Goal: Task Accomplishment & Management: Complete application form

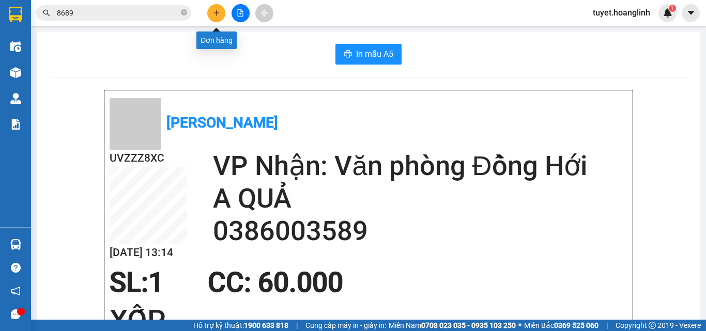
scroll to position [103, 0]
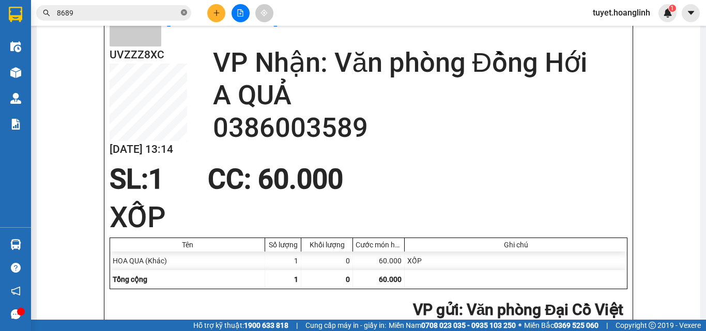
click at [185, 12] on icon "close-circle" at bounding box center [184, 12] width 6 height 6
click at [219, 13] on icon "plus" at bounding box center [216, 12] width 7 height 7
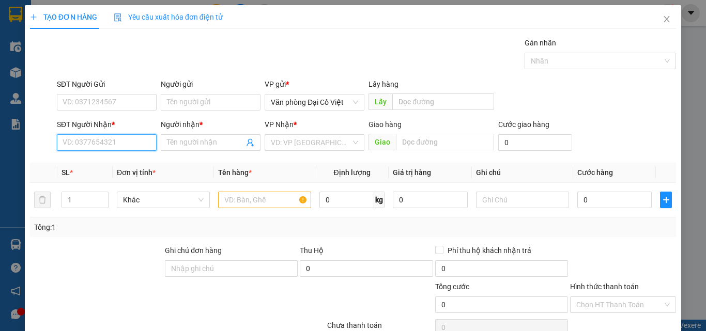
click at [112, 142] on input "SĐT Người Nhận *" at bounding box center [107, 142] width 100 height 17
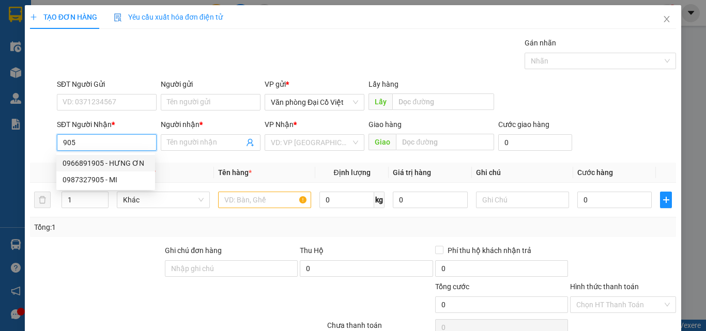
click at [86, 160] on div "0966891905 - HƯNG ƠN" at bounding box center [106, 163] width 86 height 11
type input "0966891905"
type input "HƯNG ƠN"
type input "50.000"
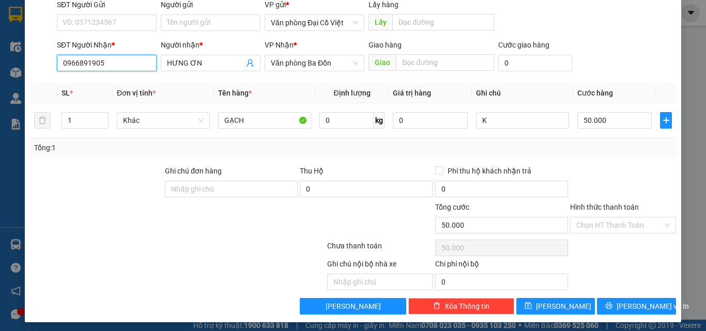
scroll to position [83, 0]
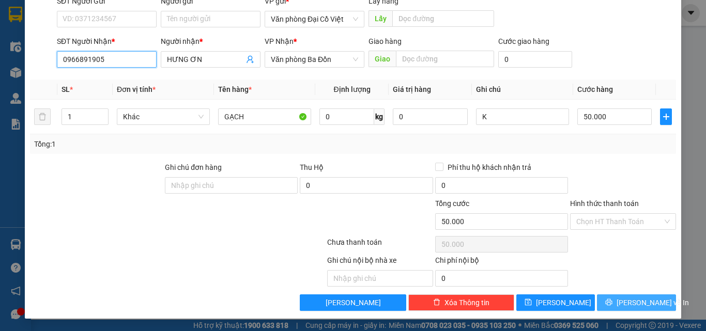
type input "0966891905"
click at [611, 300] on icon "printer" at bounding box center [608, 302] width 7 height 7
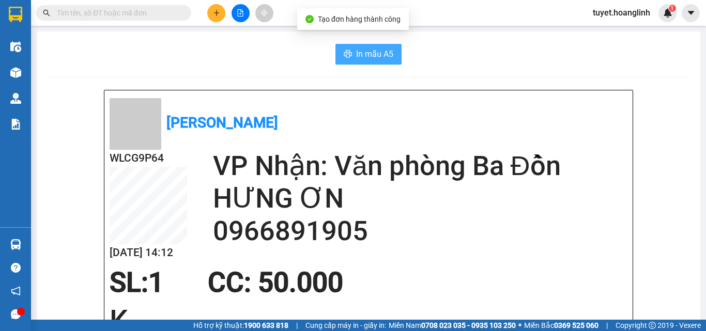
click at [357, 52] on span "In mẫu A5" at bounding box center [374, 54] width 37 height 13
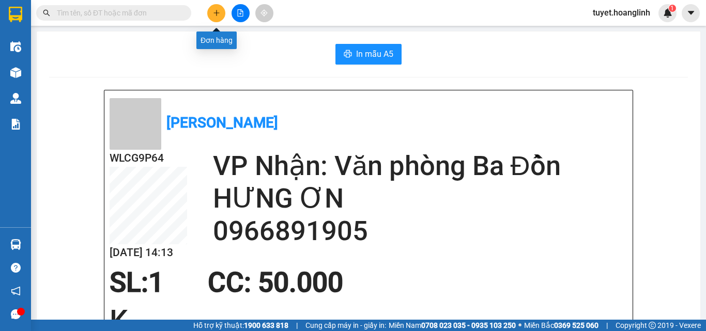
click at [219, 16] on icon "plus" at bounding box center [216, 12] width 7 height 7
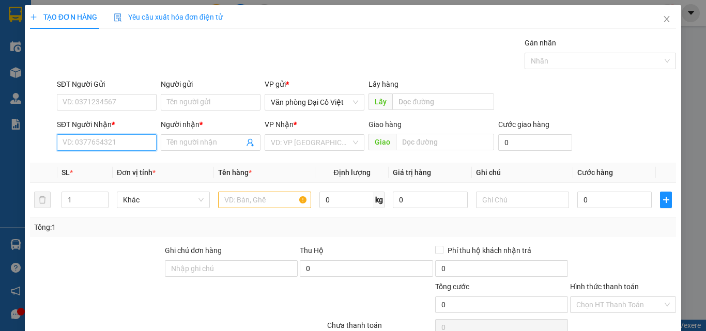
click at [76, 143] on input "SĐT Người Nhận *" at bounding box center [107, 142] width 100 height 17
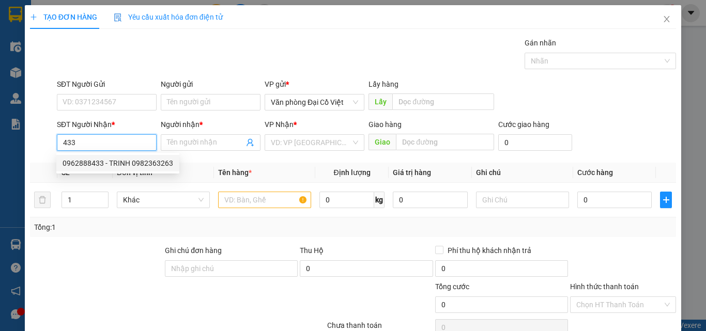
click at [83, 163] on div "0962888433 - TRINH 0982363263" at bounding box center [118, 163] width 111 height 11
type input "0962888433"
type input "TRINH 0982363263"
type input "50.000"
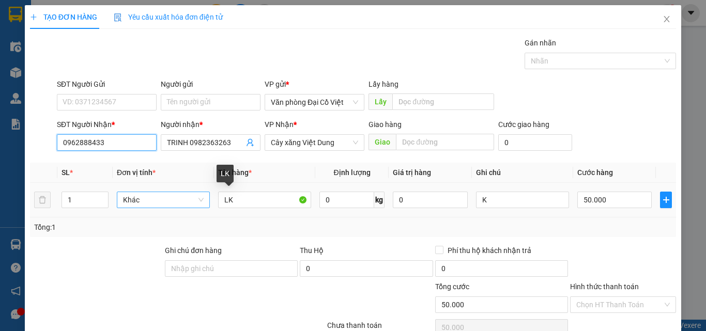
type input "0962888433"
click at [203, 202] on tr "1 Khác LK 0 kg 0 K 50.000" at bounding box center [353, 200] width 646 height 35
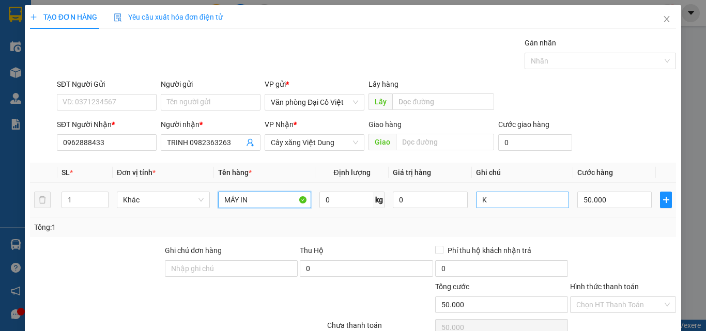
type input "MÁY IN"
click at [507, 201] on input "K" at bounding box center [522, 200] width 93 height 17
type input "KMÁY IN CŨ"
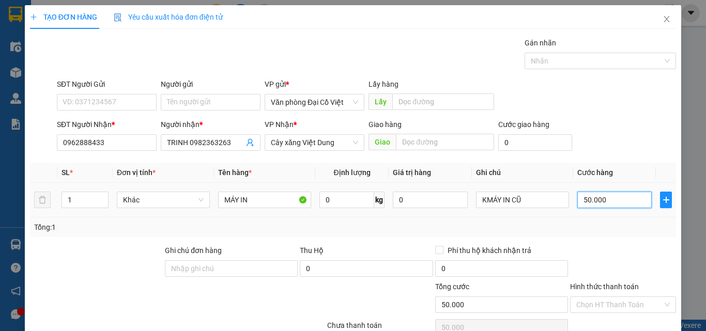
click at [611, 201] on input "50.000" at bounding box center [614, 200] width 74 height 17
type input "1"
type input "12"
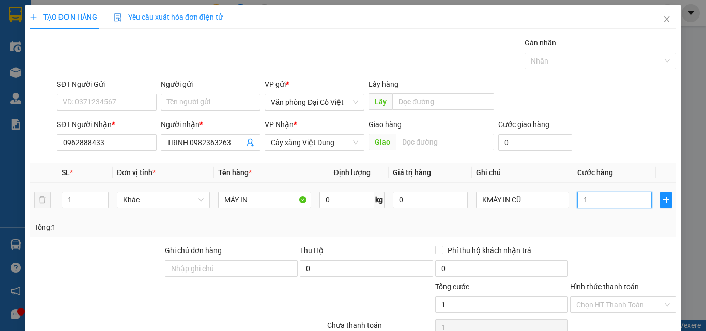
type input "12"
type input "120"
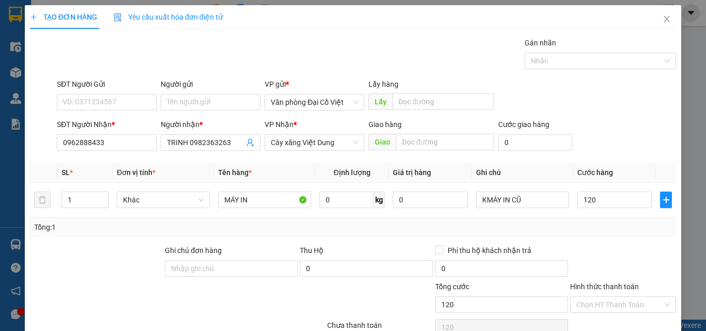
type input "120.000"
click at [603, 226] on div "Tổng: 1" at bounding box center [352, 227] width 637 height 11
click at [588, 239] on div "Transit Pickup Surcharge Ids Transit Deliver Surcharge Ids Transit Deliver Surc…" at bounding box center [353, 215] width 646 height 357
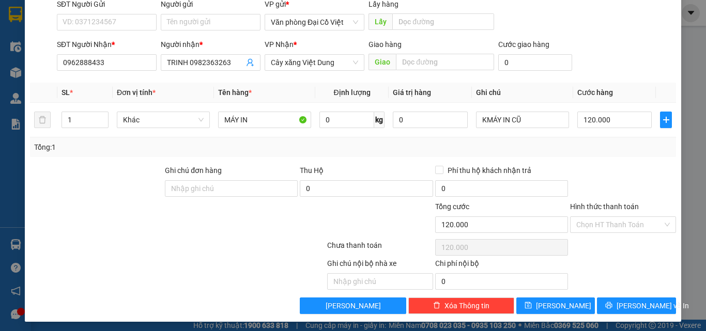
scroll to position [83, 0]
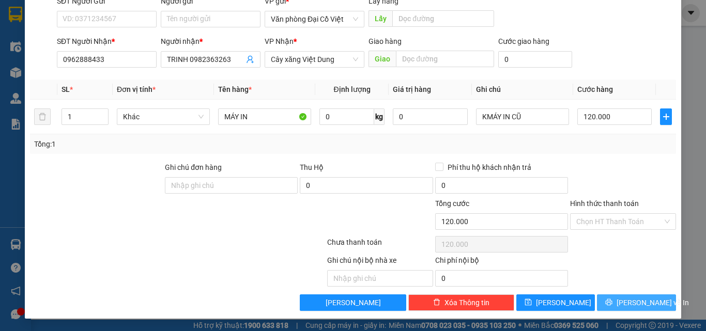
click at [602, 302] on button "[PERSON_NAME] và In" at bounding box center [636, 302] width 79 height 17
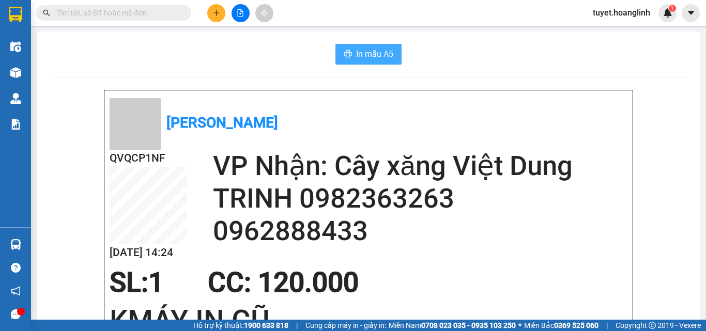
click at [356, 50] on span "In mẫu A5" at bounding box center [374, 54] width 37 height 13
click at [214, 12] on icon "plus" at bounding box center [216, 12] width 7 height 7
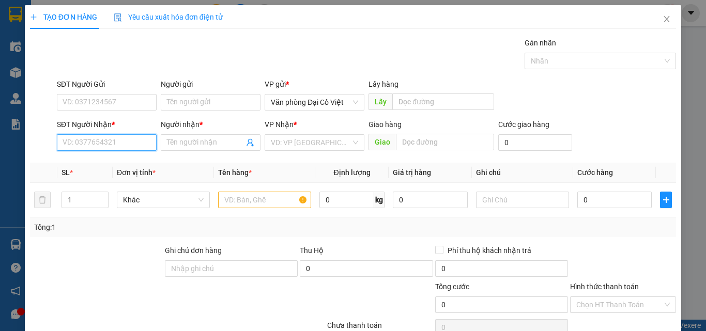
click at [84, 147] on input "SĐT Người Nhận *" at bounding box center [107, 142] width 100 height 17
click at [83, 167] on div "0707493888 - PHƯỚC" at bounding box center [106, 163] width 86 height 11
type input "0707493888"
type input "PHƯỚC"
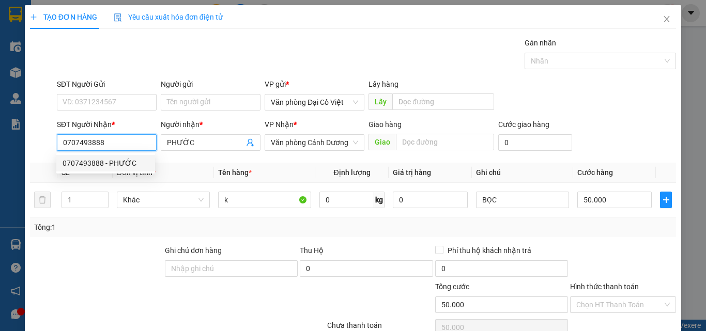
type input "50.000"
type input "0707493888"
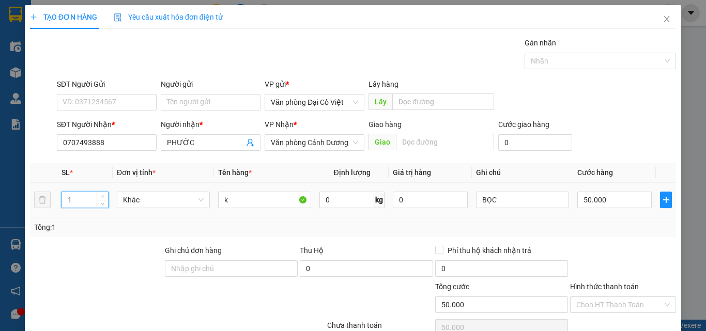
drag, startPoint x: 72, startPoint y: 199, endPoint x: 63, endPoint y: 199, distance: 9.3
click at [63, 199] on input "1" at bounding box center [85, 199] width 46 height 15
type input "13"
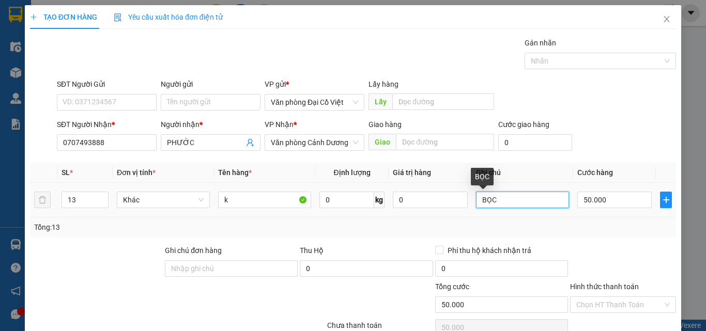
drag, startPoint x: 493, startPoint y: 200, endPoint x: 471, endPoint y: 200, distance: 22.2
click at [476, 200] on input "BỌC" at bounding box center [522, 200] width 93 height 17
type input "7T+5B+1L"
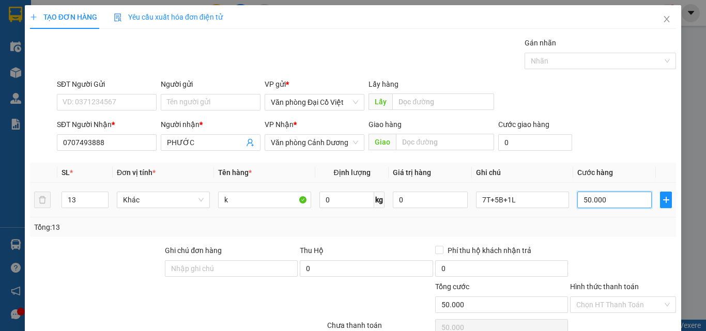
click at [607, 200] on input "50.000" at bounding box center [614, 200] width 74 height 17
type input "4"
type input "42"
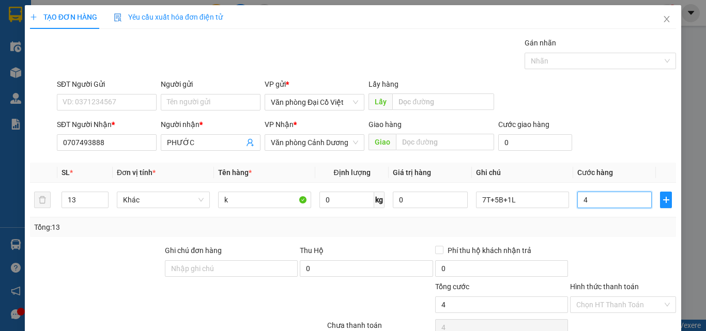
type input "42"
type input "420"
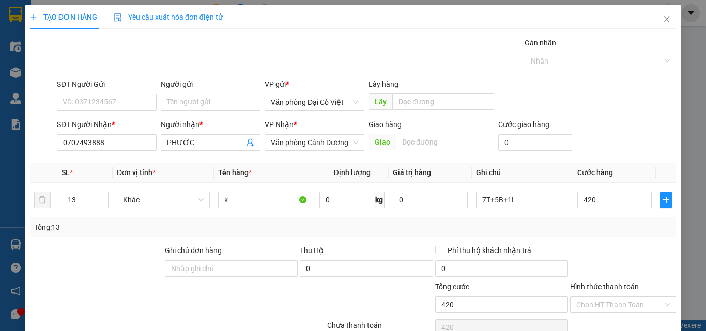
type input "420.000"
click at [629, 232] on div "Tổng: 13" at bounding box center [352, 227] width 637 height 11
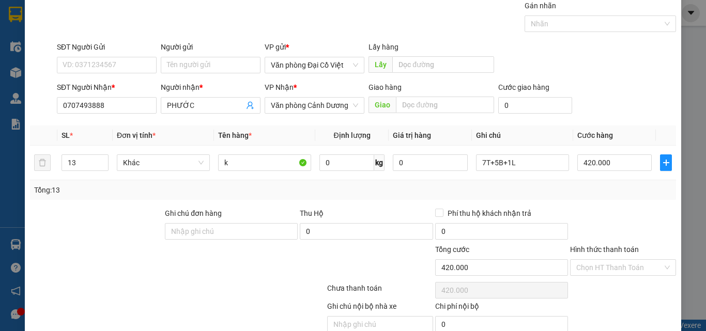
scroll to position [83, 0]
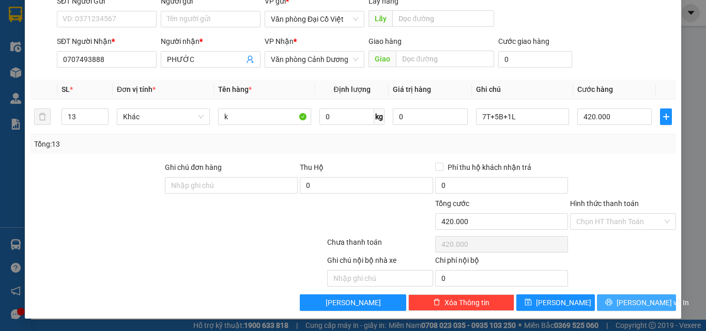
click at [608, 301] on button "[PERSON_NAME] và In" at bounding box center [636, 302] width 79 height 17
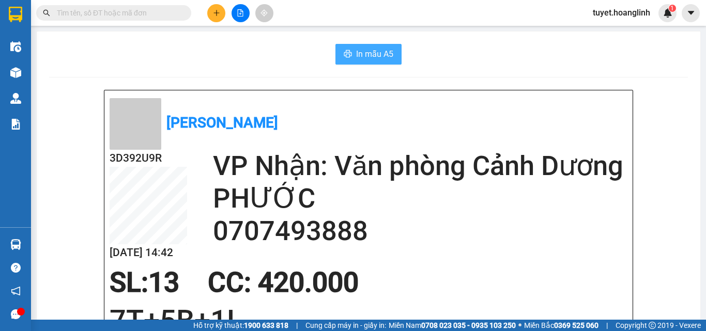
click at [356, 53] on span "In mẫu A5" at bounding box center [374, 54] width 37 height 13
click at [213, 17] on button at bounding box center [216, 13] width 18 height 18
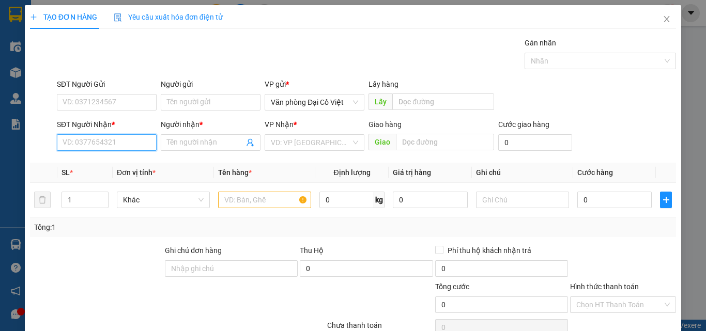
click at [63, 137] on input "SĐT Người Nhận *" at bounding box center [107, 142] width 100 height 17
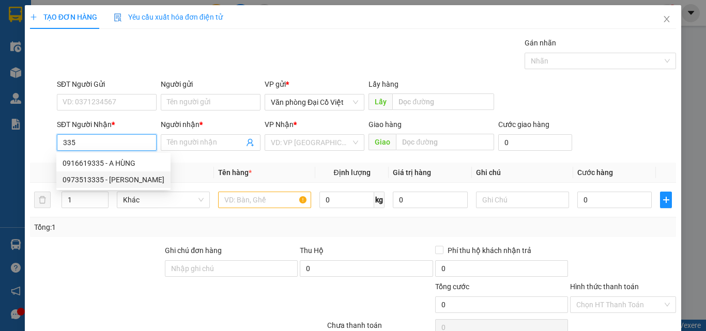
click at [82, 178] on div "0973513335 - [PERSON_NAME]" at bounding box center [114, 179] width 102 height 11
type input "0973513335"
type input "C NHUNG HUYỀN"
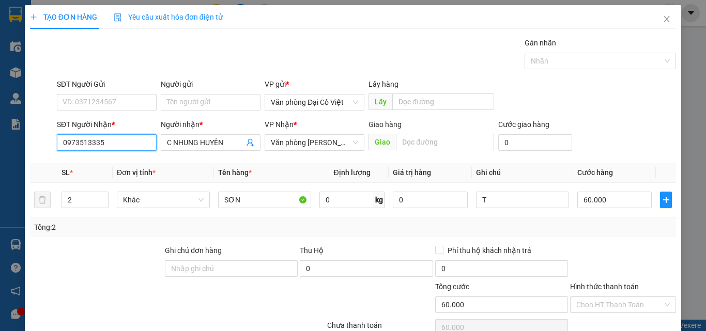
type input "60.000"
type input "0973513335"
drag, startPoint x: 73, startPoint y: 200, endPoint x: 64, endPoint y: 205, distance: 10.4
click at [64, 205] on input "2" at bounding box center [85, 199] width 46 height 15
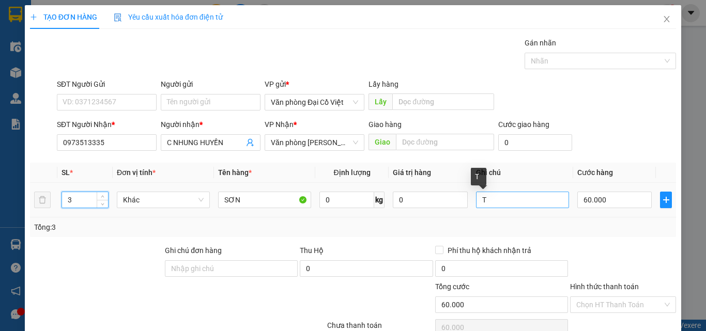
type input "3"
drag, startPoint x: 483, startPoint y: 197, endPoint x: 463, endPoint y: 206, distance: 21.3
click at [463, 206] on tr "3 Khác SƠN 0 kg 0 T 60.000" at bounding box center [353, 200] width 646 height 35
type input "1K2BAO NHỎ"
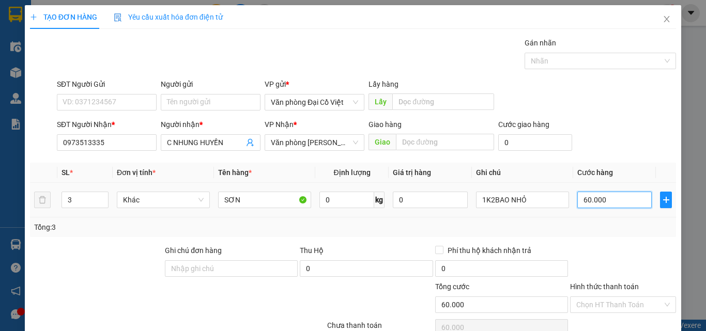
click at [606, 202] on input "60.000" at bounding box center [614, 200] width 74 height 17
type input "9"
type input "90"
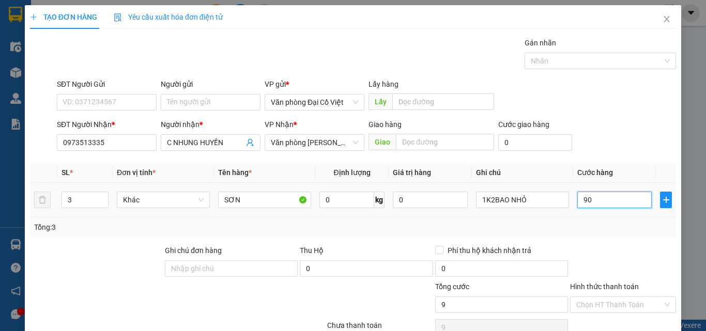
type input "90"
type input "90.000"
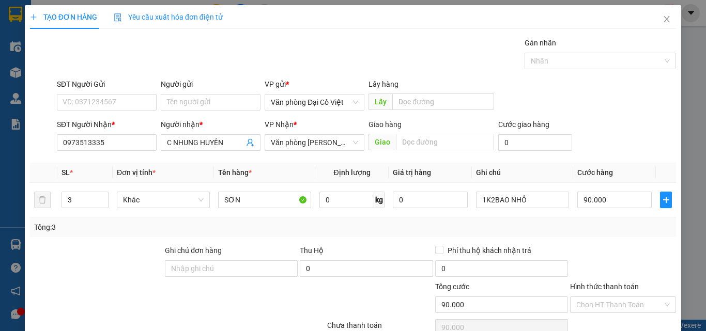
click at [580, 240] on div "Transit Pickup Surcharge Ids Transit Deliver Surcharge Ids Transit Deliver Surc…" at bounding box center [353, 215] width 646 height 357
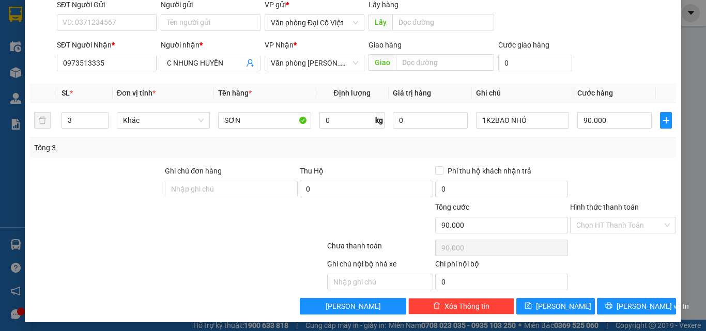
scroll to position [83, 0]
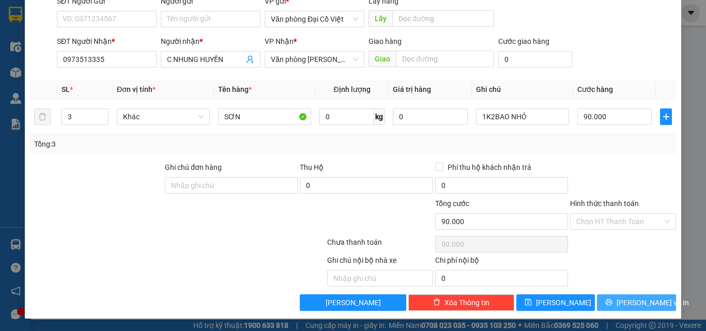
click at [608, 299] on button "[PERSON_NAME] và In" at bounding box center [636, 302] width 79 height 17
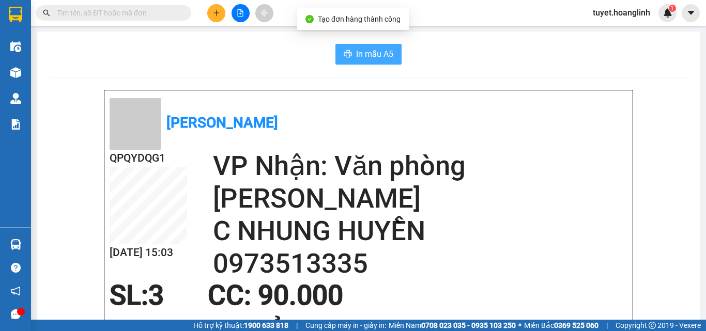
click at [356, 55] on span "In mẫu A5" at bounding box center [374, 54] width 37 height 13
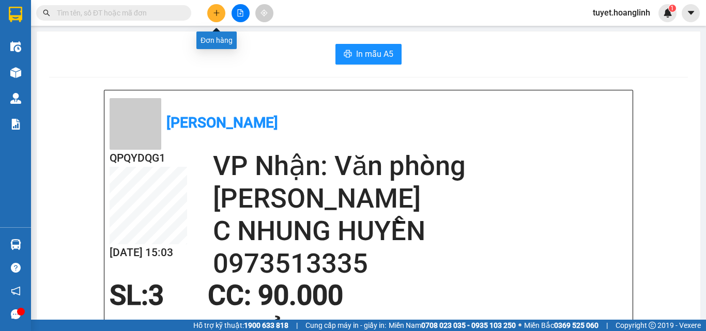
click at [212, 15] on button at bounding box center [216, 13] width 18 height 18
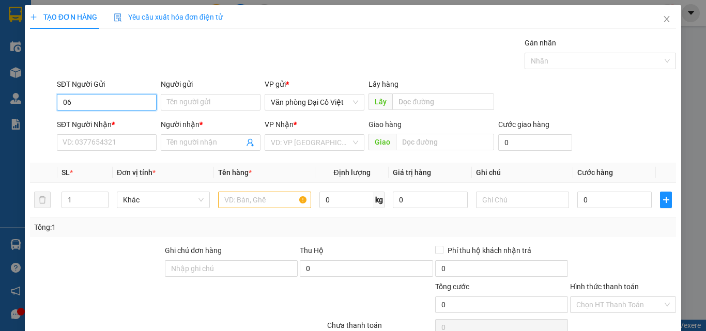
type input "0"
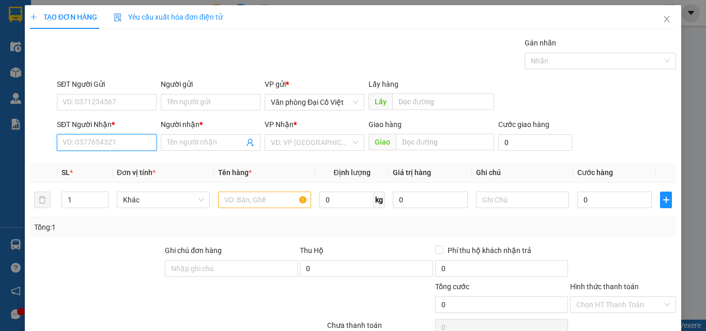
click at [86, 139] on input "SĐT Người Nhận *" at bounding box center [107, 142] width 100 height 17
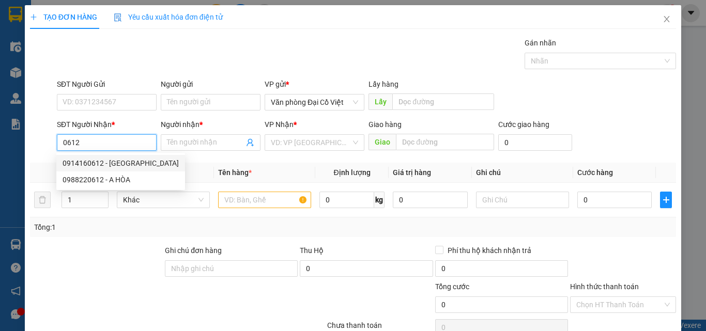
click at [58, 142] on input "0612" at bounding box center [107, 142] width 100 height 17
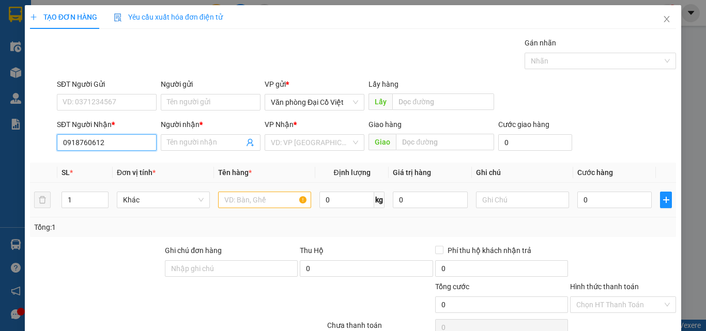
type input "0918760612"
click at [243, 198] on input "text" at bounding box center [264, 200] width 93 height 17
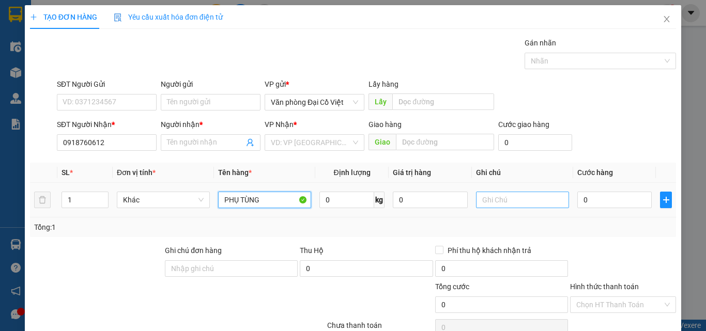
type input "PHỤ TÙNG"
click at [489, 201] on input "text" at bounding box center [522, 200] width 93 height 17
type input "KIỆN"
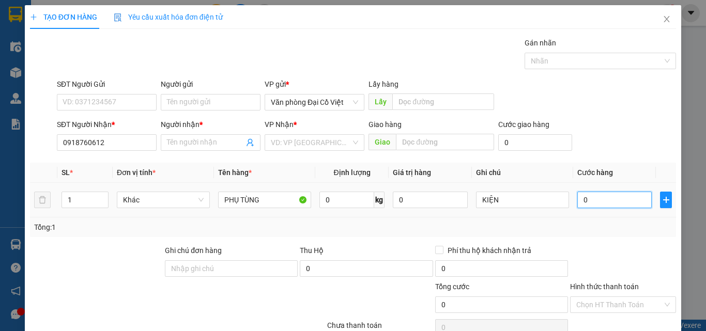
click at [608, 200] on input "0" at bounding box center [614, 200] width 74 height 17
type input "5"
type input "50"
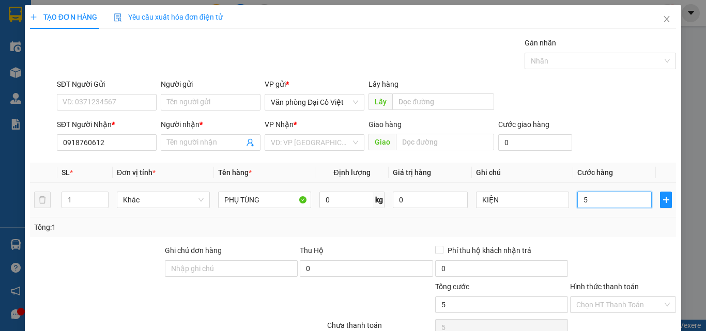
type input "50"
type input "50.000"
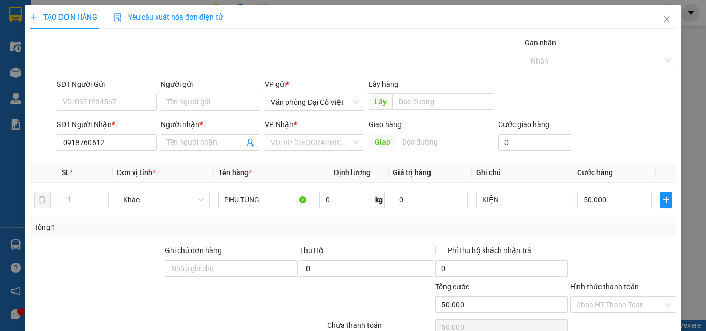
click at [607, 241] on div "Transit Pickup Surcharge Ids Transit Deliver Surcharge Ids Transit Deliver Surc…" at bounding box center [353, 215] width 646 height 357
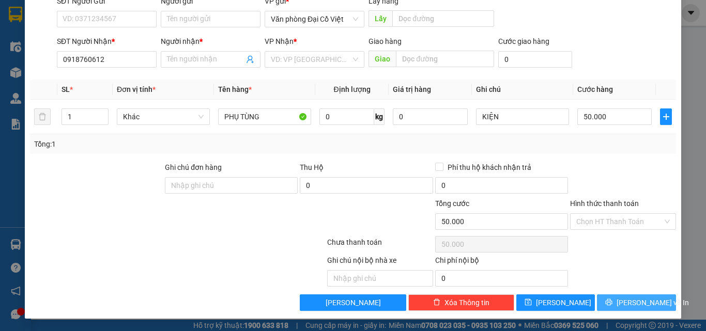
click at [607, 306] on button "[PERSON_NAME] và In" at bounding box center [636, 302] width 79 height 17
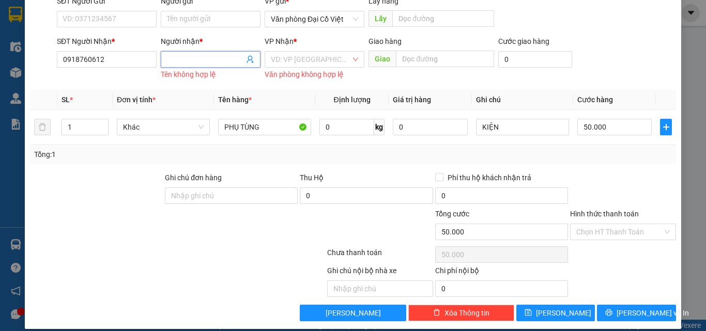
click at [189, 55] on input "Người nhận *" at bounding box center [205, 59] width 77 height 11
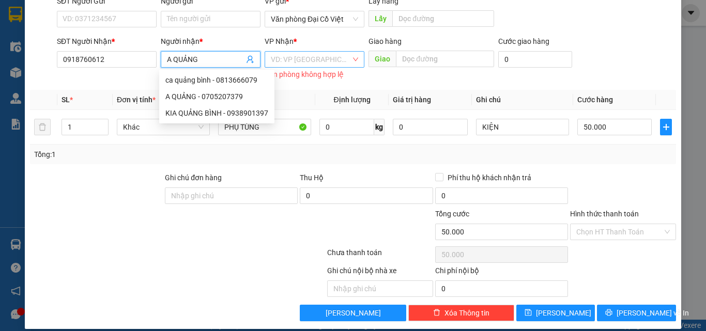
type input "A QUẢNG"
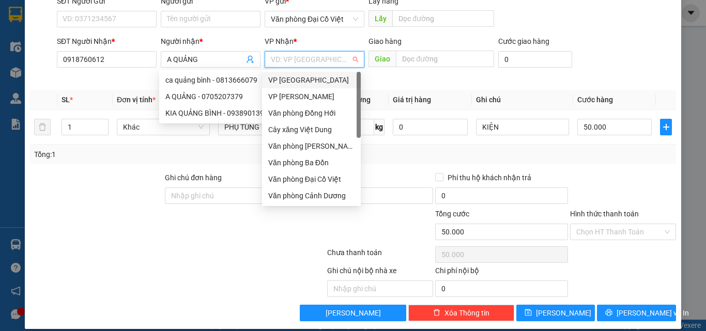
click at [294, 61] on input "search" at bounding box center [311, 59] width 80 height 15
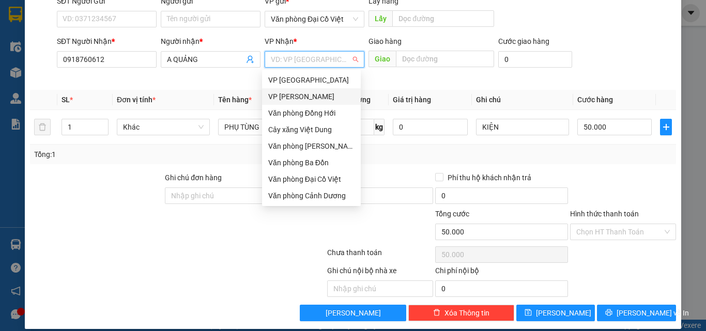
click at [291, 96] on div "VP [PERSON_NAME]" at bounding box center [311, 96] width 86 height 11
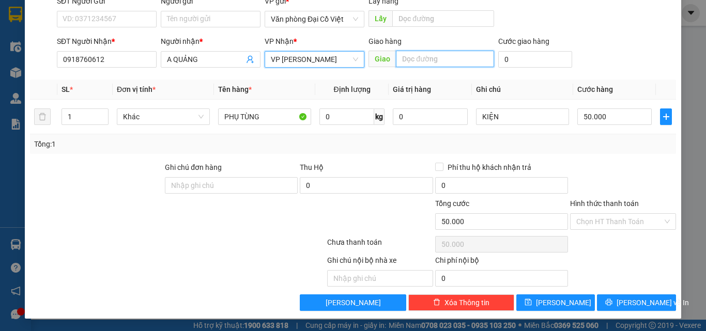
click at [414, 59] on input "text" at bounding box center [445, 59] width 98 height 17
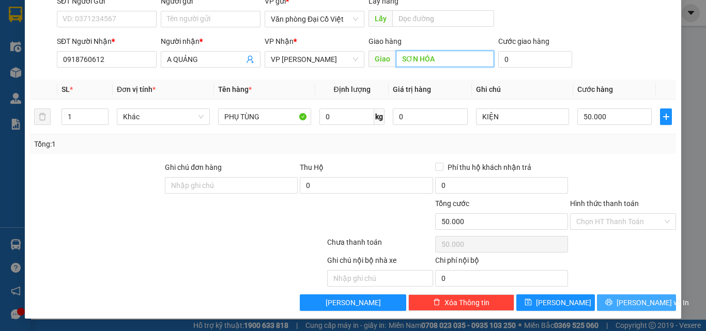
type input "SƠN HÓA"
click at [605, 300] on button "[PERSON_NAME] và In" at bounding box center [636, 302] width 79 height 17
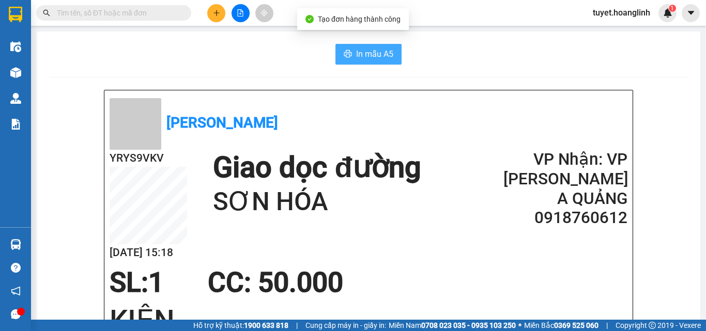
click at [359, 56] on span "In mẫu A5" at bounding box center [374, 54] width 37 height 13
click at [375, 53] on span "In mẫu A5" at bounding box center [374, 54] width 37 height 13
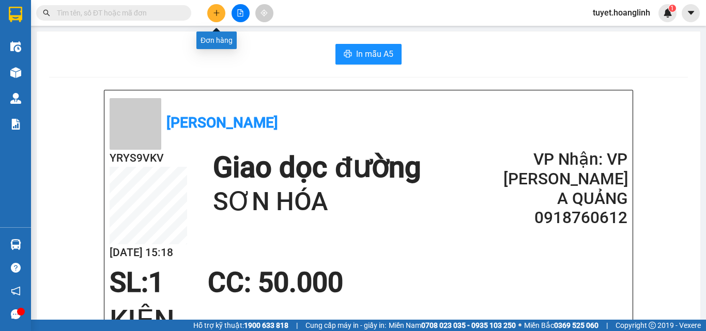
click at [217, 13] on icon "plus" at bounding box center [216, 12] width 6 height 1
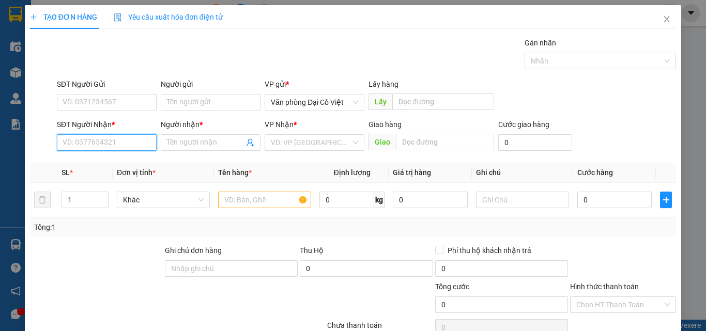
click at [94, 146] on input "SĐT Người Nhận *" at bounding box center [107, 142] width 100 height 17
click at [83, 161] on div "0988815707 - HẢI" at bounding box center [106, 163] width 86 height 11
type input "0988815707"
type input "HẢI"
type input "100.000"
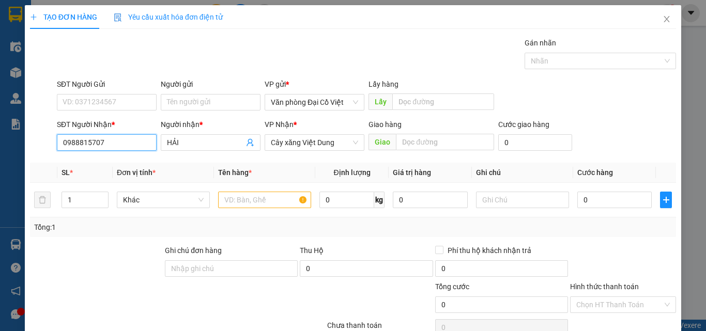
type input "100.000"
type input "0988815707"
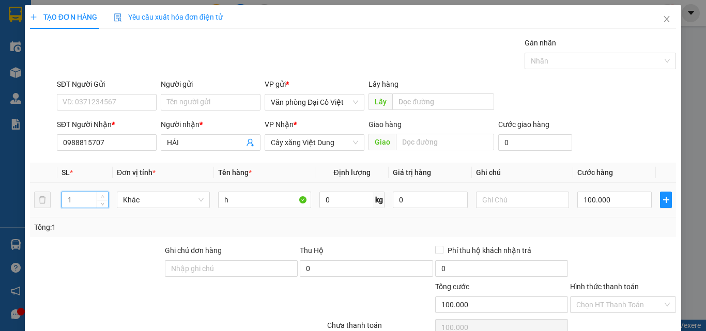
drag, startPoint x: 82, startPoint y: 196, endPoint x: 66, endPoint y: 205, distance: 18.5
click at [66, 205] on input "1" at bounding box center [85, 199] width 46 height 15
type input "3"
click at [485, 196] on input "text" at bounding box center [522, 200] width 93 height 17
type input "K"
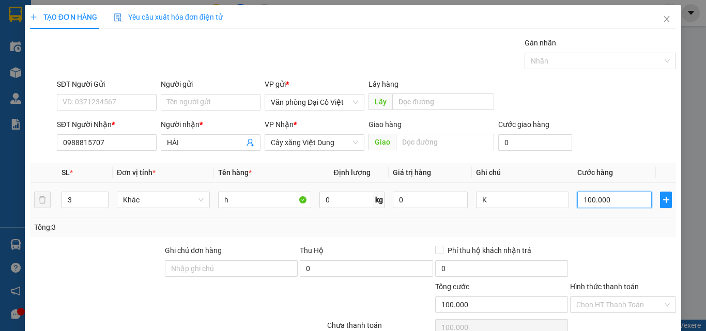
click at [617, 201] on input "100.000" at bounding box center [614, 200] width 74 height 17
type input "2"
type input "20"
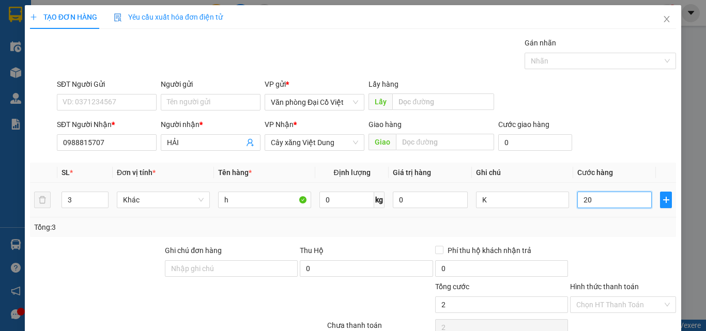
type input "20"
type input "200"
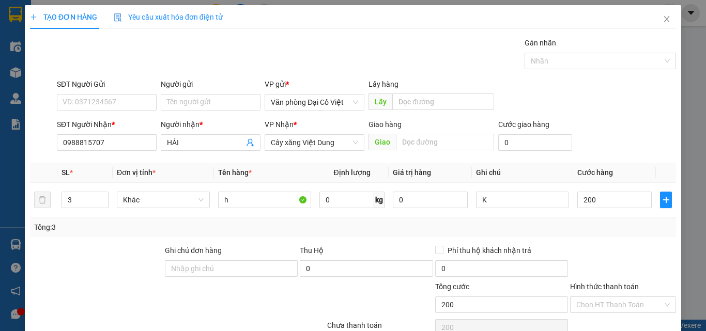
type input "200.000"
click at [581, 232] on div "Tổng: 3" at bounding box center [352, 227] width 637 height 11
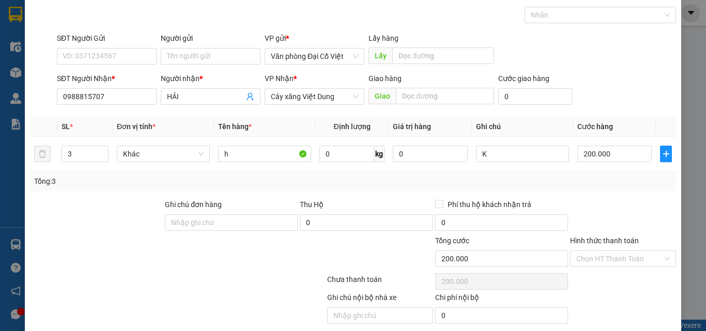
scroll to position [83, 0]
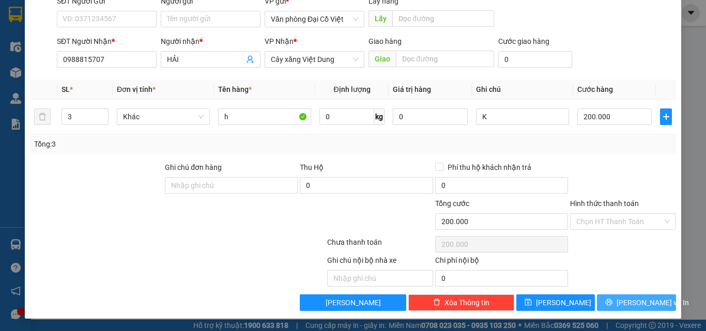
click at [622, 303] on span "[PERSON_NAME] và In" at bounding box center [652, 302] width 72 height 11
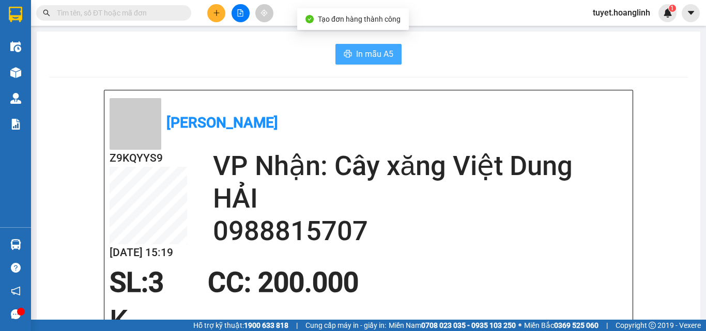
click at [363, 56] on span "In mẫu A5" at bounding box center [374, 54] width 37 height 13
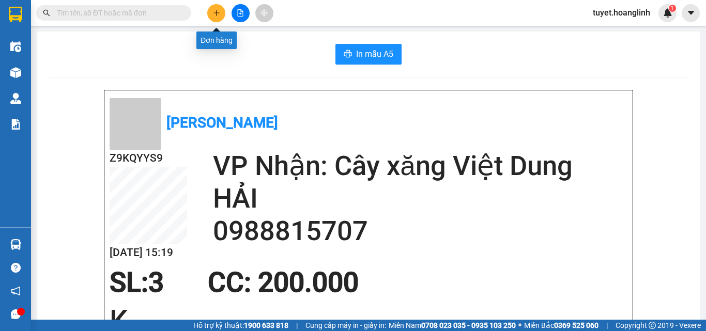
click at [212, 11] on button at bounding box center [216, 13] width 18 height 18
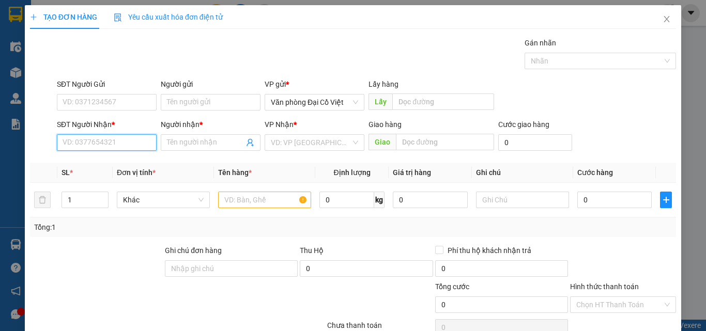
click at [71, 138] on input "SĐT Người Nhận *" at bounding box center [107, 142] width 100 height 17
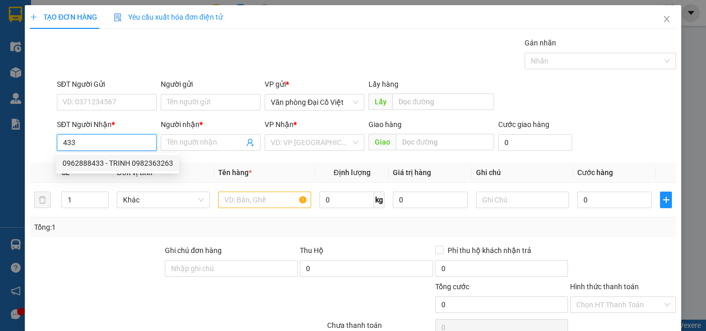
click at [84, 162] on div "0962888433 - TRINH 0982363263" at bounding box center [118, 163] width 111 height 11
type input "0962888433"
type input "TRINH 0982363263"
type input "120.000"
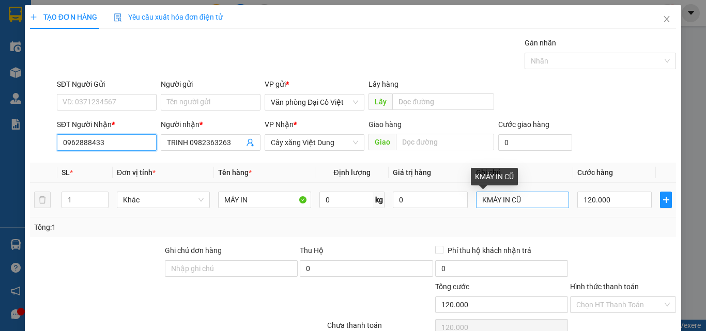
type input "0962888433"
drag, startPoint x: 520, startPoint y: 203, endPoint x: 464, endPoint y: 202, distance: 55.8
click at [464, 202] on tr "1 Khác MÁY IN 0 kg 0 KMÁY IN CŨ 120.000" at bounding box center [353, 200] width 646 height 35
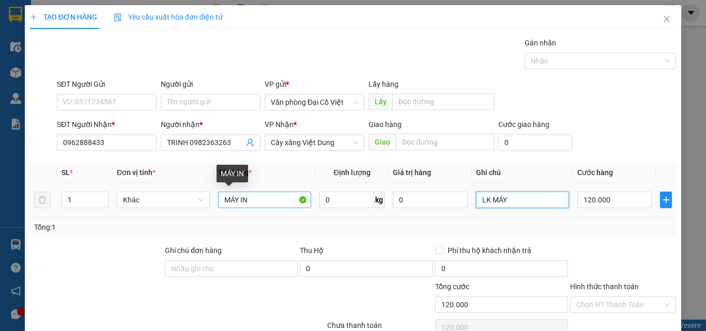
type input "LK MÁY"
drag, startPoint x: 251, startPoint y: 197, endPoint x: 172, endPoint y: 206, distance: 79.0
click at [172, 206] on tr "1 Khác MÁY IN 0 kg 0 LK MÁY 120.000" at bounding box center [353, 200] width 646 height 35
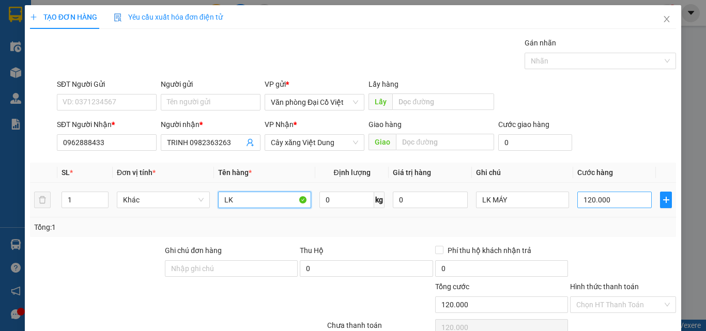
type input "LK"
click at [614, 203] on input "120.000" at bounding box center [614, 200] width 74 height 17
type input "3"
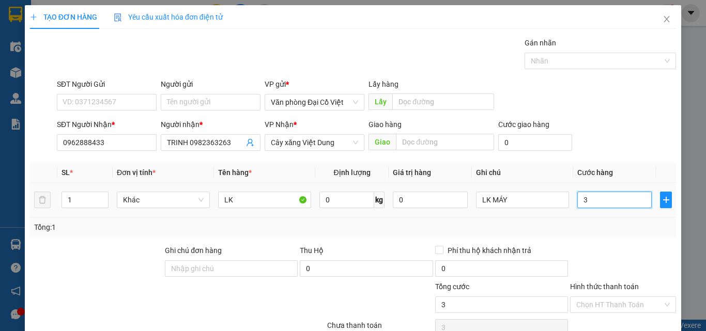
type input "30"
type input "30.000"
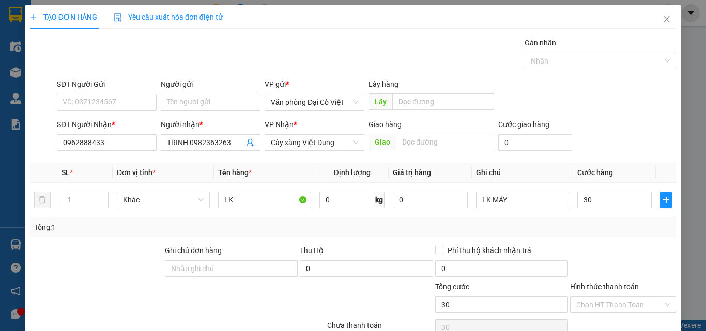
type input "30.000"
click at [583, 231] on div "Tổng: 1" at bounding box center [352, 227] width 637 height 11
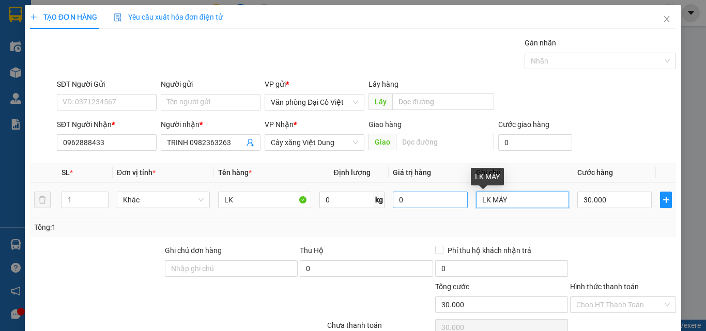
drag, startPoint x: 510, startPoint y: 200, endPoint x: 461, endPoint y: 200, distance: 48.6
click at [461, 200] on tr "1 Khác LK 0 kg 0 LK MÁY 30.000" at bounding box center [353, 200] width 646 height 35
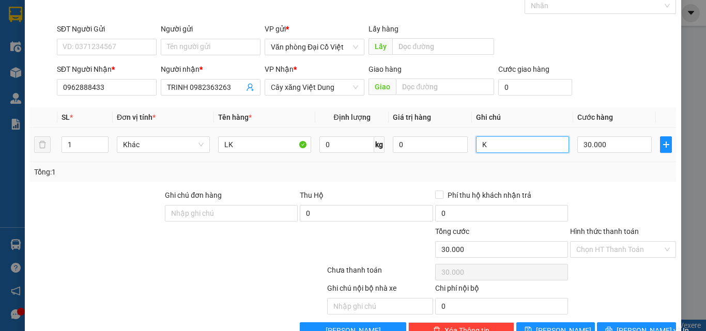
scroll to position [83, 0]
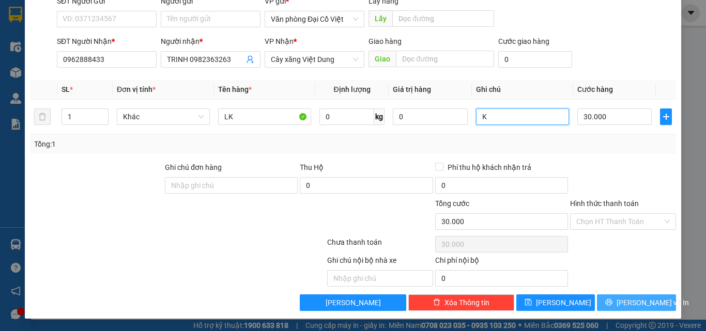
type input "K"
click at [611, 300] on icon "printer" at bounding box center [608, 302] width 7 height 7
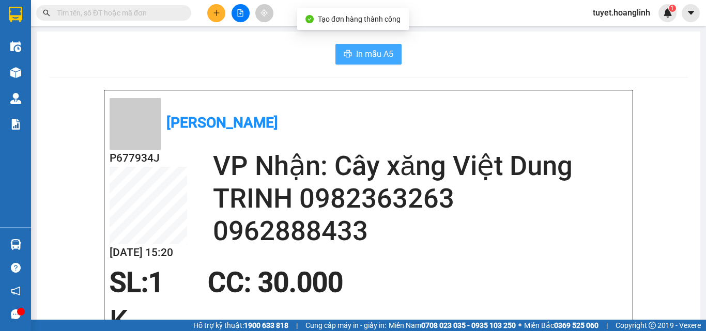
click at [356, 51] on span "In mẫu A5" at bounding box center [374, 54] width 37 height 13
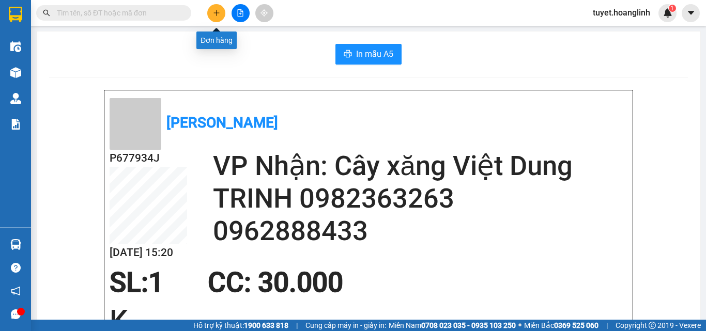
click at [213, 12] on icon "plus" at bounding box center [216, 12] width 7 height 7
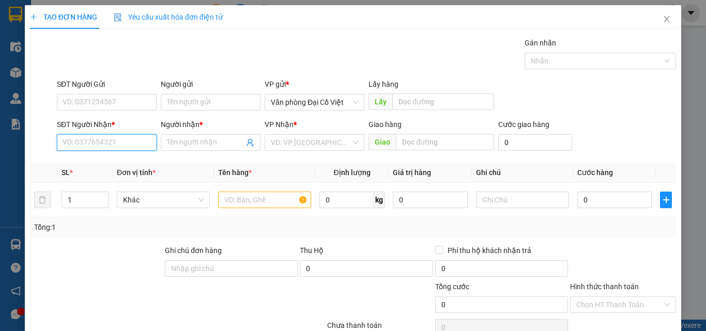
click at [77, 145] on input "SĐT Người Nhận *" at bounding box center [107, 142] width 100 height 17
click at [74, 161] on div "0869191752 - ĐẠT" at bounding box center [106, 163] width 86 height 11
type input "0869191752"
type input "ĐẠT"
type input "BX"
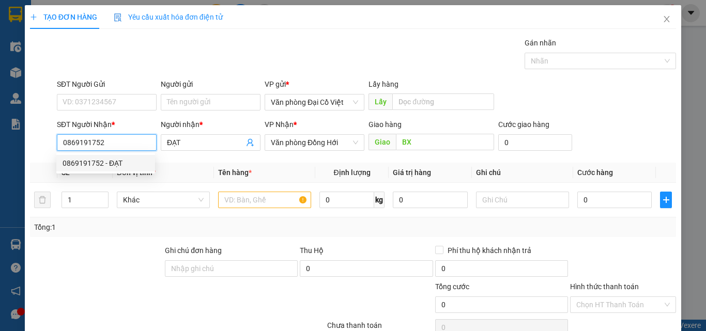
type input "50.000"
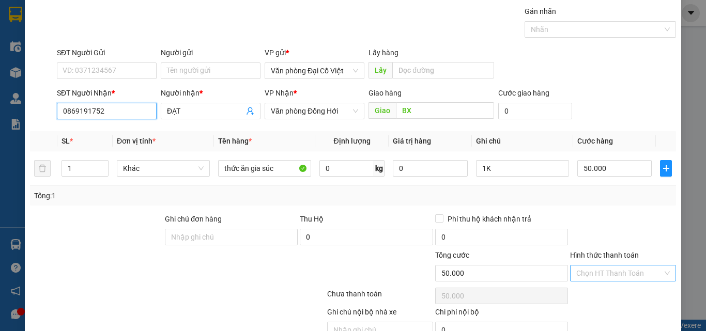
scroll to position [83, 0]
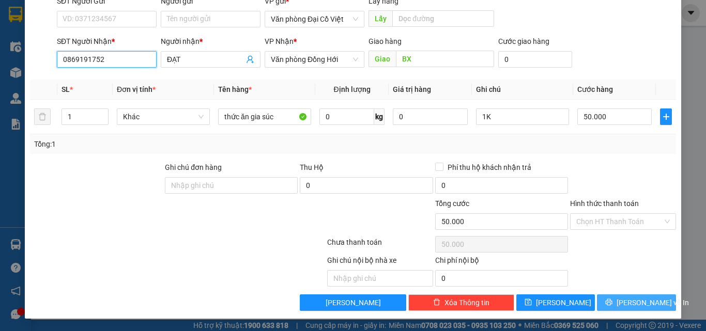
type input "0869191752"
click at [604, 299] on button "[PERSON_NAME] và In" at bounding box center [636, 302] width 79 height 17
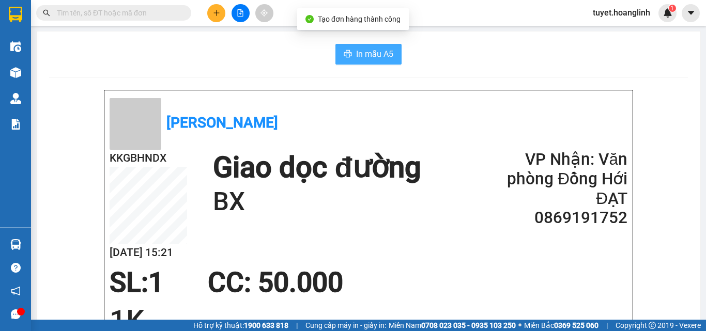
click at [365, 55] on span "In mẫu A5" at bounding box center [374, 54] width 37 height 13
click at [362, 53] on span "In mẫu A5" at bounding box center [374, 54] width 37 height 13
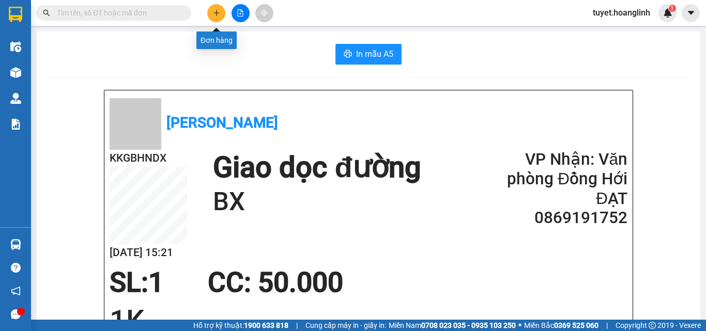
click at [213, 11] on icon "plus" at bounding box center [216, 12] width 7 height 7
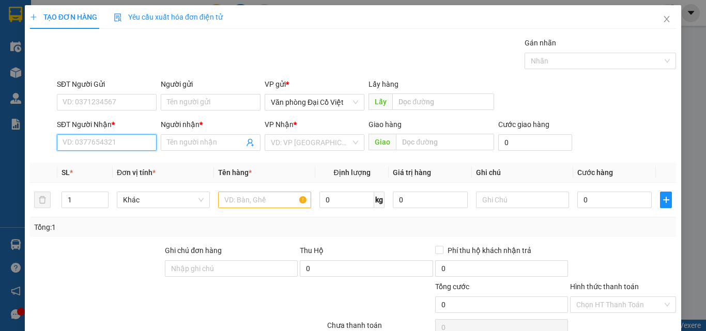
click at [86, 146] on input "SĐT Người Nhận *" at bounding box center [107, 142] width 100 height 17
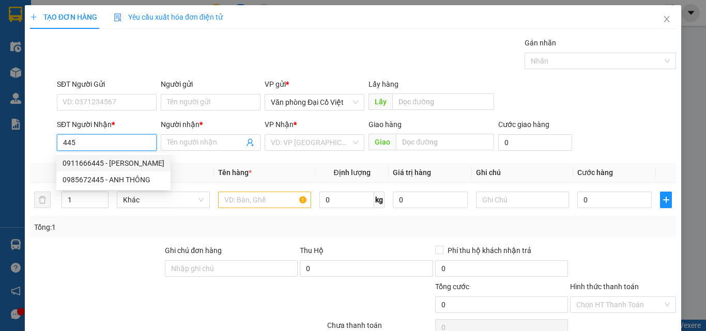
click at [98, 163] on div "0911666445 - [PERSON_NAME]" at bounding box center [114, 163] width 102 height 11
type input "0911666445"
type input "[PERSON_NAME]"
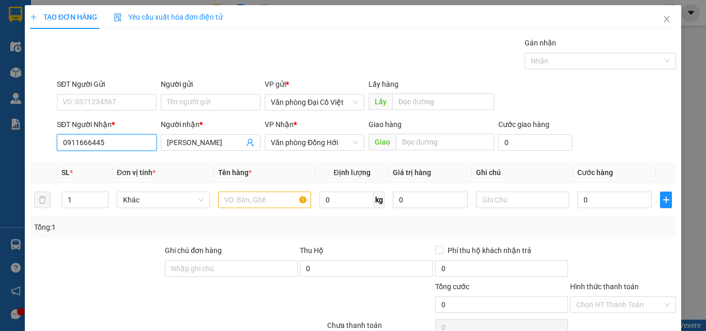
type input "50.000"
type input "0911666445"
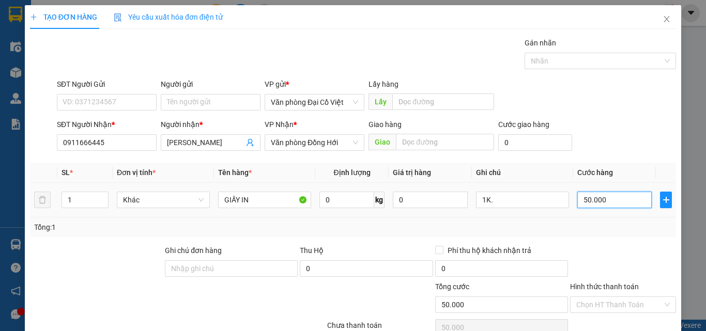
click at [601, 198] on input "50.000" at bounding box center [614, 200] width 74 height 17
type input "7"
type input "70"
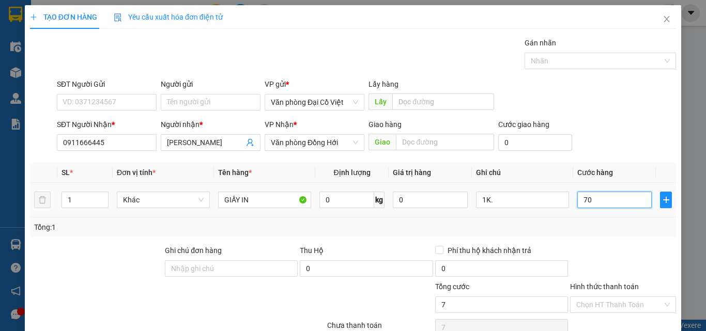
type input "70"
type input "70.000"
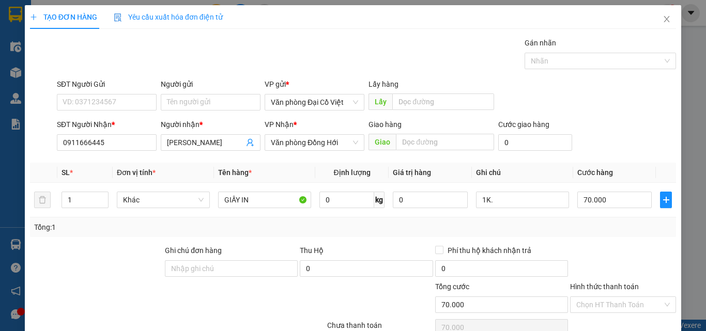
click at [575, 233] on div "Tổng: 1" at bounding box center [353, 227] width 646 height 20
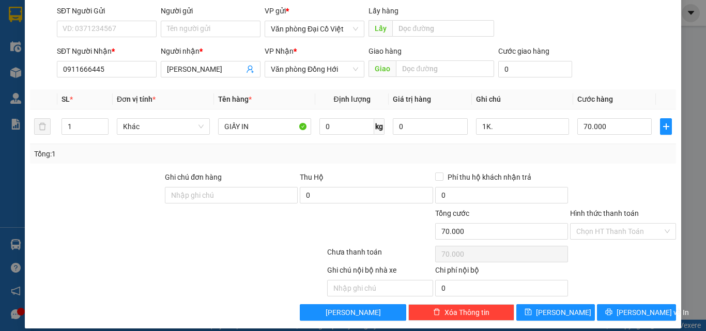
scroll to position [83, 0]
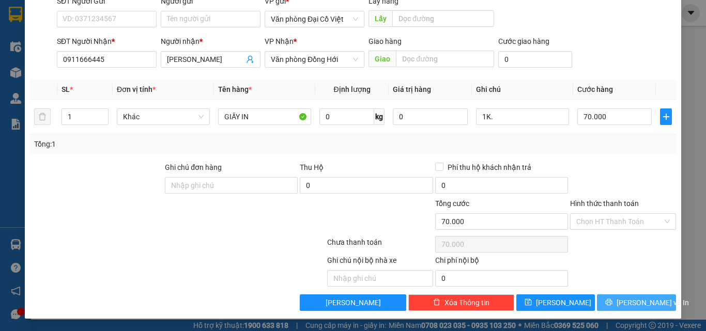
click at [628, 297] on span "[PERSON_NAME] và In" at bounding box center [652, 302] width 72 height 11
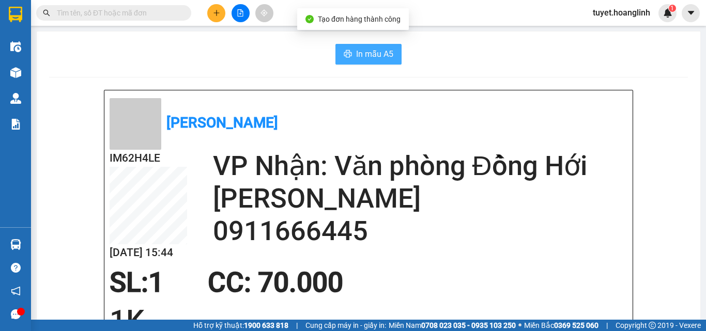
click at [374, 53] on span "In mẫu A5" at bounding box center [374, 54] width 37 height 13
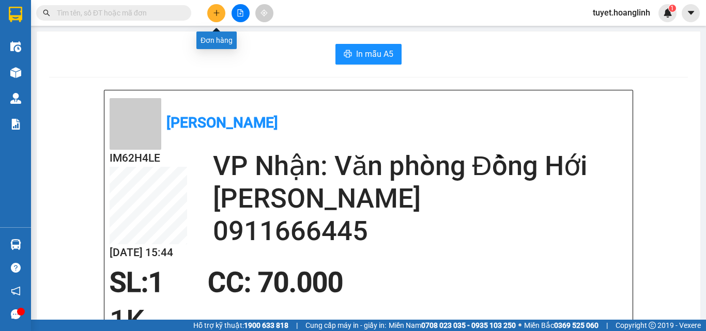
click at [214, 14] on icon "plus" at bounding box center [216, 12] width 7 height 7
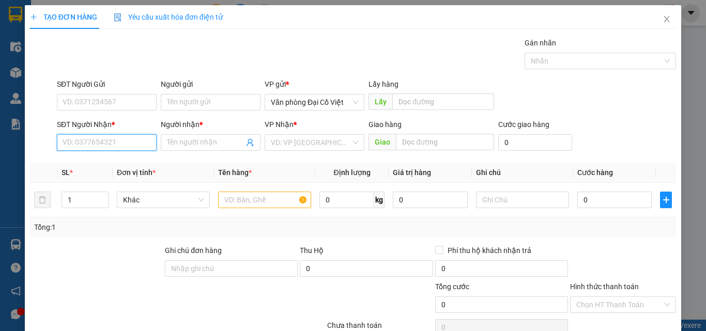
click at [88, 146] on input "SĐT Người Nhận *" at bounding box center [107, 142] width 100 height 17
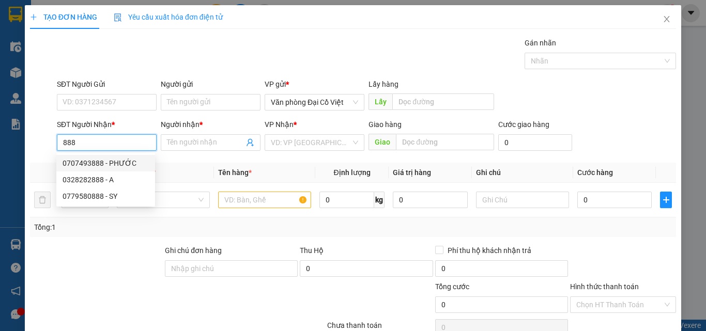
click at [74, 166] on div "0707493888 - PHƯỚC" at bounding box center [106, 163] width 86 height 11
type input "0707493888"
type input "PHƯỚC"
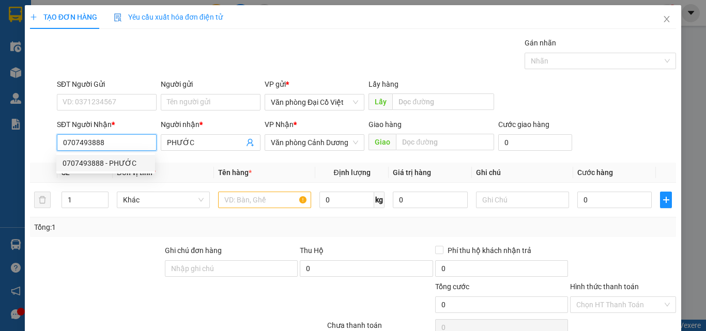
type input "420.000"
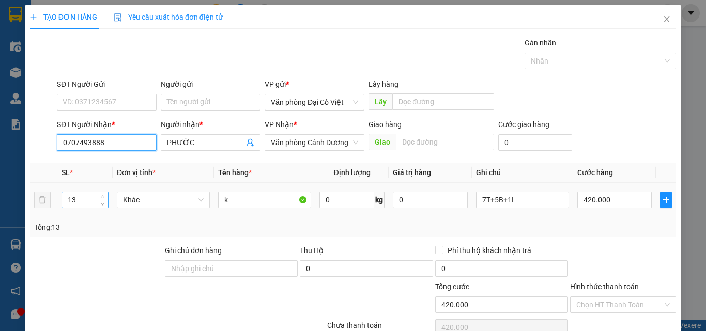
type input "0707493888"
click at [48, 202] on tr "13 Khác k 0 kg 0 7T+5B+1L 420.000" at bounding box center [353, 200] width 646 height 35
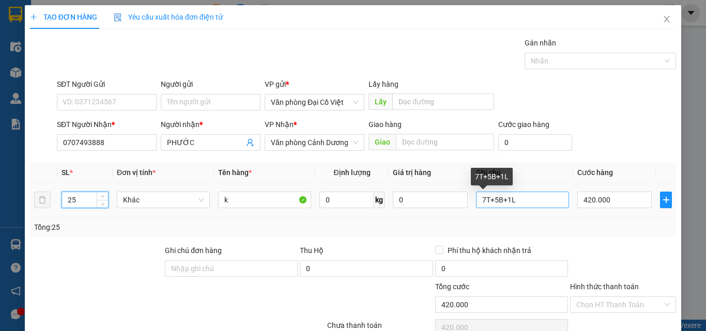
type input "25"
click at [480, 197] on input "7T+5B+1L" at bounding box center [522, 200] width 93 height 17
click at [493, 200] on input "10T+5B+1L" at bounding box center [522, 200] width 93 height 17
drag, startPoint x: 505, startPoint y: 201, endPoint x: 530, endPoint y: 201, distance: 25.3
click at [530, 201] on input "10T+15B+1L" at bounding box center [522, 200] width 93 height 17
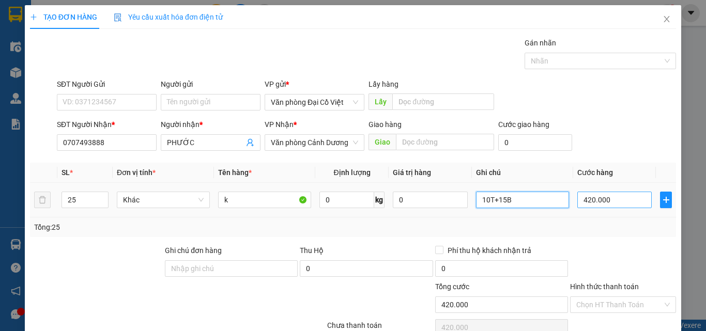
type input "10T+15B"
click at [606, 194] on input "420.000" at bounding box center [614, 200] width 74 height 17
type input "9"
type input "90"
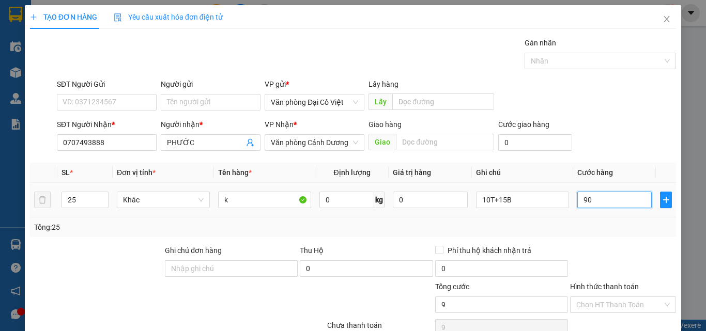
type input "90"
type input "900"
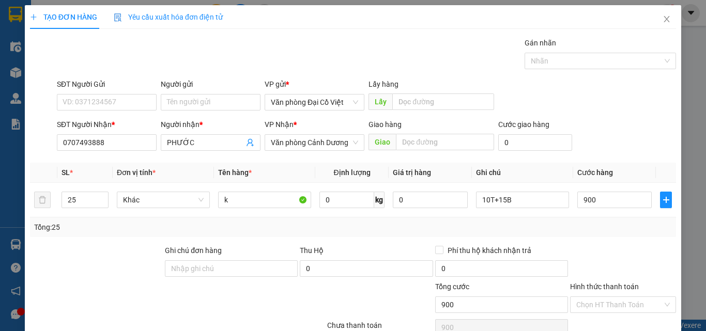
type input "900.000"
click at [572, 238] on div "Transit Pickup Surcharge Ids Transit Deliver Surcharge Ids Transit Deliver Surc…" at bounding box center [353, 215] width 646 height 357
click at [574, 235] on div "Tổng: 25" at bounding box center [353, 227] width 646 height 20
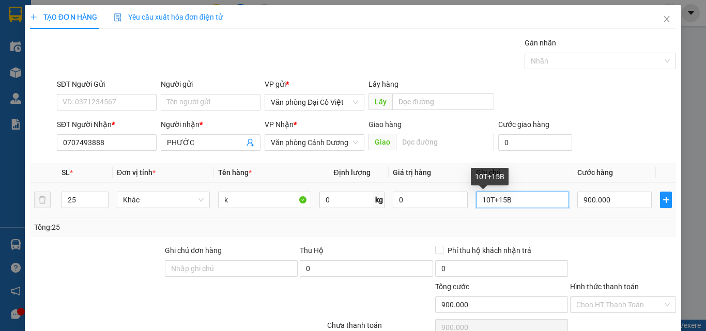
click at [522, 201] on input "10T+15B" at bounding box center [522, 200] width 93 height 17
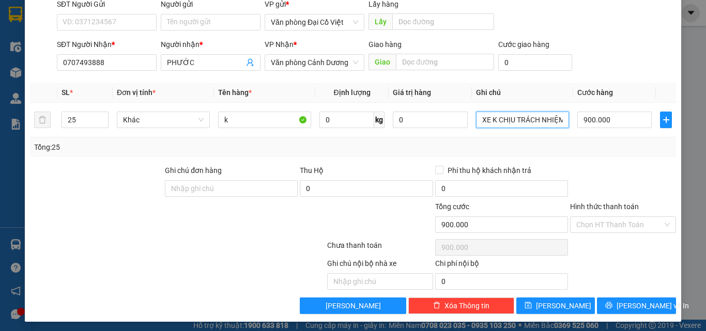
scroll to position [83, 0]
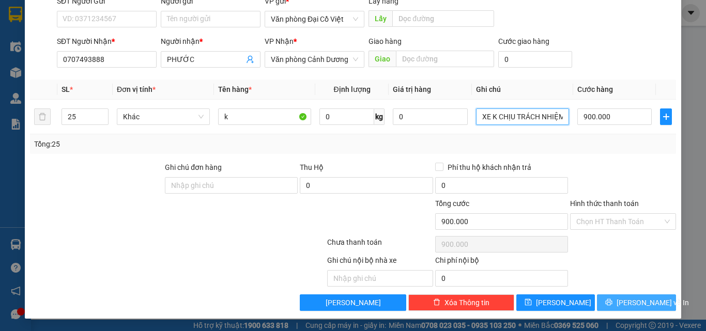
type input "10T+15B ƯỚT NHÀ XE K CHỊU TRÁCH NHIỆM"
click at [609, 306] on icon "printer" at bounding box center [608, 302] width 7 height 7
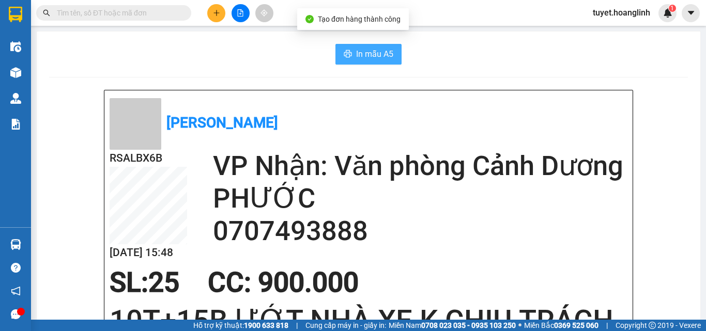
click at [360, 57] on span "In mẫu A5" at bounding box center [374, 54] width 37 height 13
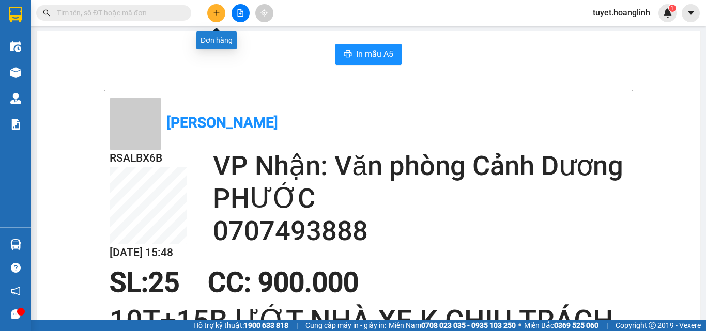
click at [214, 11] on icon "plus" at bounding box center [216, 12] width 7 height 7
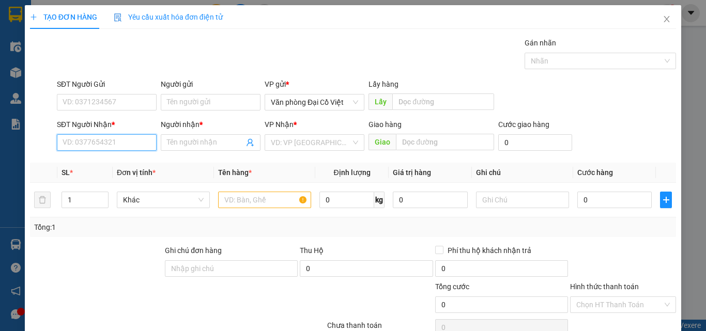
click at [66, 145] on input "SĐT Người Nhận *" at bounding box center [107, 142] width 100 height 17
type input "0912944858"
click at [75, 163] on div "0912944858 - A PHƯƠNG" at bounding box center [106, 163] width 86 height 11
type input "A PHƯƠNG"
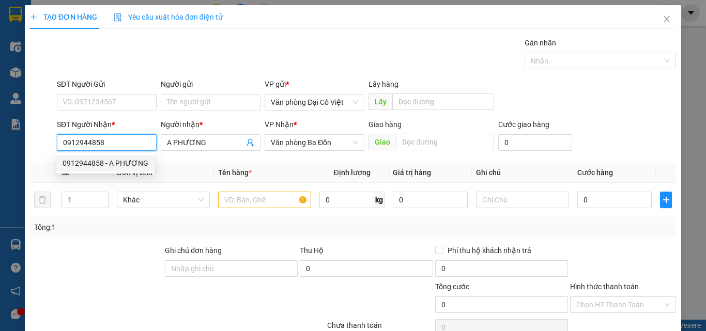
type input "50.000"
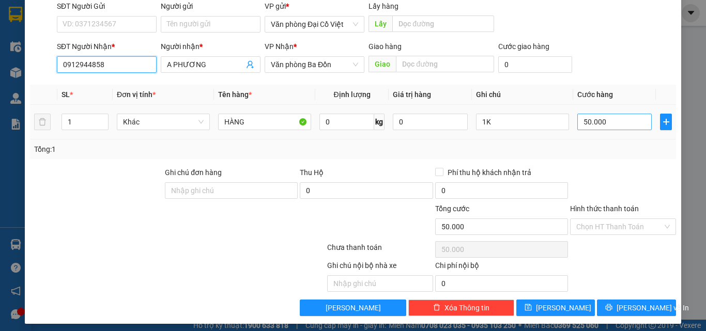
scroll to position [83, 0]
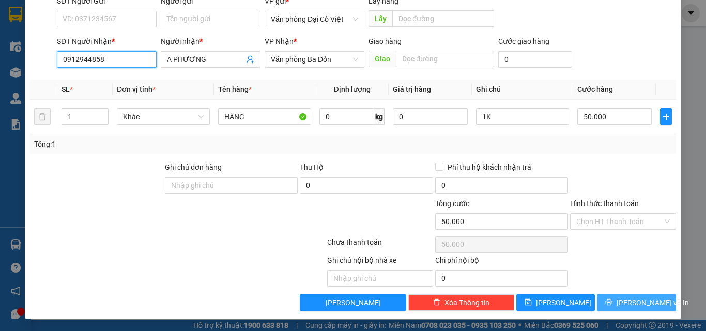
type input "0912944858"
click at [609, 303] on button "[PERSON_NAME] và In" at bounding box center [636, 302] width 79 height 17
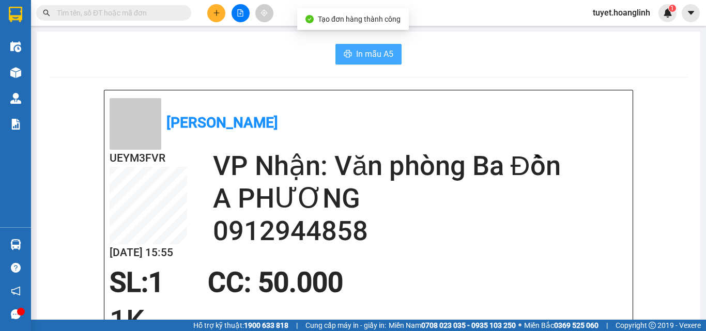
click at [368, 47] on button "In mẫu A5" at bounding box center [368, 54] width 66 height 21
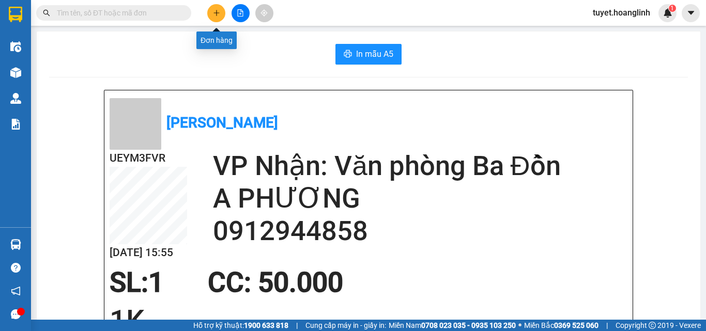
click at [211, 12] on button at bounding box center [216, 13] width 18 height 18
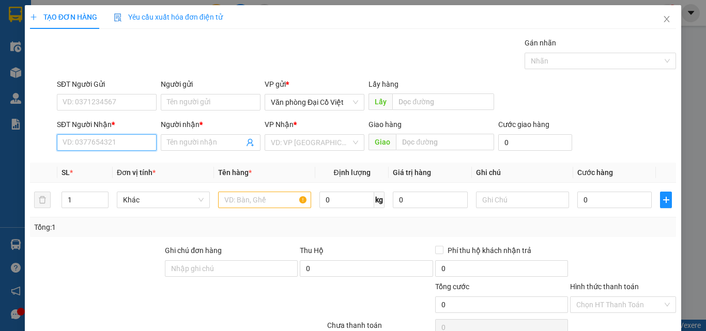
click at [102, 146] on input "SĐT Người Nhận *" at bounding box center [107, 142] width 100 height 17
type input "0979280873"
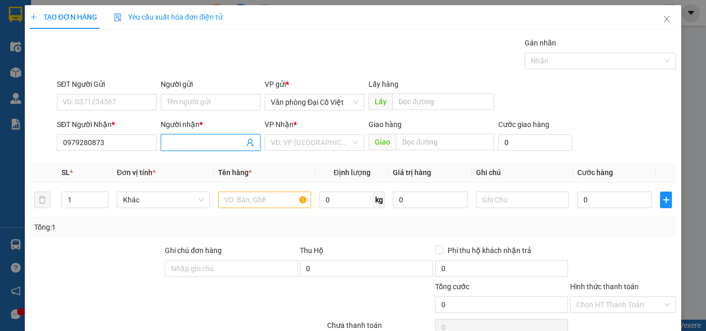
click at [190, 146] on input "Người nhận *" at bounding box center [205, 142] width 77 height 11
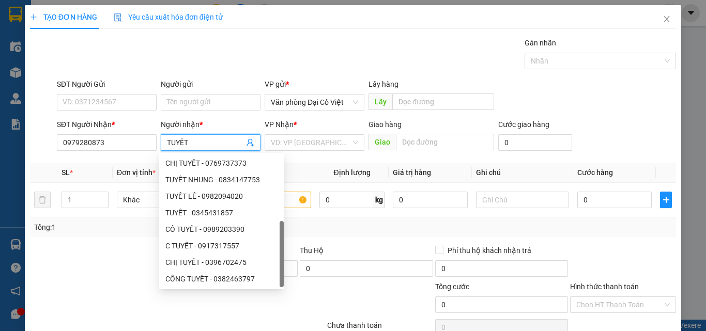
scroll to position [83, 0]
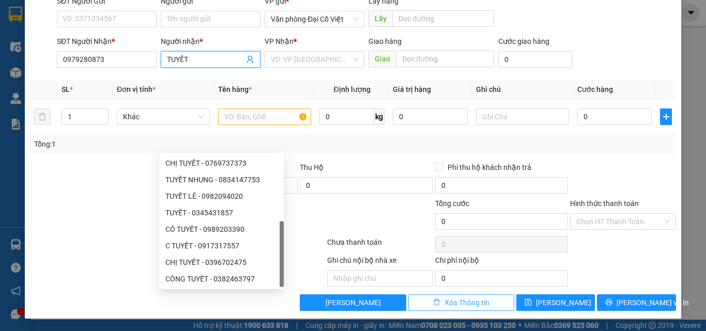
type input "TUYẾT"
click at [433, 303] on icon "delete" at bounding box center [436, 302] width 7 height 7
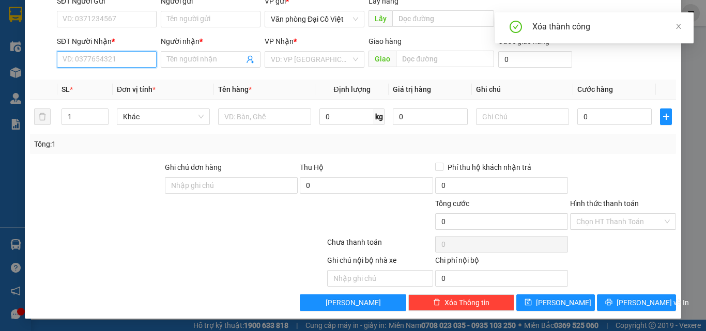
click at [98, 60] on input "SĐT Người Nhận *" at bounding box center [107, 59] width 100 height 17
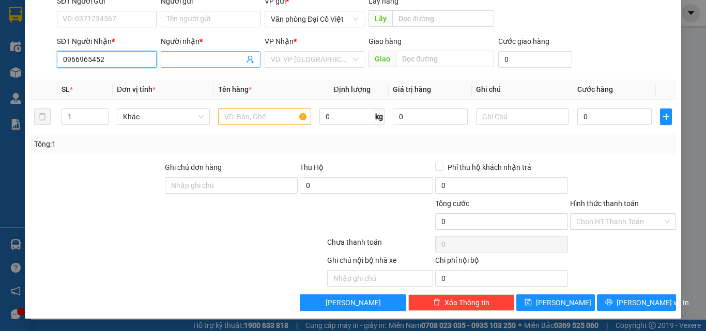
type input "0966965452"
click at [188, 61] on input "Người nhận *" at bounding box center [205, 59] width 77 height 11
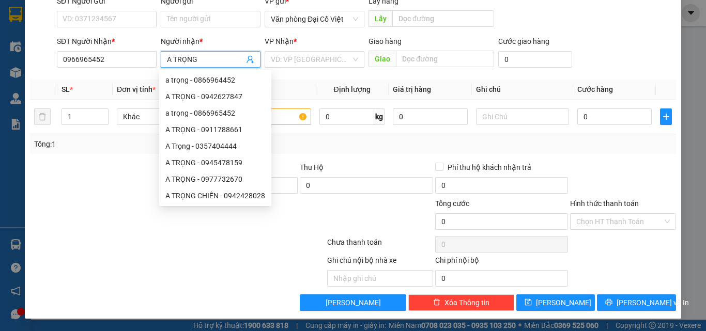
scroll to position [0, 0]
type input "A TRỌNG"
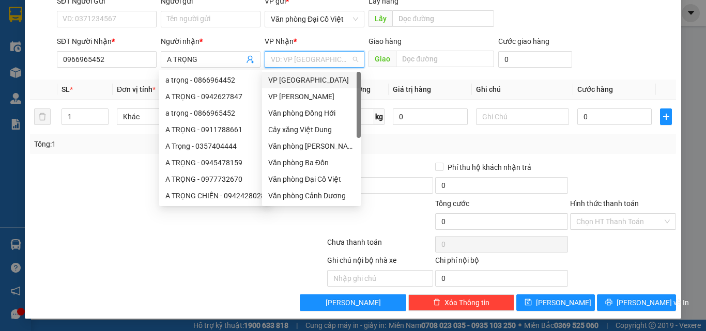
click at [299, 59] on input "search" at bounding box center [311, 59] width 80 height 15
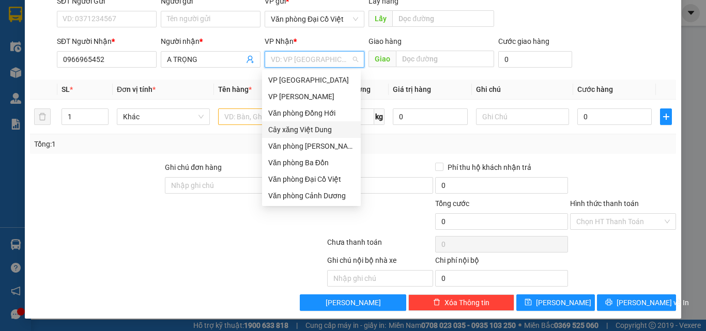
click at [315, 126] on div "Cây xăng Việt Dung" at bounding box center [311, 129] width 86 height 11
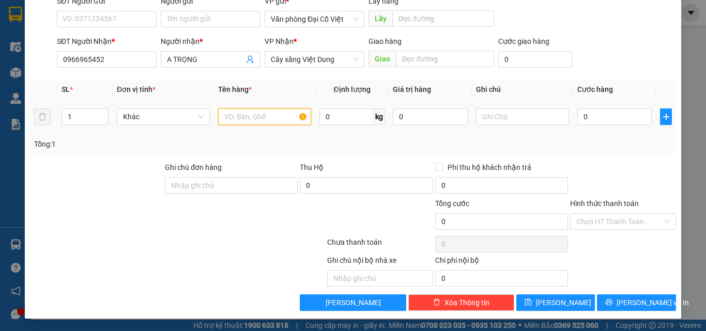
click at [245, 119] on input "text" at bounding box center [264, 116] width 93 height 17
click at [245, 118] on input "text" at bounding box center [264, 116] width 93 height 17
type input "PK NƯỚC"
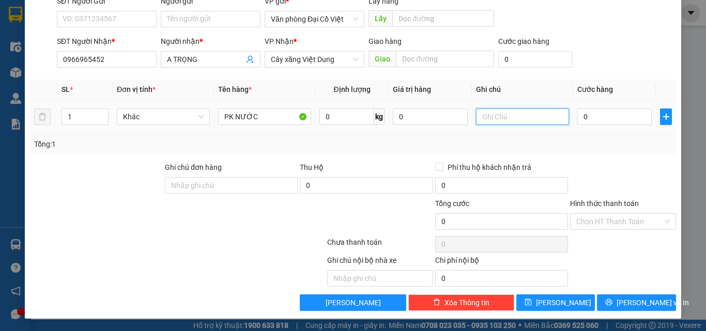
click at [490, 121] on input "text" at bounding box center [522, 116] width 93 height 17
type input "KIỆN"
click at [604, 117] on input "0" at bounding box center [614, 116] width 74 height 17
type input "5"
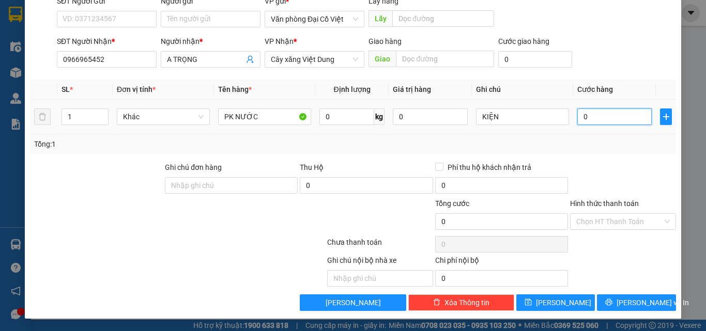
type input "5"
type input "50"
type input "50.000"
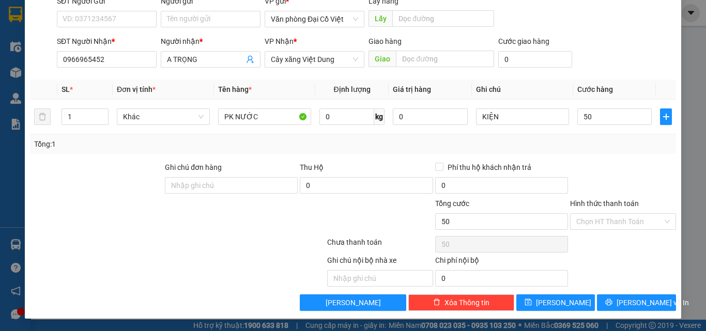
type input "50.000"
click at [579, 153] on div "Tổng: 1" at bounding box center [353, 144] width 646 height 20
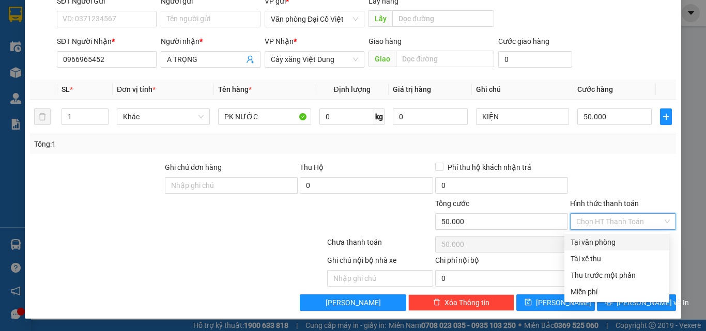
click at [597, 224] on input "Hình thức thanh toán" at bounding box center [619, 221] width 86 height 15
click at [594, 243] on div "Tại văn phòng" at bounding box center [616, 242] width 92 height 11
type input "0"
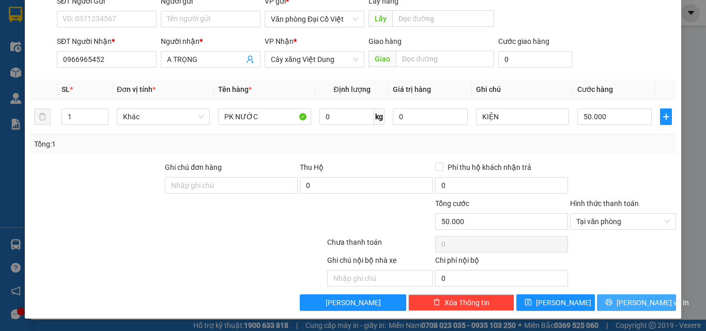
click at [615, 308] on button "[PERSON_NAME] và In" at bounding box center [636, 302] width 79 height 17
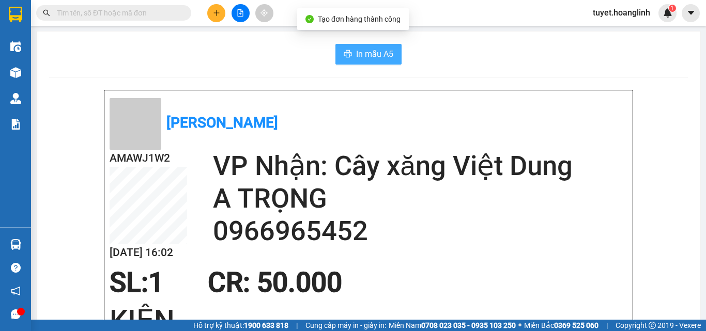
click at [361, 47] on button "In mẫu A5" at bounding box center [368, 54] width 66 height 21
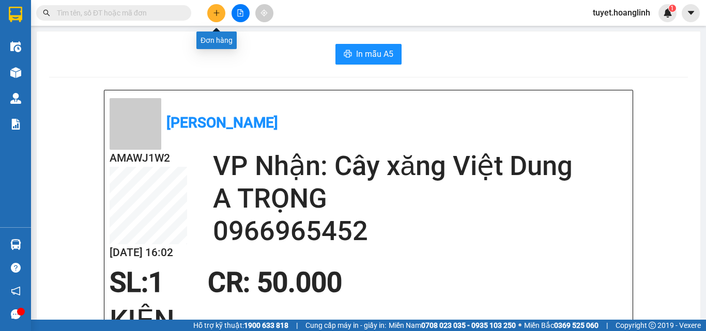
click at [217, 12] on icon "plus" at bounding box center [216, 12] width 7 height 7
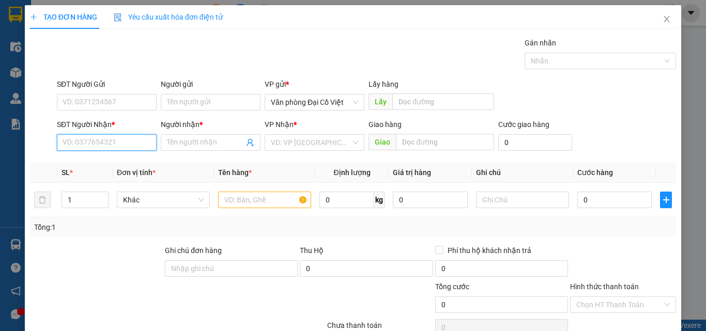
click at [87, 142] on input "SĐT Người Nhận *" at bounding box center [107, 142] width 100 height 17
drag, startPoint x: 83, startPoint y: 141, endPoint x: 64, endPoint y: 151, distance: 22.4
click at [64, 151] on div "SĐT Người Nhận * 1226 1226" at bounding box center [107, 137] width 100 height 36
click at [89, 164] on div "0974171776 - [PERSON_NAME]" at bounding box center [114, 163] width 102 height 11
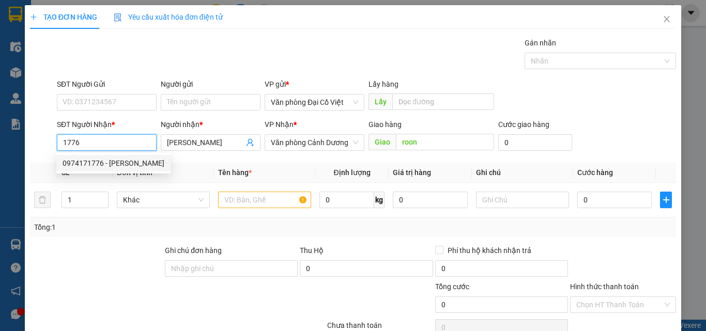
type input "0974171776"
type input "[PERSON_NAME]"
type input "roon"
type input "50.000"
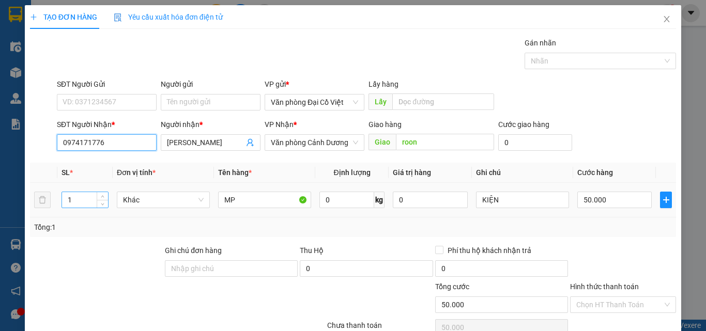
type input "0974171776"
drag, startPoint x: 76, startPoint y: 202, endPoint x: 55, endPoint y: 203, distance: 21.2
click at [55, 203] on tr "1 Khác MP 0 kg 0 KIỆN 50.000" at bounding box center [353, 200] width 646 height 35
type input "2"
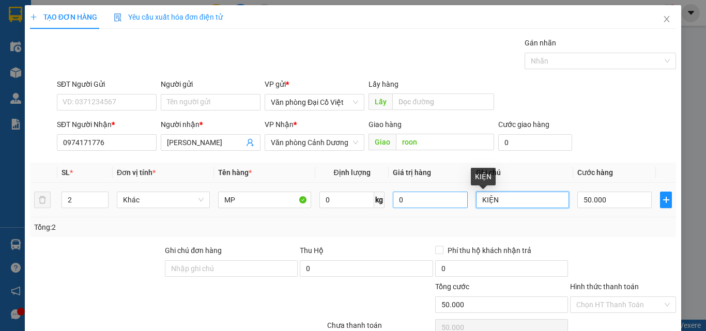
drag, startPoint x: 494, startPoint y: 198, endPoint x: 443, endPoint y: 198, distance: 50.6
click at [443, 198] on tr "2 Khác MP 0 kg 0 KIỆN 50.000" at bounding box center [353, 200] width 646 height 35
type input "XỐP"
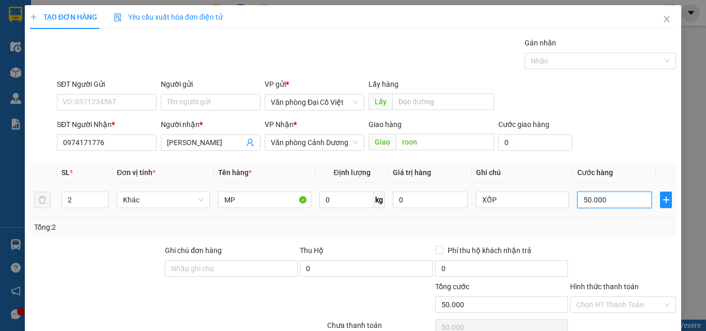
click at [610, 199] on input "50.000" at bounding box center [614, 200] width 74 height 17
type input "1"
type input "14"
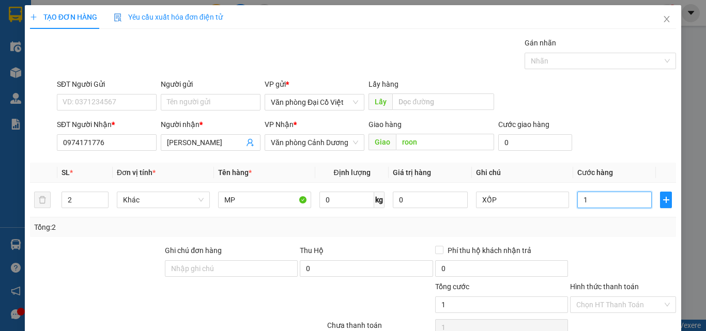
type input "14"
type input "140"
type input "1.400"
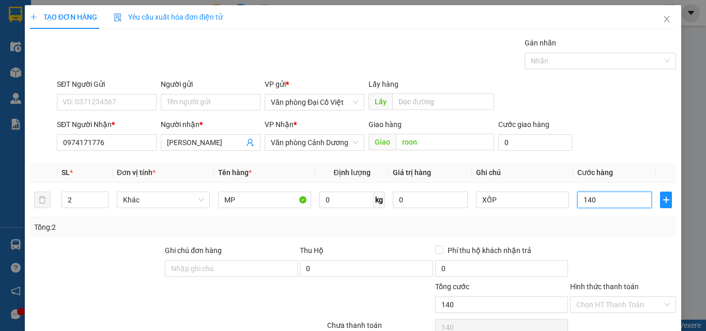
type input "1.400"
type input "140"
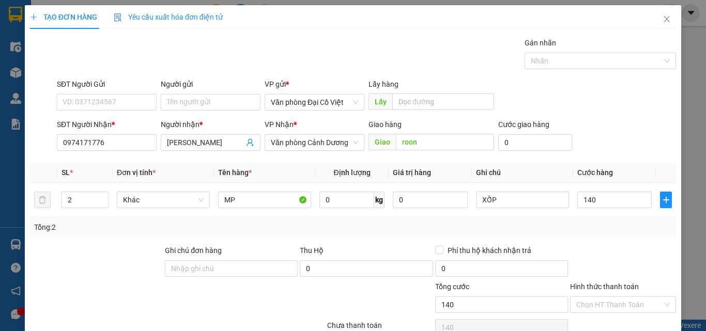
type input "140.000"
click at [581, 236] on div "Tổng: 2" at bounding box center [353, 227] width 646 height 20
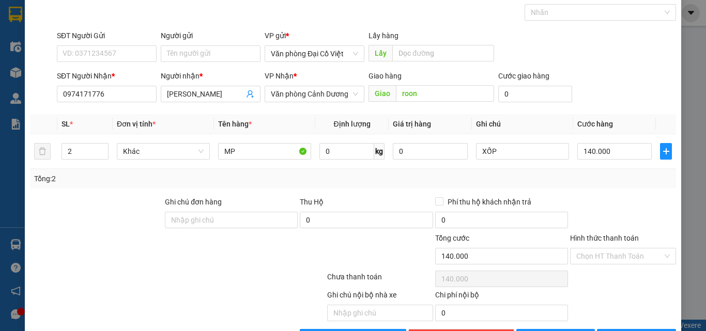
scroll to position [83, 0]
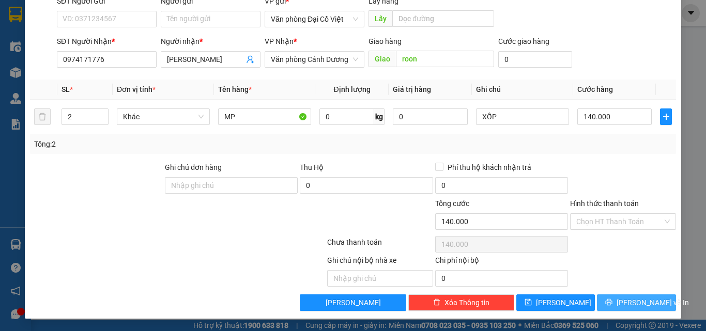
click at [603, 305] on button "[PERSON_NAME] và In" at bounding box center [636, 302] width 79 height 17
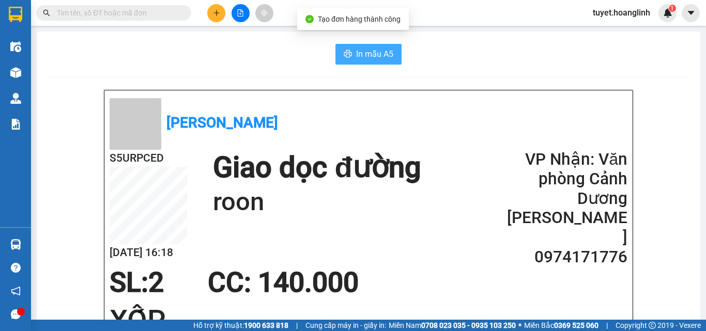
click at [363, 54] on span "In mẫu A5" at bounding box center [374, 54] width 37 height 13
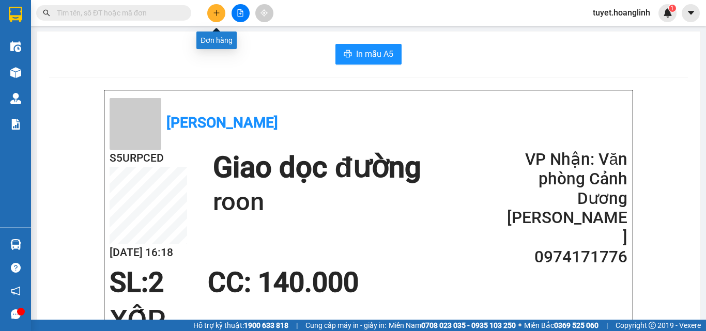
click at [214, 17] on button at bounding box center [216, 13] width 18 height 18
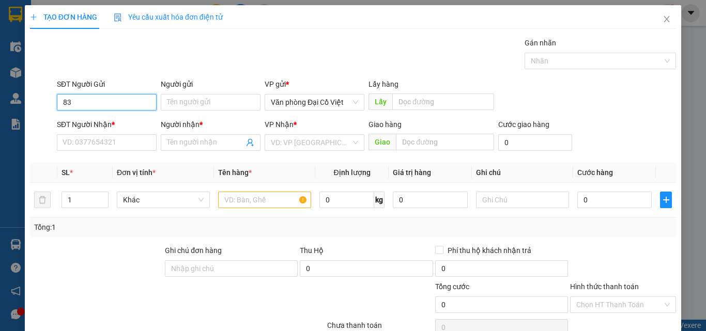
type input "8"
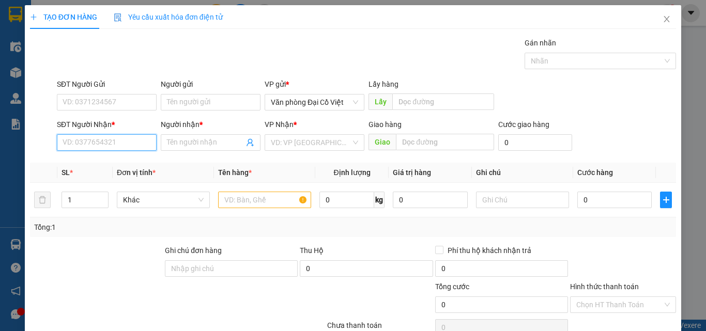
click at [89, 142] on input "SĐT Người Nhận *" at bounding box center [107, 142] width 100 height 17
click at [59, 142] on input "8325" at bounding box center [107, 142] width 100 height 17
drag, startPoint x: 82, startPoint y: 143, endPoint x: 41, endPoint y: 151, distance: 41.5
click at [41, 151] on div "SĐT Người Nhận * 8325 8325 Người nhận * Tên người nhận VP Nhận * VD: VP [GEOGRA…" at bounding box center [353, 137] width 648 height 36
click at [83, 162] on div "0866004907 - A HƯNG" at bounding box center [106, 163] width 86 height 11
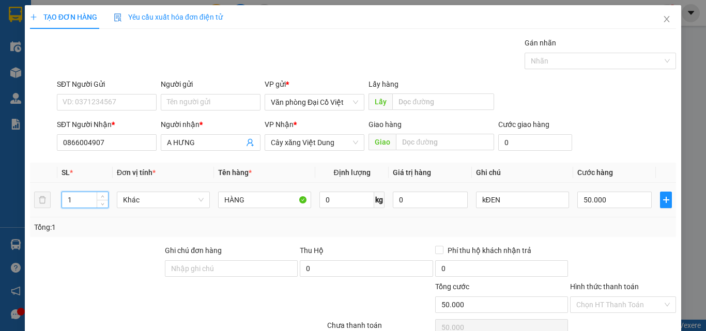
drag, startPoint x: 74, startPoint y: 200, endPoint x: 58, endPoint y: 204, distance: 16.5
click at [58, 204] on td "1" at bounding box center [84, 200] width 55 height 35
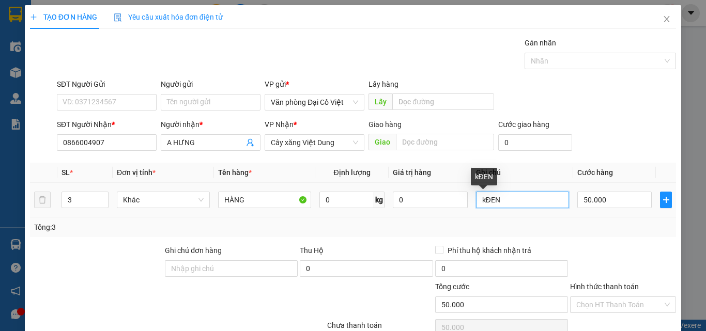
drag, startPoint x: 492, startPoint y: 201, endPoint x: 474, endPoint y: 202, distance: 17.6
click at [476, 202] on input "kĐEN" at bounding box center [522, 200] width 93 height 17
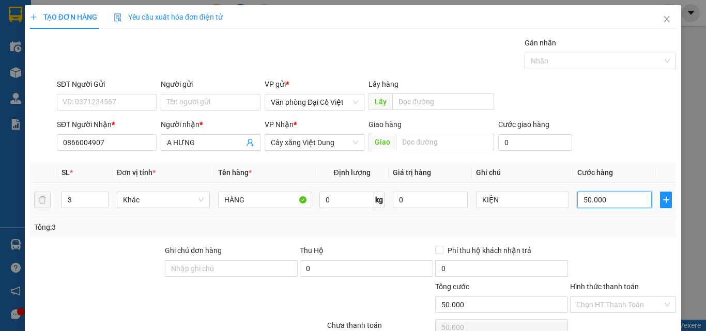
click at [613, 204] on input "50.000" at bounding box center [614, 200] width 74 height 17
click at [572, 235] on div "Tổng: 3" at bounding box center [353, 227] width 646 height 20
click at [614, 199] on input "150.000" at bounding box center [614, 200] width 74 height 17
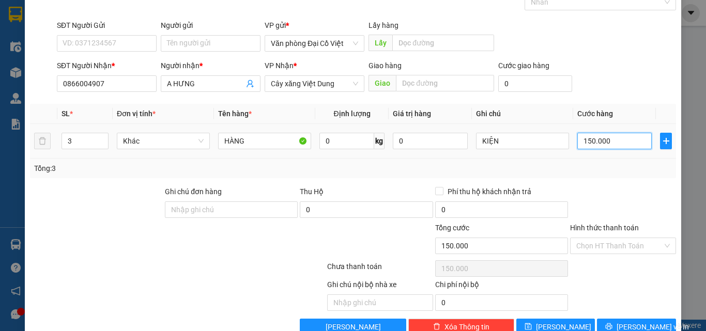
scroll to position [83, 0]
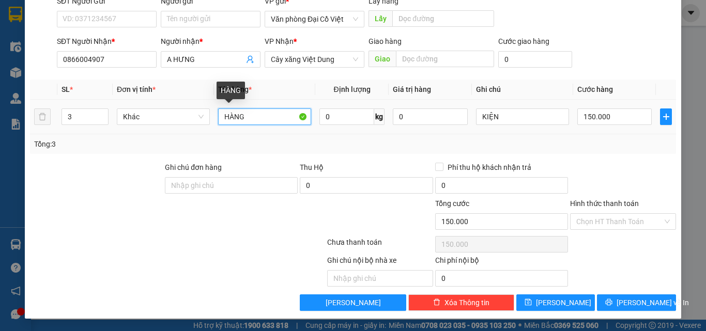
drag, startPoint x: 246, startPoint y: 120, endPoint x: 211, endPoint y: 119, distance: 35.1
click at [211, 119] on tr "3 Khác HÀNG 0 kg 0 KIỆN 150.000" at bounding box center [353, 117] width 646 height 35
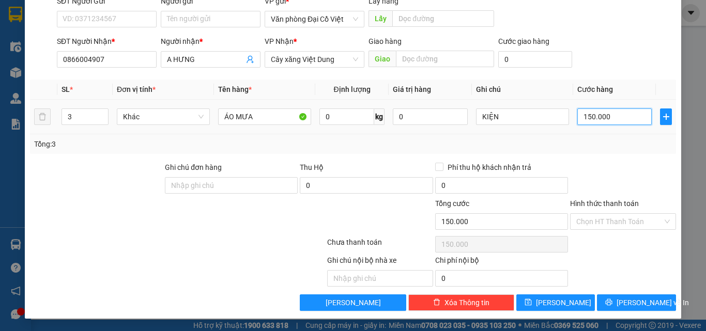
click at [607, 118] on input "150.000" at bounding box center [614, 116] width 74 height 17
click at [592, 143] on div "Tổng: 3" at bounding box center [352, 143] width 637 height 11
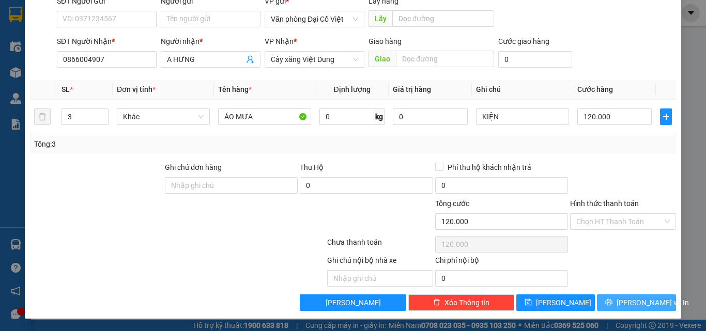
click at [629, 304] on span "[PERSON_NAME] và In" at bounding box center [652, 302] width 72 height 11
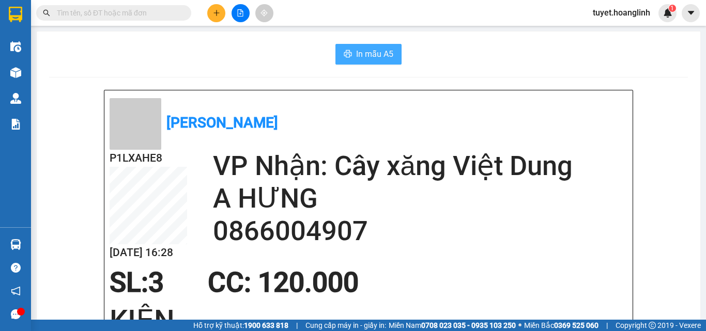
click at [364, 48] on span "In mẫu A5" at bounding box center [374, 54] width 37 height 13
click at [215, 10] on icon "plus" at bounding box center [216, 12] width 7 height 7
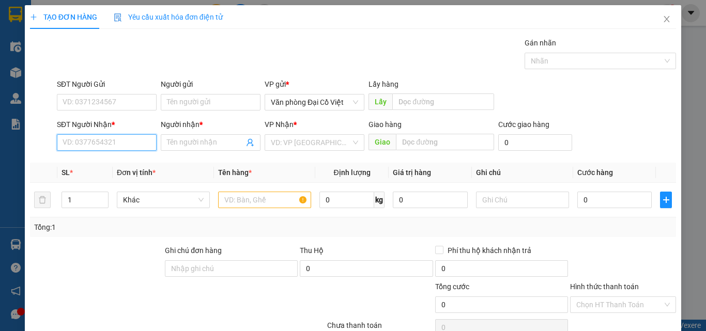
click at [109, 144] on input "SĐT Người Nhận *" at bounding box center [107, 142] width 100 height 17
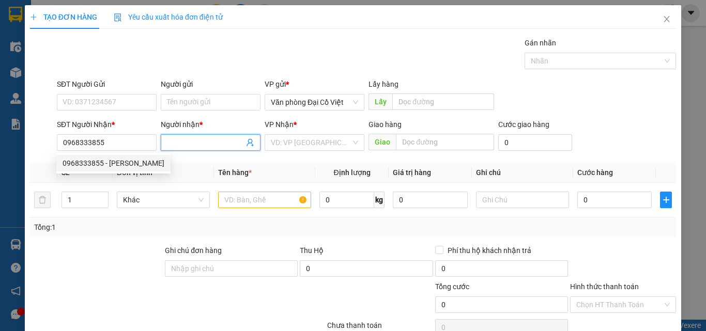
click at [198, 143] on input "Người nhận *" at bounding box center [205, 142] width 77 height 11
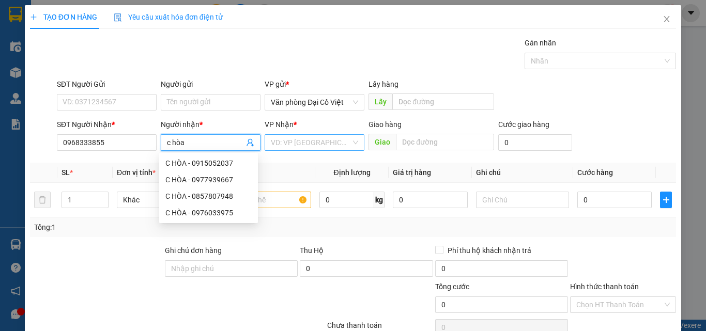
click at [288, 145] on input "search" at bounding box center [311, 142] width 80 height 15
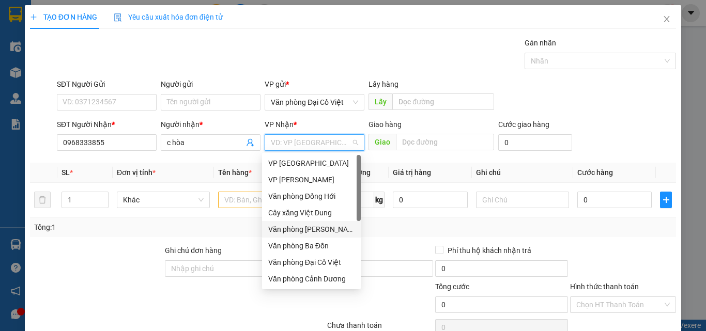
click at [303, 229] on div "Văn phòng [PERSON_NAME]" at bounding box center [311, 229] width 86 height 11
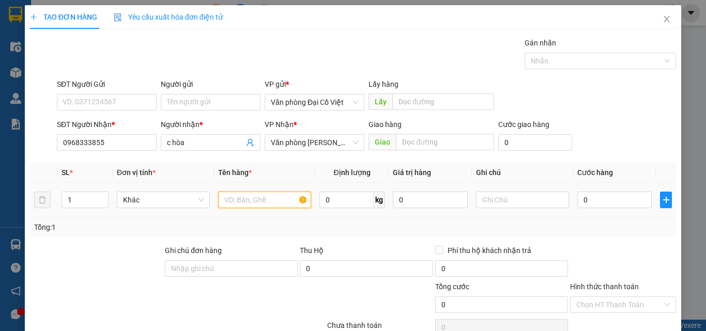
click at [243, 202] on input "text" at bounding box center [264, 200] width 93 height 17
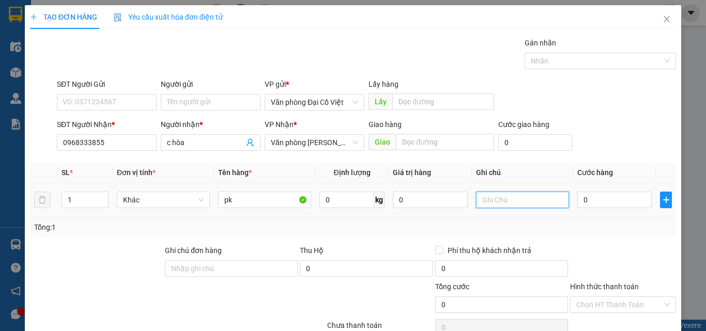
click at [484, 203] on input "text" at bounding box center [522, 200] width 93 height 17
click at [592, 202] on input "0" at bounding box center [614, 200] width 74 height 17
click at [581, 238] on div "Transit Pickup Surcharge Ids Transit Deliver Surcharge Ids Transit Deliver Surc…" at bounding box center [353, 215] width 646 height 357
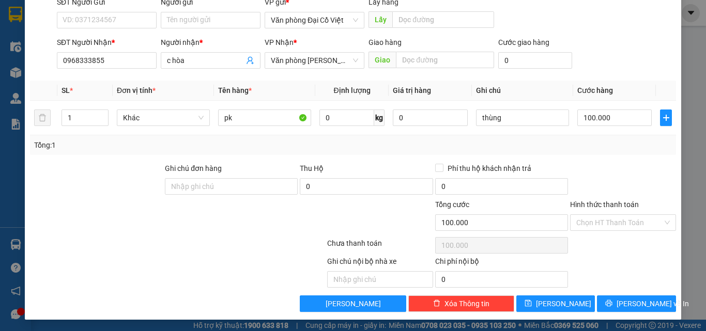
scroll to position [83, 0]
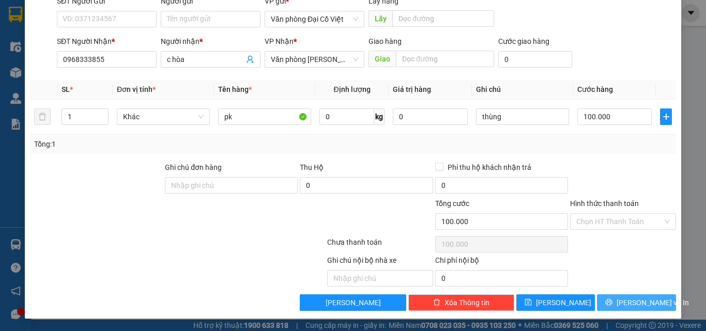
click at [622, 303] on span "[PERSON_NAME] và In" at bounding box center [652, 302] width 72 height 11
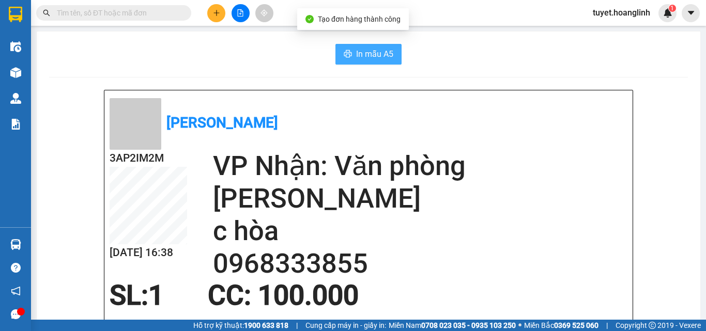
click at [344, 51] on icon "printer" at bounding box center [348, 53] width 8 height 7
click at [217, 12] on icon "plus" at bounding box center [216, 12] width 7 height 7
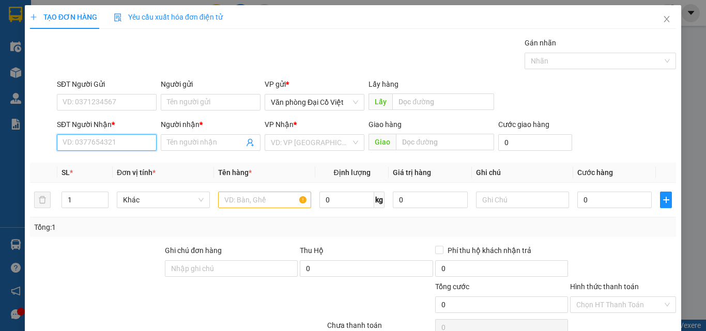
click at [92, 143] on input "SĐT Người Nhận *" at bounding box center [107, 142] width 100 height 17
click at [59, 142] on input "9828" at bounding box center [107, 142] width 100 height 17
click at [182, 142] on input "Người nhận *" at bounding box center [205, 142] width 77 height 11
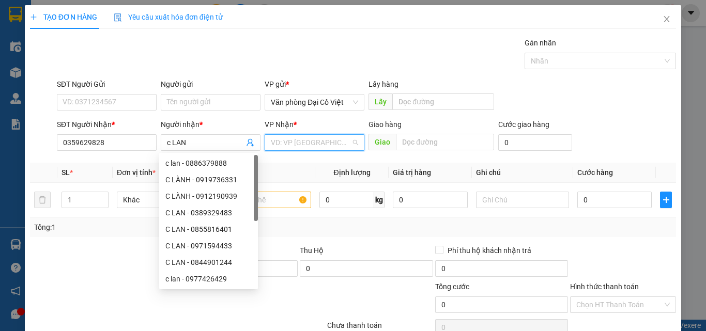
click at [302, 135] on input "search" at bounding box center [311, 142] width 80 height 15
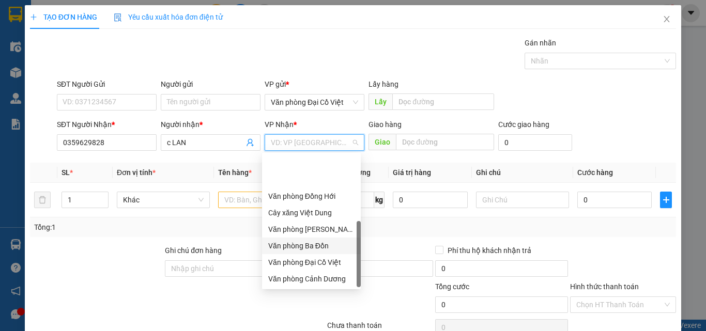
scroll to position [50, 0]
click at [305, 261] on div "Văn phòng Hoàn Lão" at bounding box center [311, 262] width 86 height 11
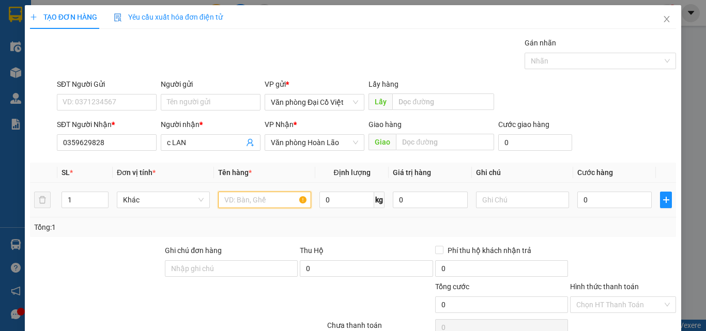
click at [227, 200] on input "text" at bounding box center [264, 200] width 93 height 17
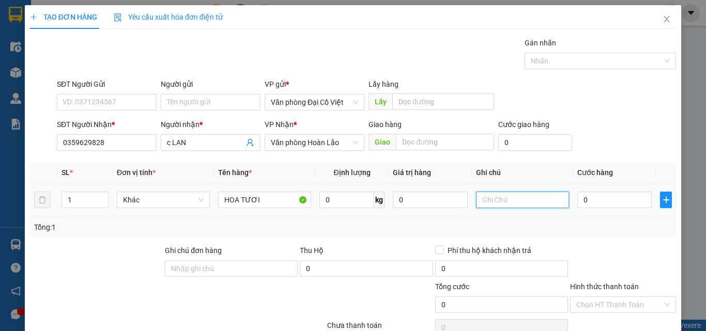
click at [488, 201] on input "text" at bounding box center [522, 200] width 93 height 17
click at [603, 204] on input "0" at bounding box center [614, 200] width 74 height 17
click at [590, 227] on div "Tổng: 1" at bounding box center [352, 227] width 637 height 11
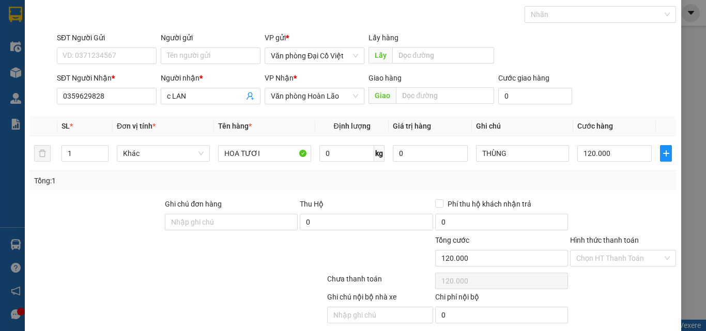
scroll to position [83, 0]
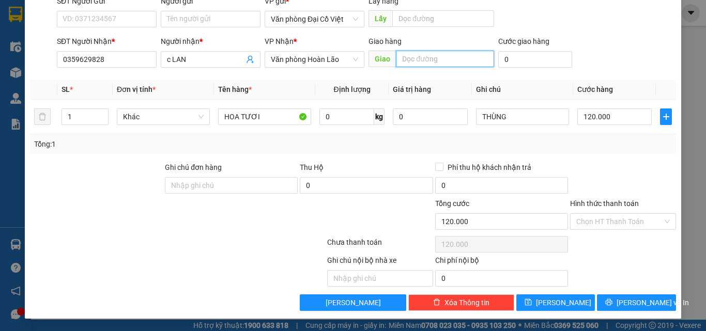
click at [419, 59] on input "text" at bounding box center [445, 59] width 98 height 17
click at [327, 59] on span "Văn phòng Hoàn Lão" at bounding box center [314, 59] width 87 height 15
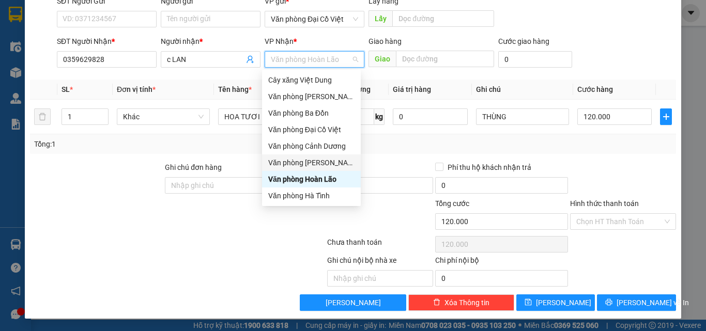
click at [306, 163] on div "Văn phòng [PERSON_NAME]" at bounding box center [311, 162] width 86 height 11
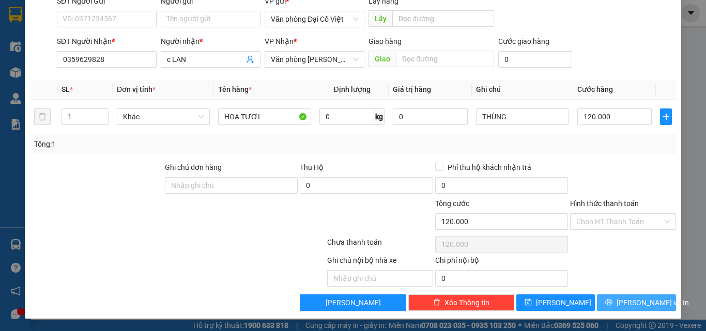
click at [607, 301] on button "[PERSON_NAME] và In" at bounding box center [636, 302] width 79 height 17
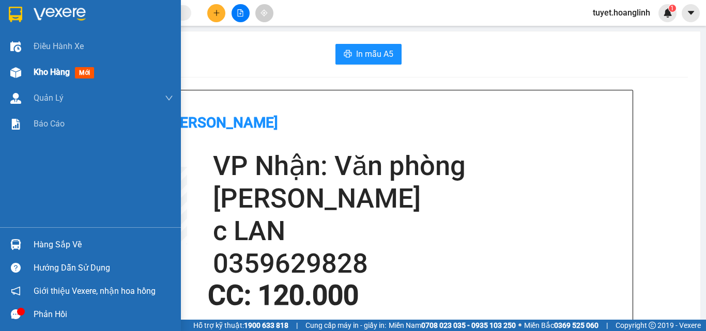
click at [17, 70] on img at bounding box center [15, 72] width 11 height 11
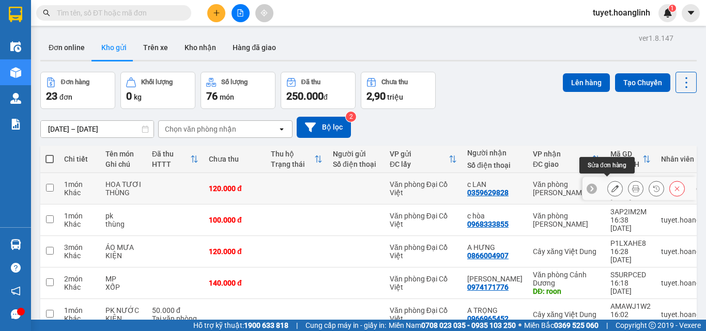
click at [611, 185] on icon at bounding box center [614, 188] width 7 height 7
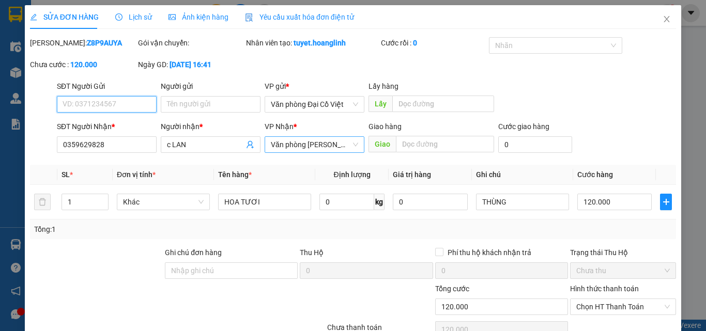
click at [330, 147] on span "Văn phòng [PERSON_NAME]" at bounding box center [314, 144] width 87 height 15
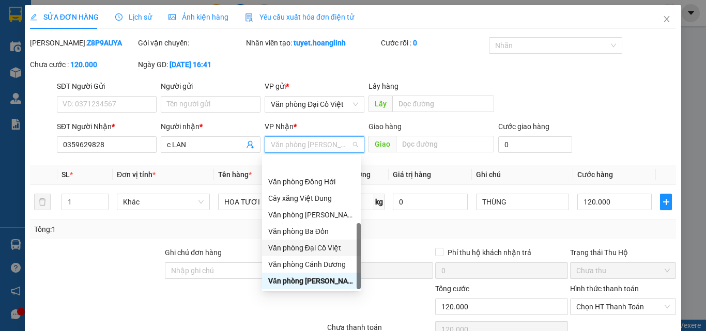
scroll to position [50, 0]
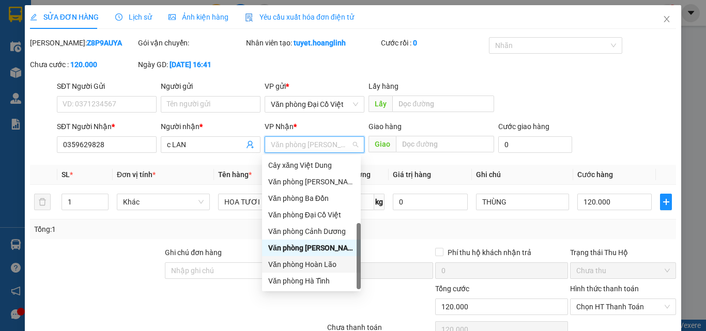
click at [314, 265] on div "Văn phòng Hoàn Lão" at bounding box center [311, 264] width 86 height 11
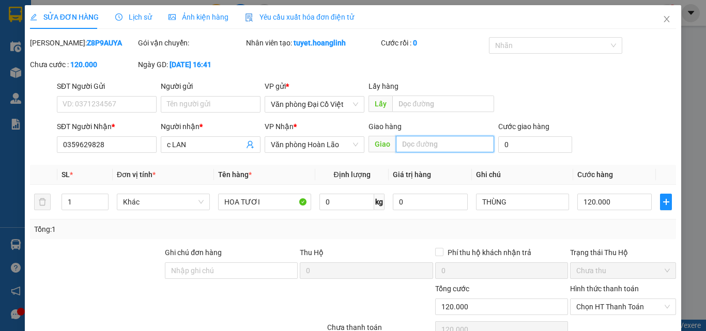
click at [409, 142] on input "text" at bounding box center [445, 144] width 98 height 17
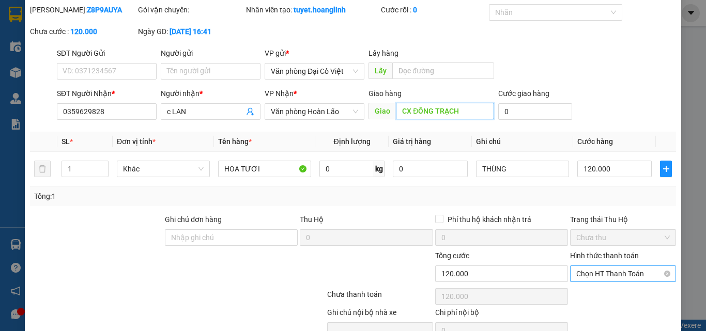
scroll to position [85, 0]
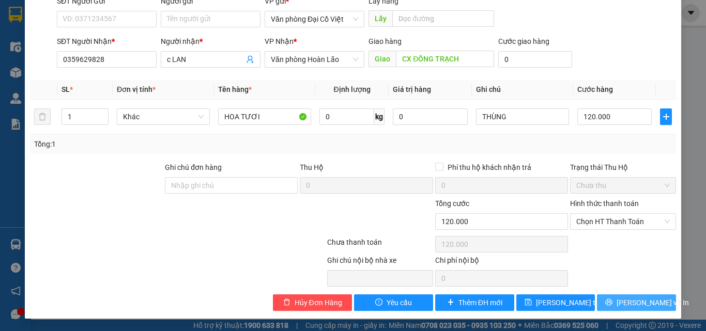
click at [624, 303] on span "[PERSON_NAME] và In" at bounding box center [652, 302] width 72 height 11
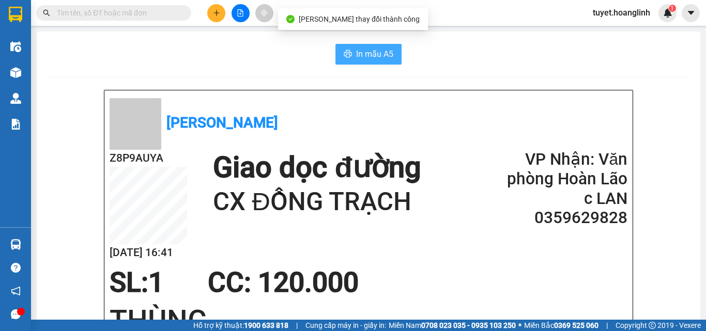
click at [356, 52] on span "In mẫu A5" at bounding box center [374, 54] width 37 height 13
click at [359, 60] on span "In mẫu A5" at bounding box center [374, 54] width 37 height 13
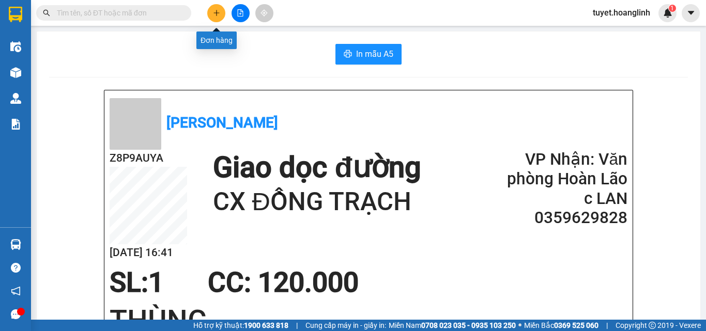
click at [215, 11] on icon "plus" at bounding box center [216, 12] width 7 height 7
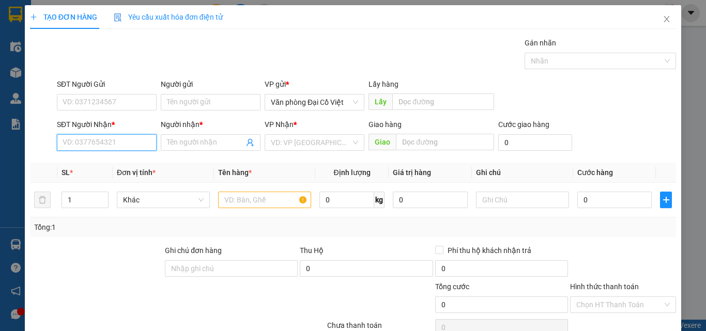
click at [71, 145] on input "SĐT Người Nhận *" at bounding box center [107, 142] width 100 height 17
click at [72, 161] on div "0984039699 - TUYẾT" at bounding box center [106, 163] width 86 height 11
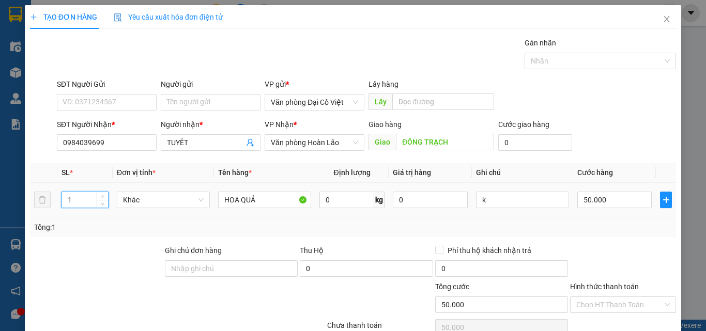
drag, startPoint x: 76, startPoint y: 205, endPoint x: 61, endPoint y: 210, distance: 15.7
click at [61, 210] on div "1" at bounding box center [84, 200] width 47 height 21
click at [598, 199] on input "50.000" at bounding box center [614, 200] width 74 height 17
click at [578, 218] on div "Tổng: 2" at bounding box center [353, 227] width 646 height 20
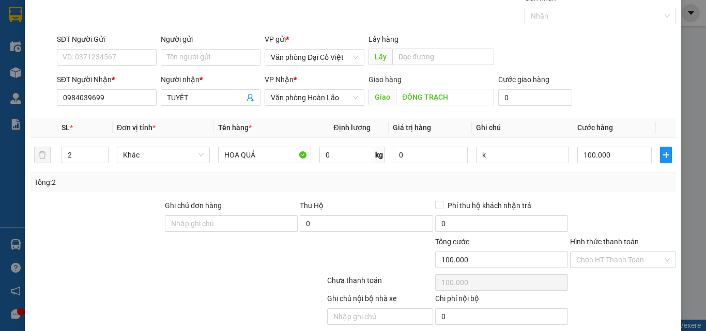
scroll to position [83, 0]
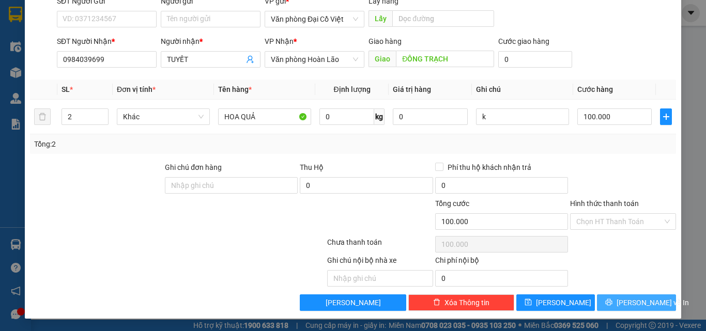
click at [615, 297] on button "[PERSON_NAME] và In" at bounding box center [636, 302] width 79 height 17
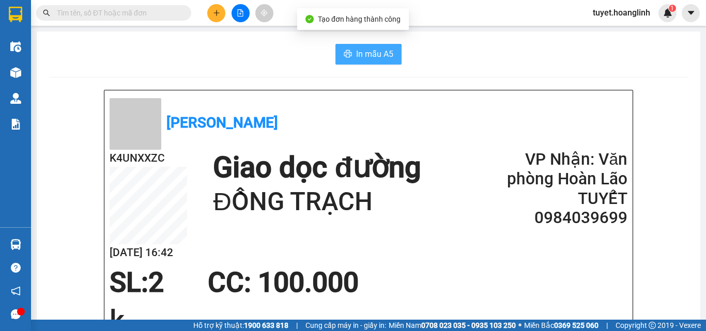
click at [377, 56] on span "In mẫu A5" at bounding box center [374, 54] width 37 height 13
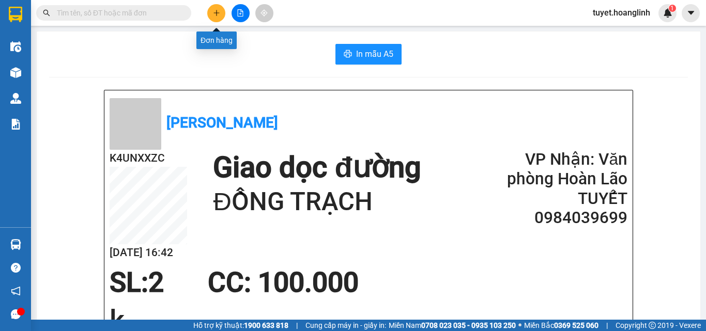
click at [212, 12] on button at bounding box center [216, 13] width 18 height 18
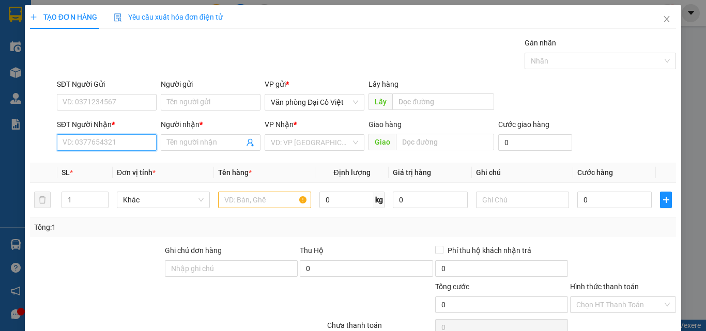
click at [103, 144] on input "SĐT Người Nhận *" at bounding box center [107, 142] width 100 height 17
click at [89, 165] on div "0334848455 - HOÀI THƯƠNG" at bounding box center [112, 163] width 98 height 11
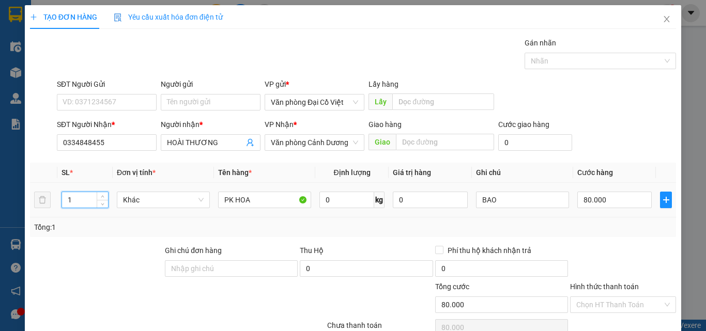
drag, startPoint x: 75, startPoint y: 200, endPoint x: 69, endPoint y: 206, distance: 8.8
click at [69, 206] on input "1" at bounding box center [85, 199] width 46 height 15
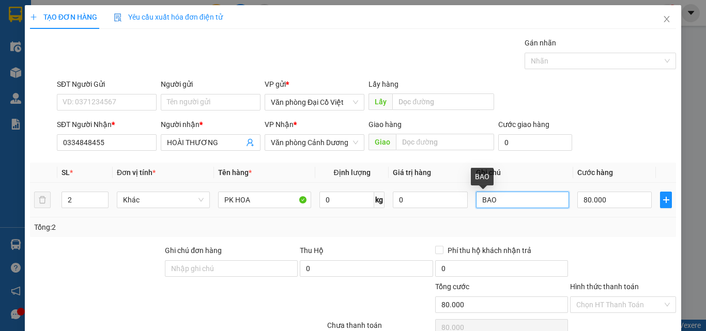
drag, startPoint x: 493, startPoint y: 196, endPoint x: 477, endPoint y: 203, distance: 17.4
click at [477, 203] on input "BAO" at bounding box center [522, 200] width 93 height 17
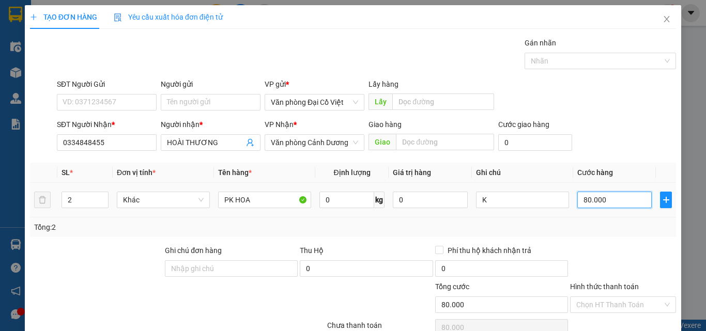
click at [603, 199] on input "80.000" at bounding box center [614, 200] width 74 height 17
click at [590, 225] on div "Tổng: 2" at bounding box center [352, 227] width 637 height 11
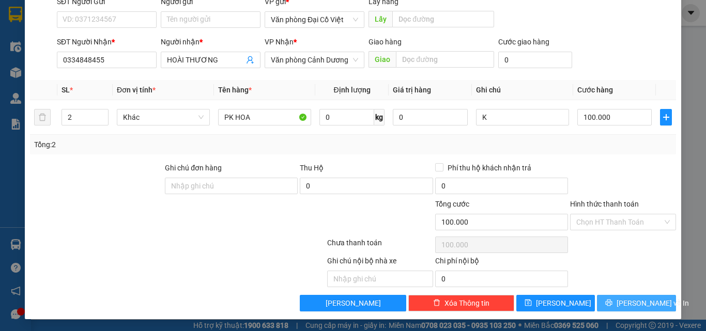
scroll to position [83, 0]
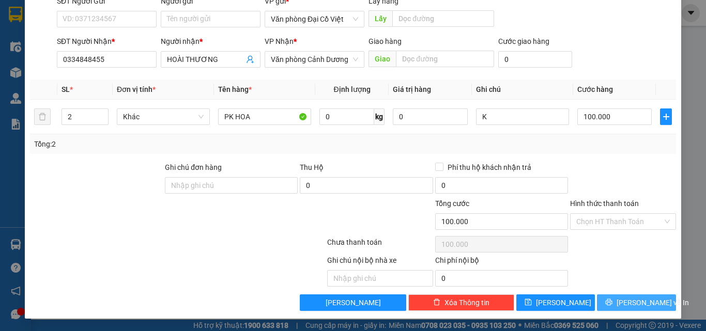
click at [625, 307] on span "[PERSON_NAME] và In" at bounding box center [652, 302] width 72 height 11
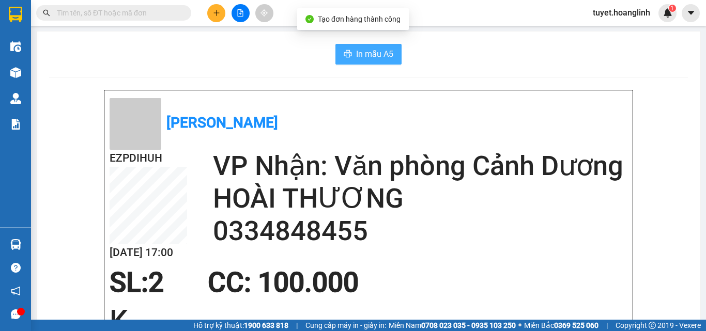
click at [376, 55] on span "In mẫu A5" at bounding box center [374, 54] width 37 height 13
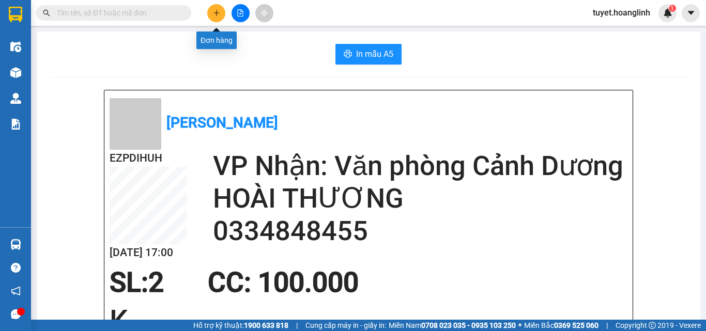
click at [215, 11] on icon "plus" at bounding box center [216, 12] width 7 height 7
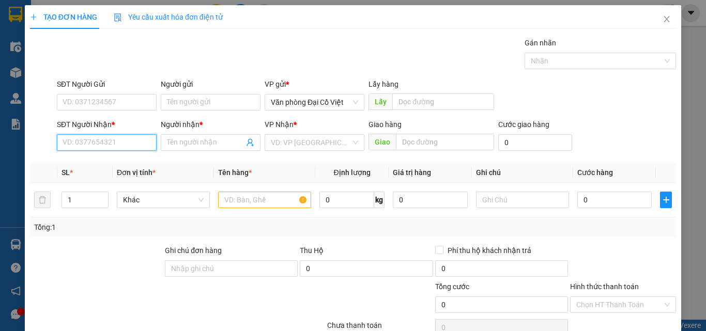
click at [80, 147] on input "SĐT Người Nhận *" at bounding box center [107, 142] width 100 height 17
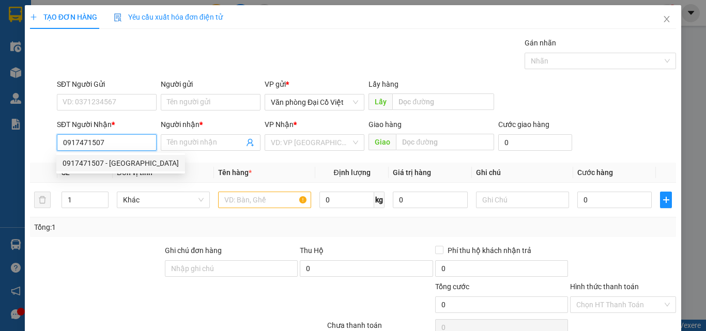
click at [102, 165] on div "0917471507 - [GEOGRAPHIC_DATA]" at bounding box center [121, 163] width 116 height 11
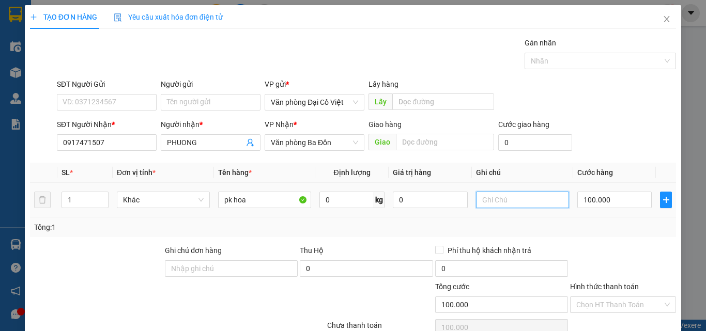
click at [499, 193] on input "text" at bounding box center [522, 200] width 93 height 17
click at [601, 199] on input "100.000" at bounding box center [614, 200] width 74 height 17
click at [577, 224] on div "Tổng: 1" at bounding box center [352, 227] width 637 height 11
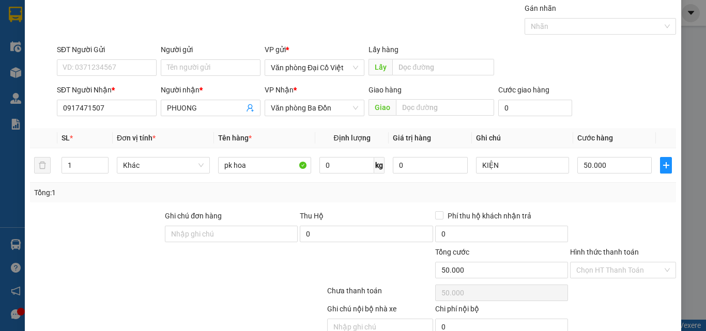
scroll to position [83, 0]
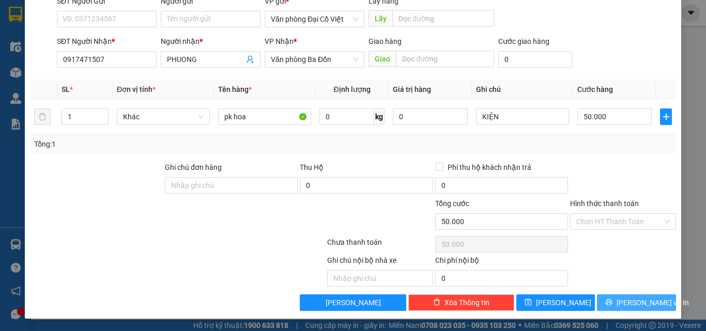
click at [612, 303] on icon "printer" at bounding box center [608, 302] width 7 height 7
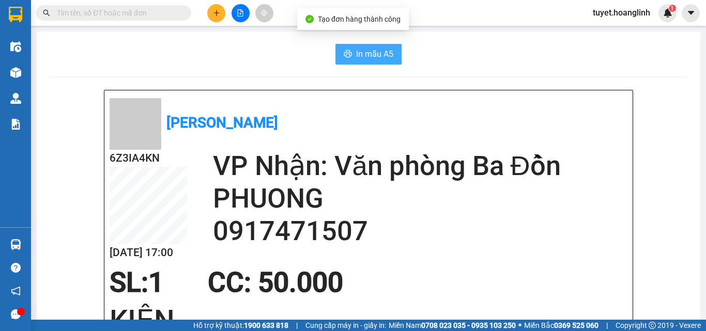
click at [363, 54] on span "In mẫu A5" at bounding box center [374, 54] width 37 height 13
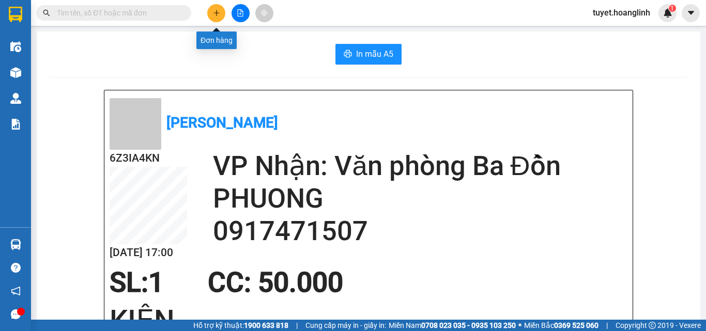
click at [216, 10] on icon "plus" at bounding box center [216, 12] width 7 height 7
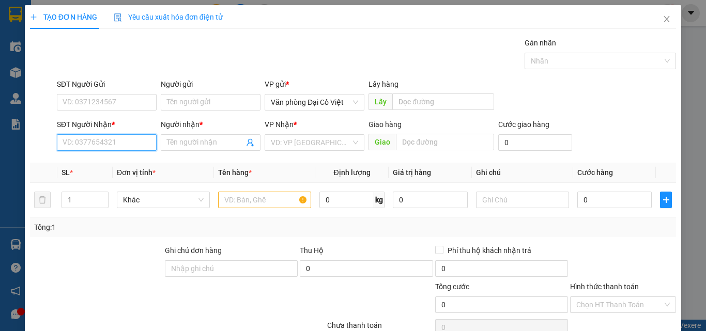
click at [82, 139] on input "SĐT Người Nhận *" at bounding box center [107, 142] width 100 height 17
click at [82, 167] on div "0915203223 - MÍT SU" at bounding box center [106, 163] width 86 height 11
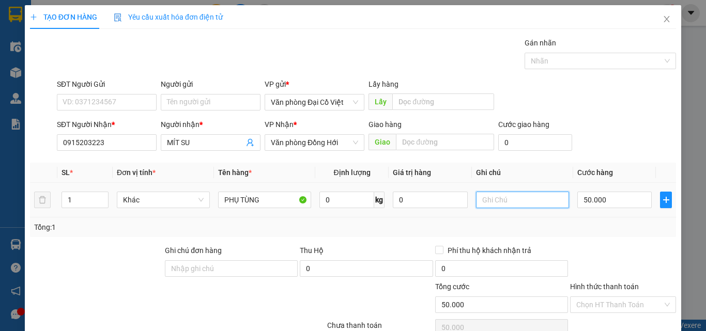
click at [498, 199] on input "text" at bounding box center [522, 200] width 93 height 17
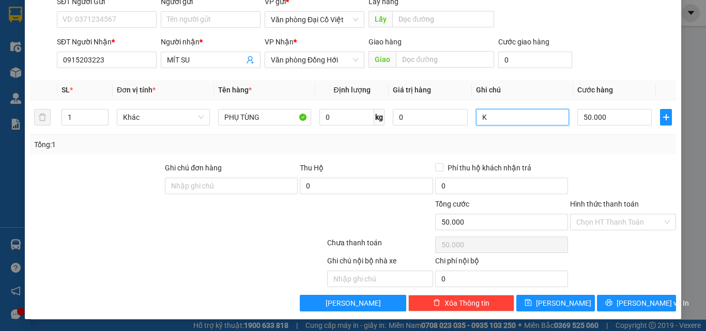
scroll to position [83, 0]
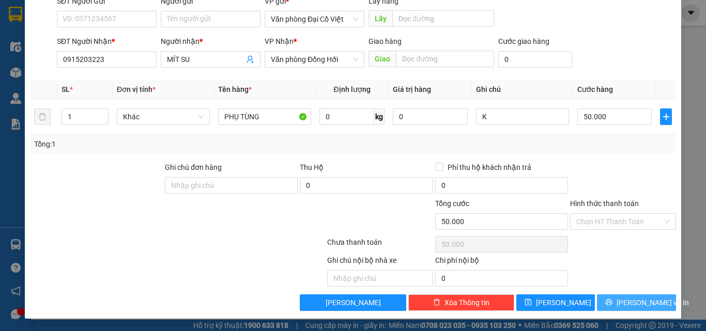
click at [605, 298] on button "[PERSON_NAME] và In" at bounding box center [636, 302] width 79 height 17
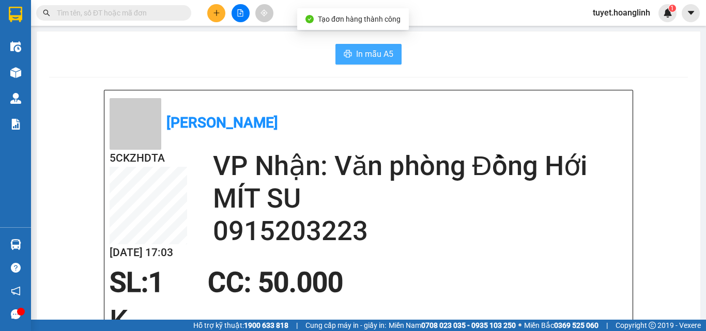
click at [356, 55] on span "In mẫu A5" at bounding box center [374, 54] width 37 height 13
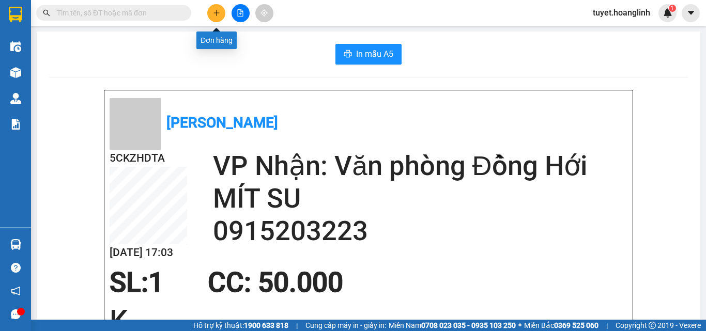
click at [215, 14] on icon "plus" at bounding box center [216, 12] width 7 height 7
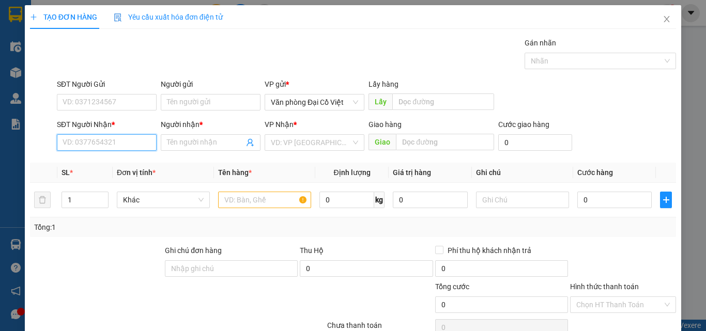
click at [79, 147] on input "SĐT Người Nhận *" at bounding box center [107, 142] width 100 height 17
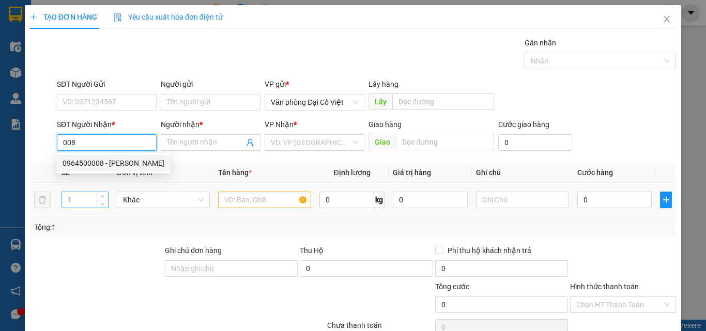
drag, startPoint x: 96, startPoint y: 165, endPoint x: 76, endPoint y: 199, distance: 39.5
click at [77, 198] on body "Kết quả tìm kiếm ( 161 ) Bộ lọc Mã ĐH Trạng thái Món hàng Thu hộ Tổng cước Chưa…" at bounding box center [353, 165] width 706 height 331
click at [82, 160] on div "0964500008 - [PERSON_NAME]" at bounding box center [114, 163] width 102 height 11
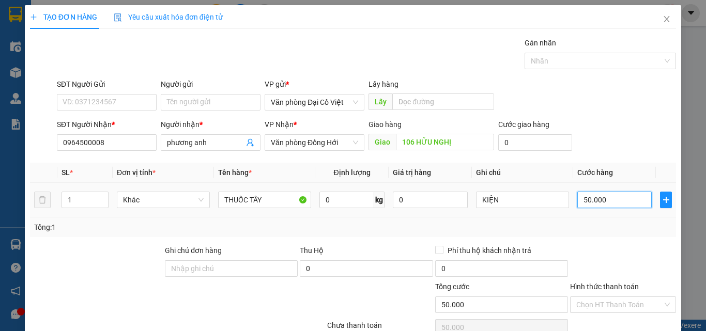
click at [611, 206] on input "50.000" at bounding box center [614, 200] width 74 height 17
click at [602, 213] on td "100.000" at bounding box center [614, 200] width 83 height 35
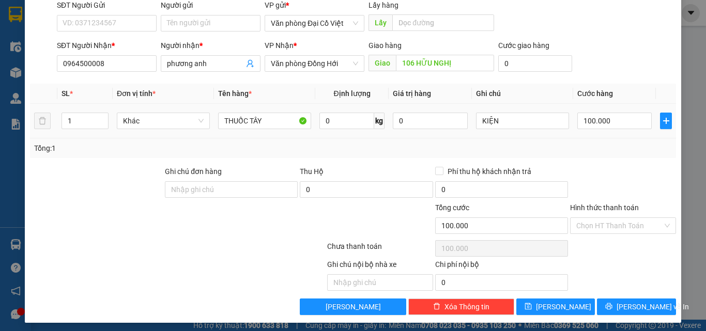
scroll to position [83, 0]
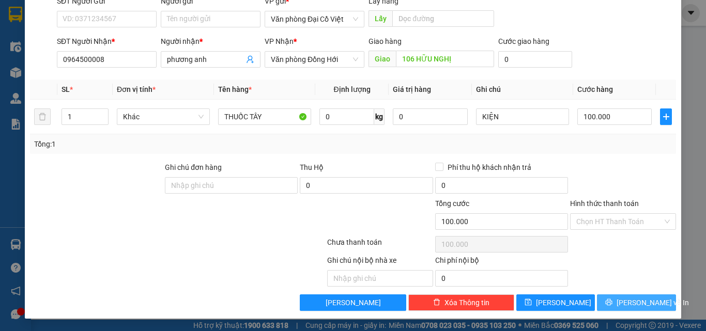
click at [604, 304] on button "[PERSON_NAME] và In" at bounding box center [636, 302] width 79 height 17
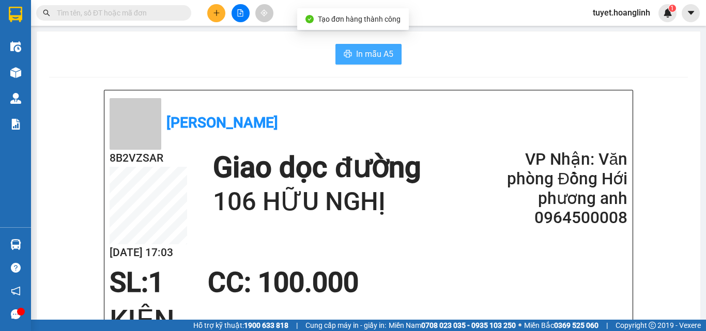
click at [356, 53] on span "In mẫu A5" at bounding box center [374, 54] width 37 height 13
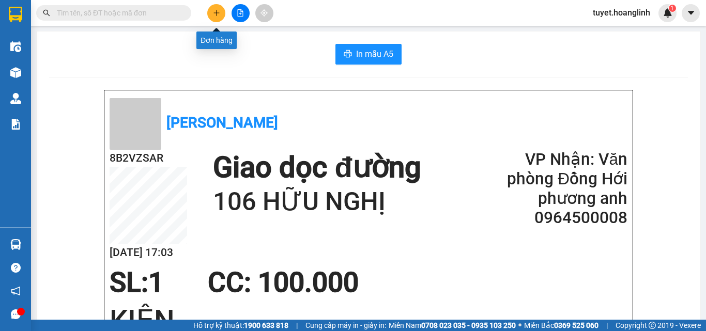
click at [217, 14] on icon "plus" at bounding box center [216, 12] width 7 height 7
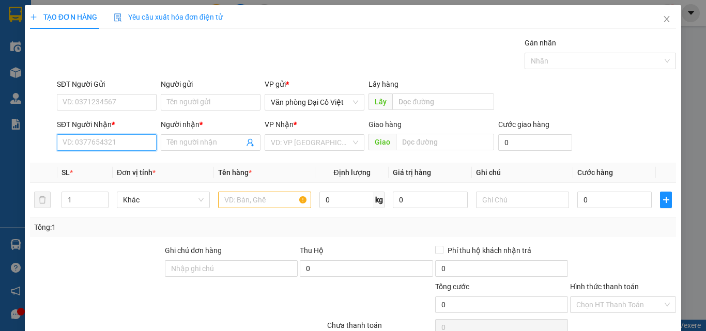
click at [100, 146] on input "SĐT Người Nhận *" at bounding box center [107, 142] width 100 height 17
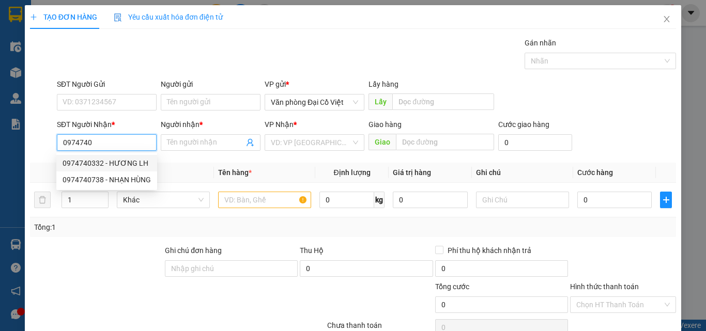
click at [97, 162] on div "0974740332 - HƯƠNG LH" at bounding box center [107, 163] width 88 height 11
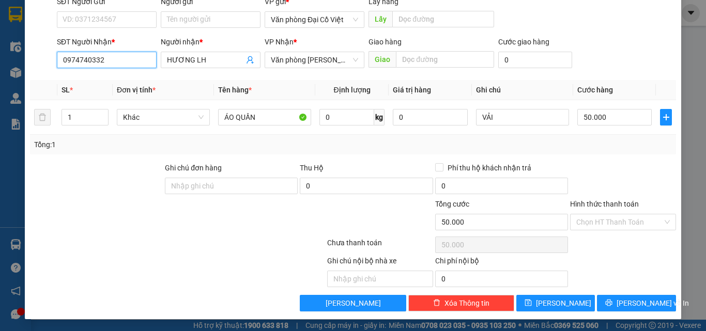
scroll to position [83, 0]
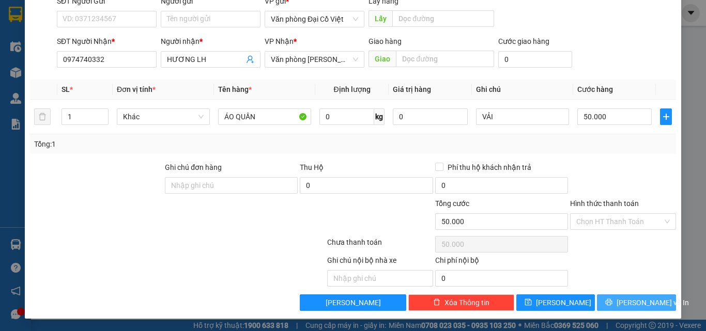
click at [610, 296] on button "[PERSON_NAME] và In" at bounding box center [636, 302] width 79 height 17
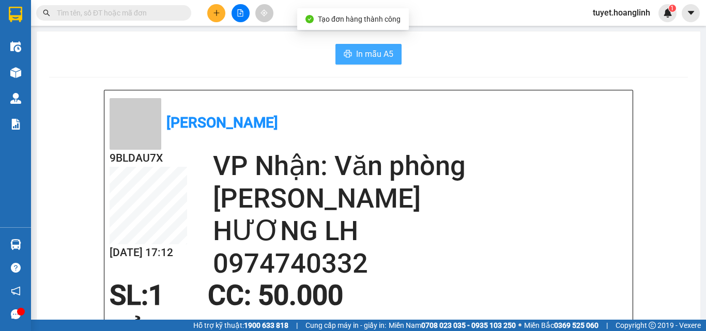
click at [356, 54] on span "In mẫu A5" at bounding box center [374, 54] width 37 height 13
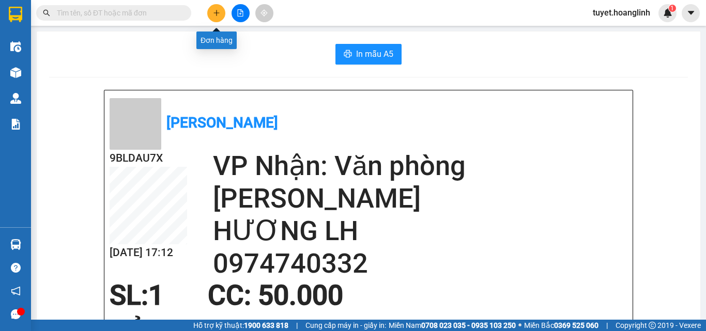
click at [211, 11] on button at bounding box center [216, 13] width 18 height 18
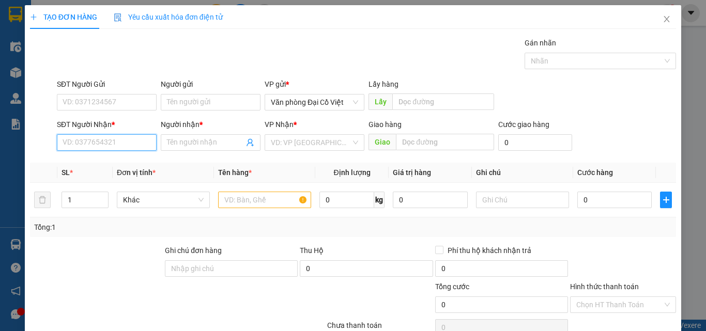
click at [88, 144] on input "SĐT Người Nhận *" at bounding box center [107, 142] width 100 height 17
click at [71, 161] on div "0888694111 - dương" at bounding box center [106, 163] width 86 height 11
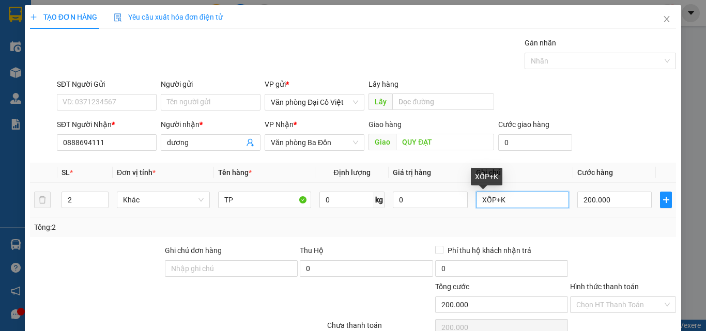
drag, startPoint x: 490, startPoint y: 199, endPoint x: 642, endPoint y: 212, distance: 151.9
click at [642, 212] on tr "2 Khác TP 0 kg 0 XỐP+K 200.000" at bounding box center [353, 200] width 646 height 35
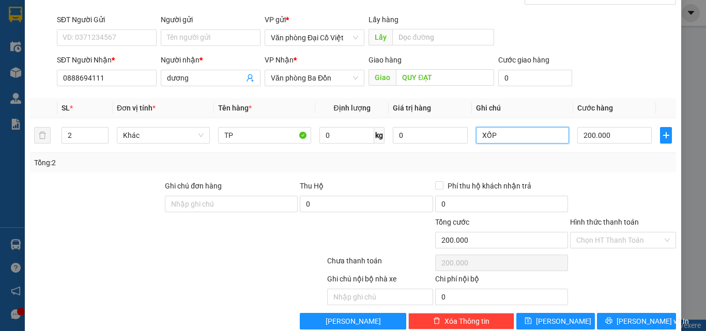
scroll to position [83, 0]
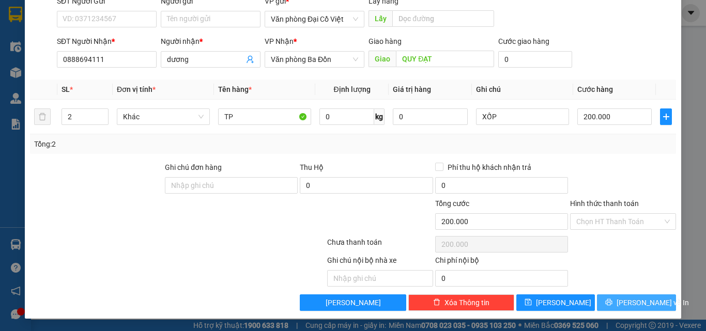
click at [630, 303] on span "[PERSON_NAME] và In" at bounding box center [652, 302] width 72 height 11
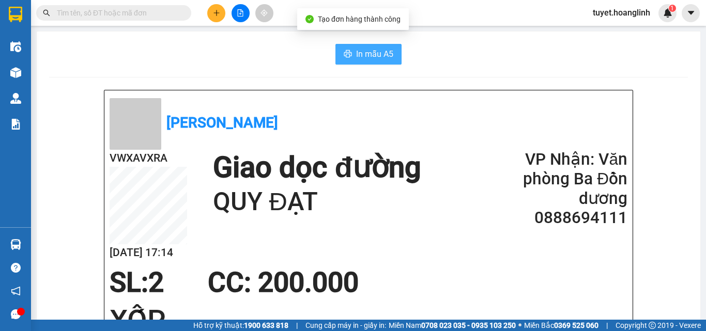
click at [363, 47] on button "In mẫu A5" at bounding box center [368, 54] width 66 height 21
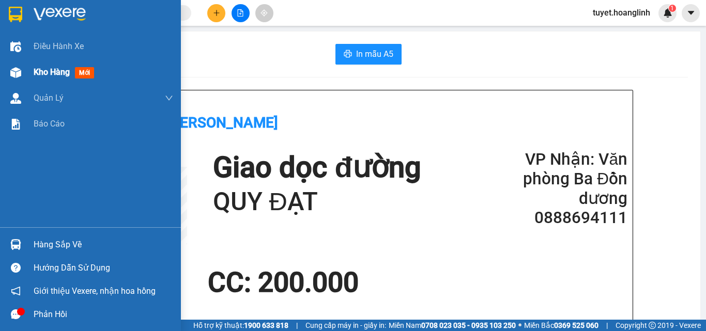
click at [42, 74] on span "Kho hàng" at bounding box center [52, 72] width 36 height 10
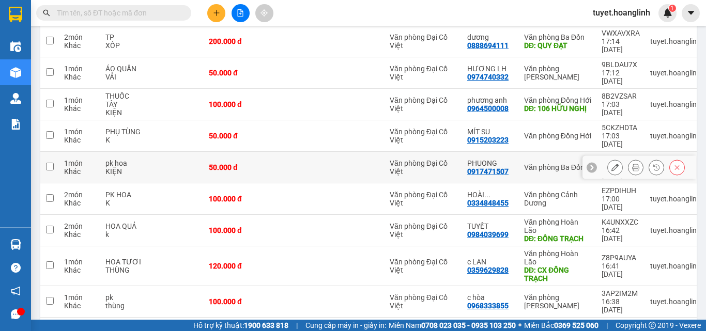
scroll to position [149, 0]
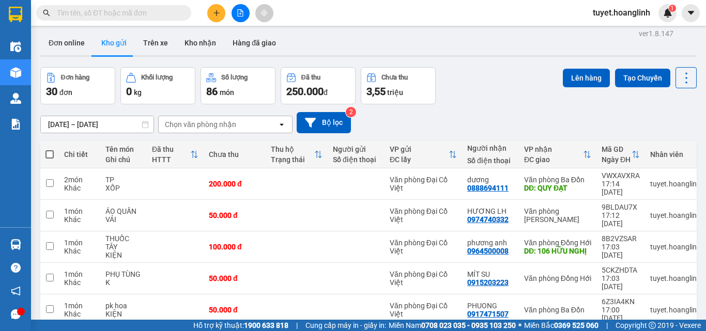
scroll to position [0, 0]
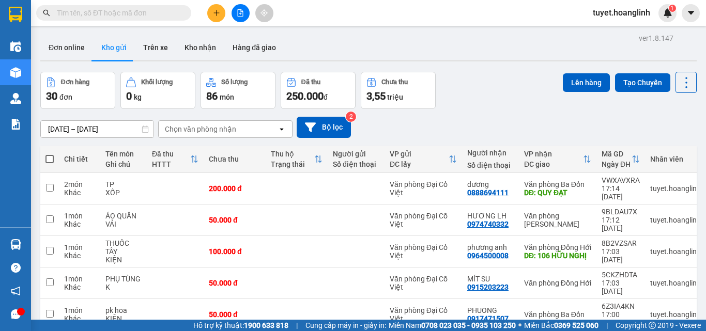
click at [154, 7] on input "text" at bounding box center [118, 12] width 122 height 11
click at [222, 11] on button at bounding box center [216, 13] width 18 height 18
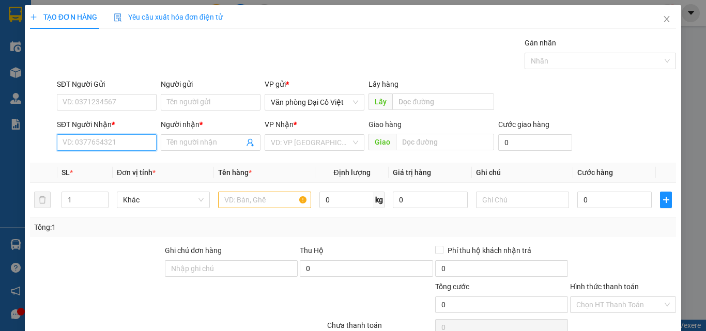
click at [99, 138] on input "SĐT Người Nhận *" at bounding box center [107, 142] width 100 height 17
click at [110, 159] on div "0965121534 - [PERSON_NAME]" at bounding box center [114, 163] width 102 height 11
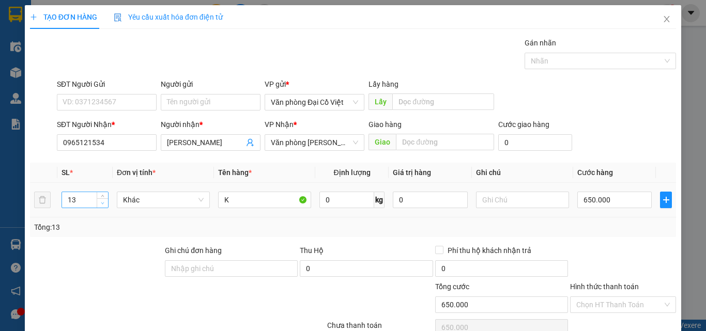
click at [101, 204] on icon "down" at bounding box center [103, 203] width 4 height 4
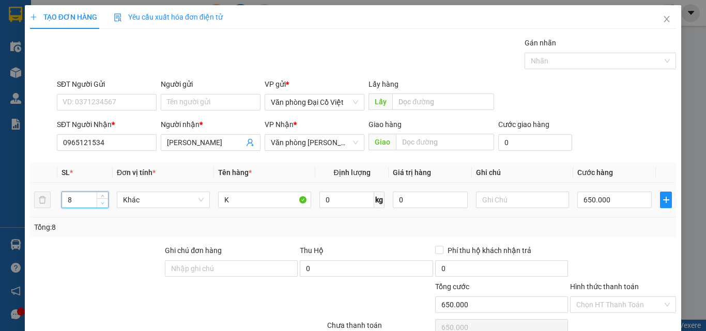
click at [101, 204] on icon "down" at bounding box center [103, 203] width 4 height 4
click at [104, 205] on span "down" at bounding box center [103, 203] width 6 height 6
click at [581, 205] on input "650.000" at bounding box center [614, 200] width 74 height 17
click at [597, 235] on div "Tổng: 5" at bounding box center [353, 227] width 646 height 20
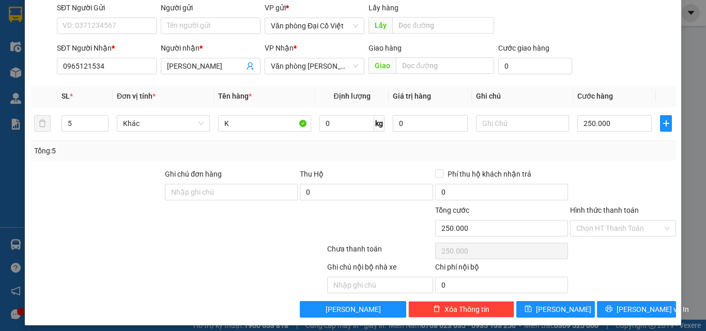
scroll to position [83, 0]
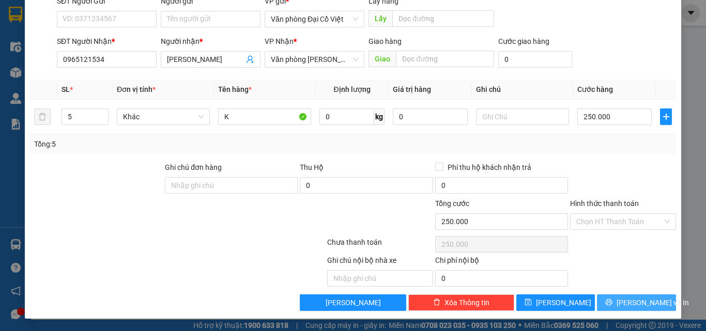
click at [610, 300] on icon "printer" at bounding box center [608, 302] width 7 height 7
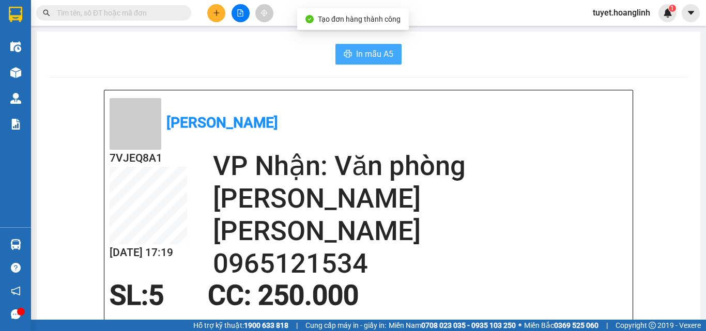
click at [335, 46] on button "In mẫu A5" at bounding box center [368, 54] width 66 height 21
click at [362, 46] on button "In mẫu A5" at bounding box center [368, 54] width 66 height 21
click at [217, 17] on button at bounding box center [216, 13] width 18 height 18
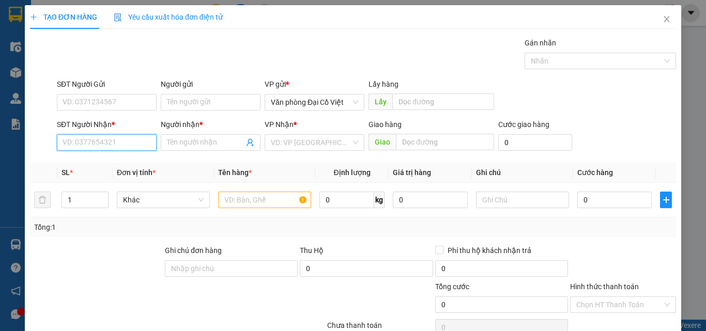
click at [137, 144] on input "SĐT Người Nhận *" at bounding box center [107, 142] width 100 height 17
click at [119, 162] on div "09811633773 - A" at bounding box center [106, 163] width 86 height 11
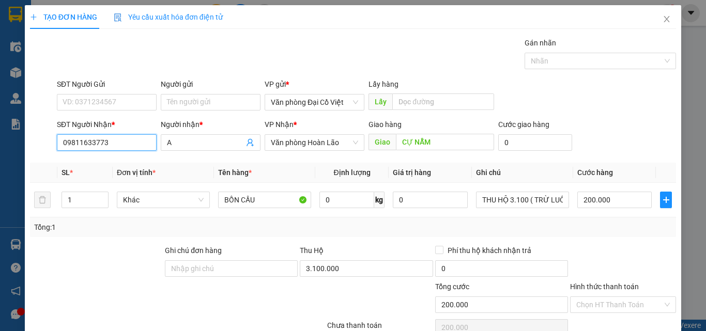
click at [124, 146] on input "09811633773" at bounding box center [107, 142] width 100 height 17
click at [124, 145] on input "09811633773" at bounding box center [107, 142] width 100 height 17
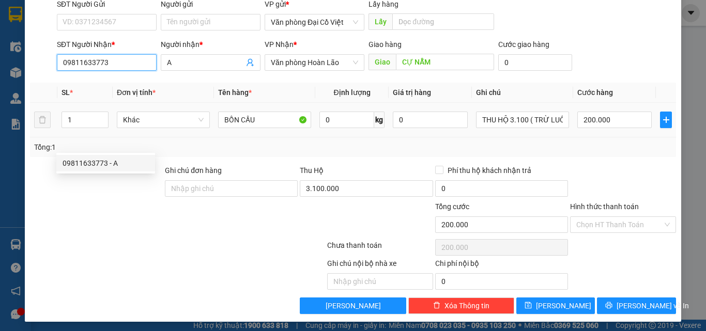
scroll to position [83, 0]
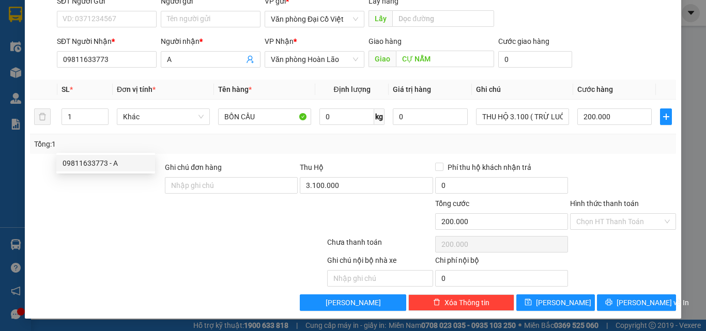
click at [431, 314] on div "TẠO ĐƠN HÀNG Yêu cầu xuất hóa đơn điện tử Transit Pickup Surcharge Ids Transit …" at bounding box center [353, 120] width 656 height 397
click at [433, 311] on div "TẠO ĐƠN HÀNG Yêu cầu xuất hóa đơn điện tử Transit Pickup Surcharge Ids Transit …" at bounding box center [353, 120] width 656 height 397
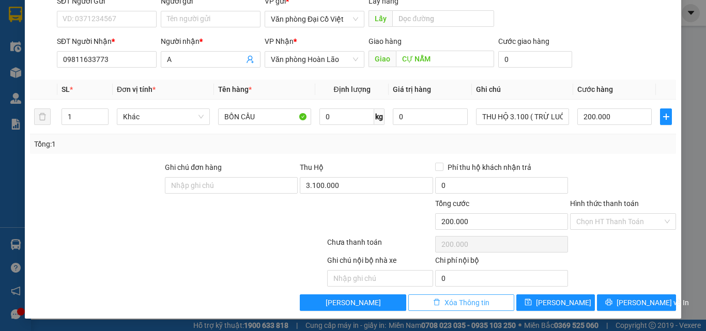
click at [437, 305] on button "Xóa Thông tin" at bounding box center [461, 302] width 106 height 17
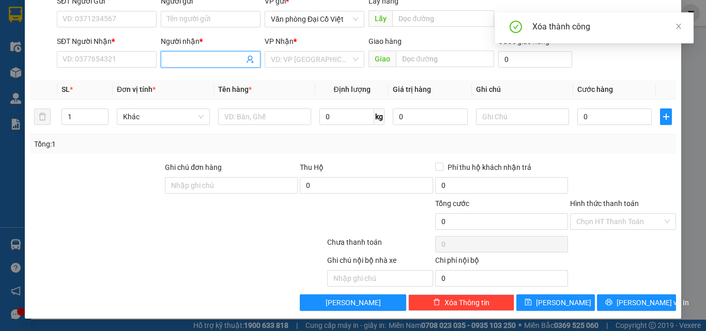
click at [171, 56] on input "Người nhận *" at bounding box center [205, 59] width 77 height 11
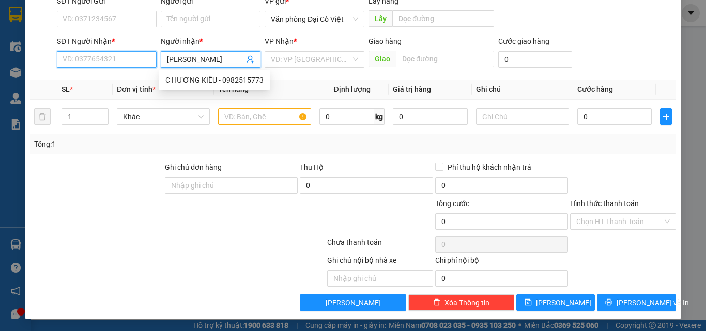
click at [84, 59] on input "SĐT Người Nhận *" at bounding box center [107, 59] width 100 height 17
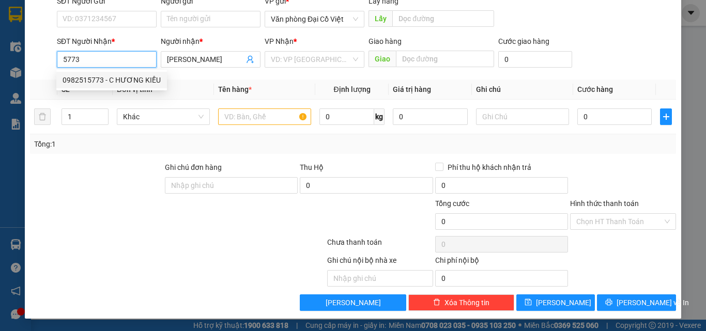
click at [93, 75] on div "0982515773 - C HƯƠNG KIỀU" at bounding box center [112, 79] width 98 height 11
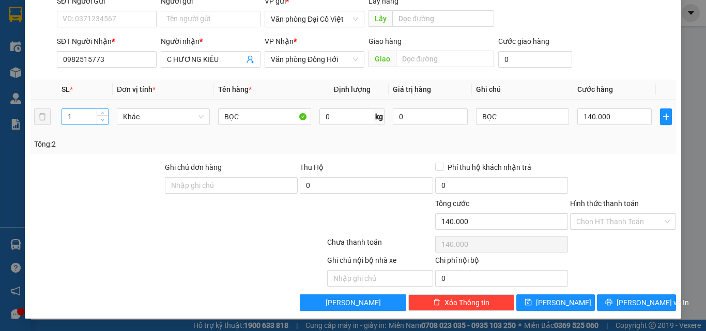
click at [101, 122] on span "down" at bounding box center [103, 120] width 6 height 6
click at [619, 124] on input "140.000" at bounding box center [614, 116] width 74 height 17
click at [604, 178] on div at bounding box center [623, 180] width 108 height 36
click at [640, 304] on span "[PERSON_NAME] và In" at bounding box center [652, 302] width 72 height 11
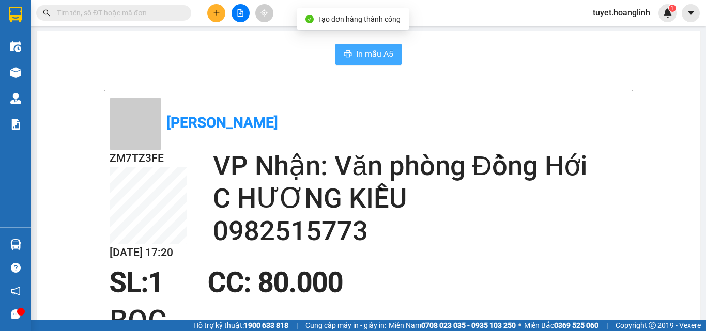
click at [378, 52] on span "In mẫu A5" at bounding box center [374, 54] width 37 height 13
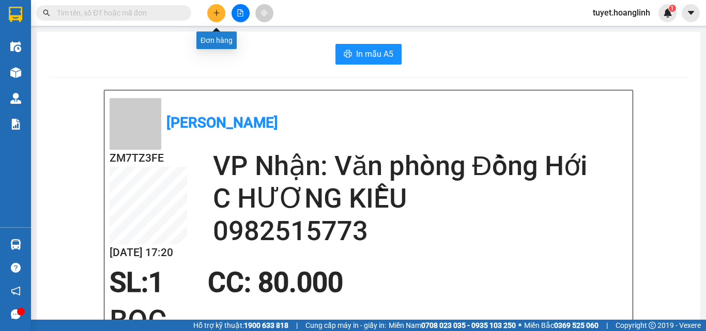
click at [227, 15] on div at bounding box center [239, 13] width 77 height 18
click at [226, 16] on div at bounding box center [239, 13] width 77 height 18
click at [227, 15] on div at bounding box center [239, 13] width 77 height 18
click at [225, 14] on div at bounding box center [239, 13] width 77 height 18
click at [222, 15] on button at bounding box center [216, 13] width 18 height 18
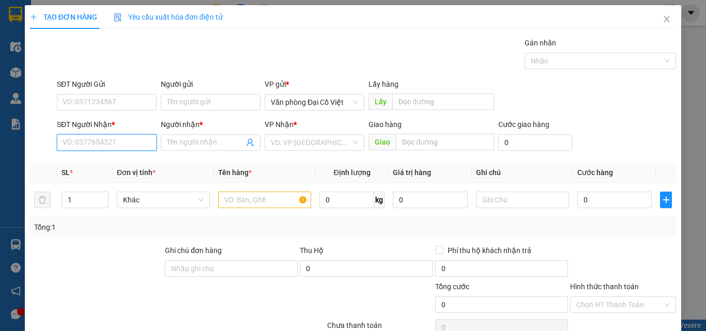
click at [136, 137] on input "SĐT Người Nhận *" at bounding box center [107, 142] width 100 height 17
click at [121, 169] on div "0919891510 - TRANG" at bounding box center [105, 163] width 99 height 17
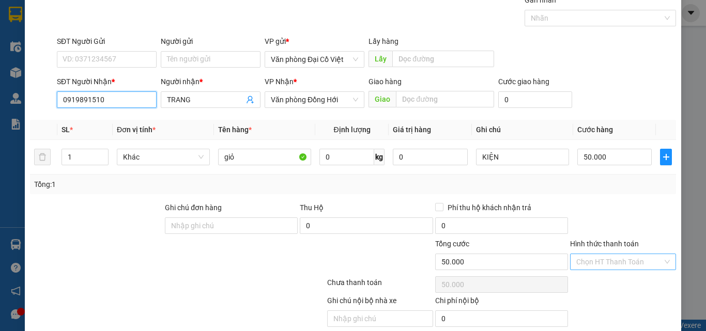
scroll to position [83, 0]
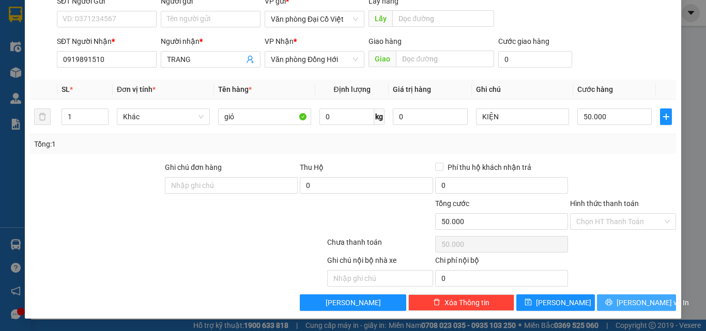
click at [608, 302] on button "[PERSON_NAME] và In" at bounding box center [636, 302] width 79 height 17
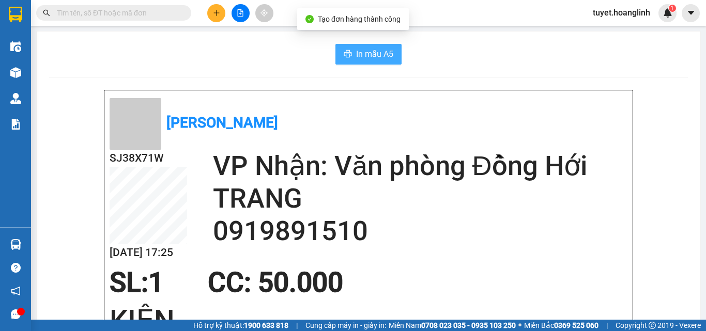
click at [364, 51] on span "In mẫu A5" at bounding box center [374, 54] width 37 height 13
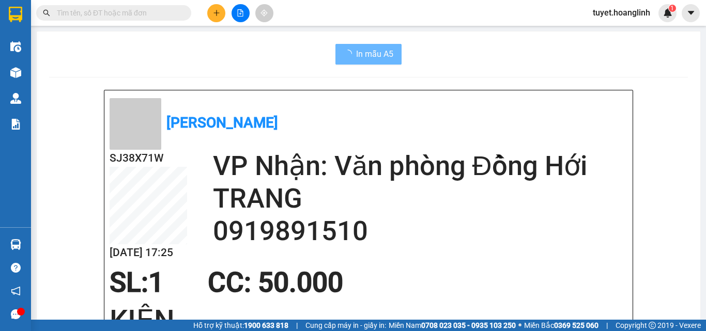
click at [211, 15] on button at bounding box center [216, 13] width 18 height 18
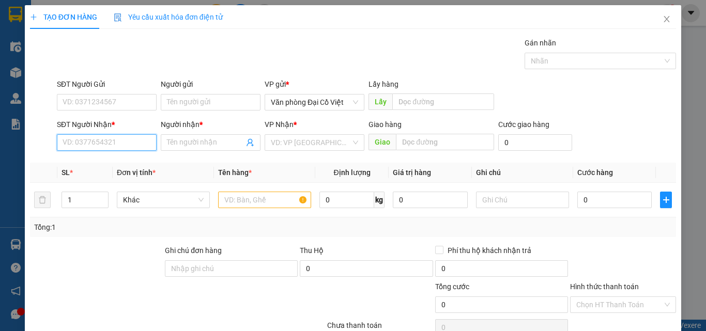
click at [122, 140] on input "SĐT Người Nhận *" at bounding box center [107, 142] width 100 height 17
click at [119, 138] on input "SĐT Người Nhận *" at bounding box center [107, 142] width 100 height 17
click at [113, 168] on div "0916101778 - A HOANG" at bounding box center [106, 163] width 86 height 11
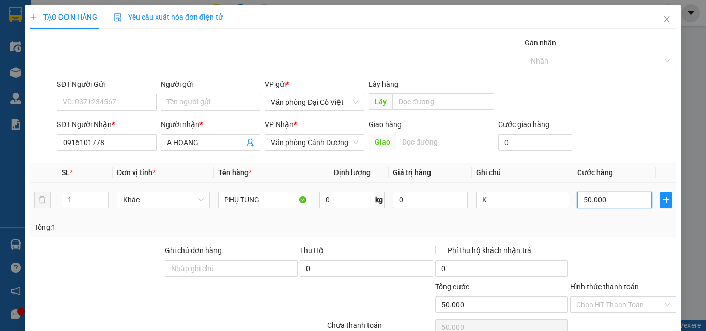
click at [609, 204] on input "50.000" at bounding box center [614, 200] width 74 height 17
click at [610, 228] on div "Tổng: 1" at bounding box center [352, 227] width 637 height 11
click at [587, 197] on input "50.000" at bounding box center [614, 200] width 74 height 17
click at [573, 224] on div "Tổng: 1" at bounding box center [352, 227] width 637 height 11
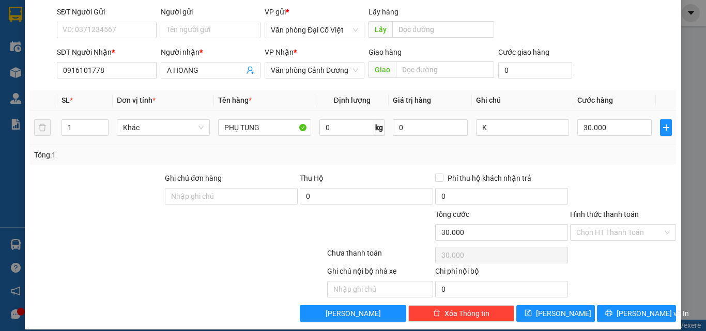
scroll to position [83, 0]
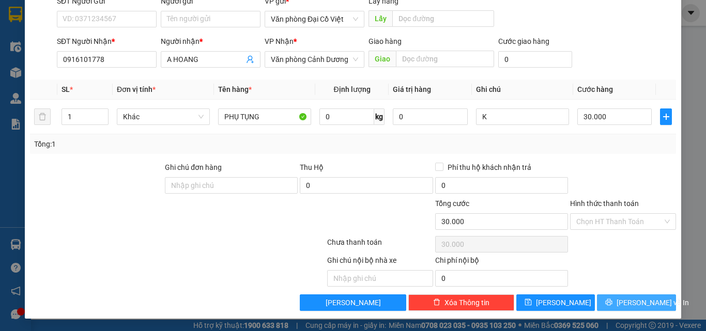
click at [641, 302] on span "[PERSON_NAME] và In" at bounding box center [652, 302] width 72 height 11
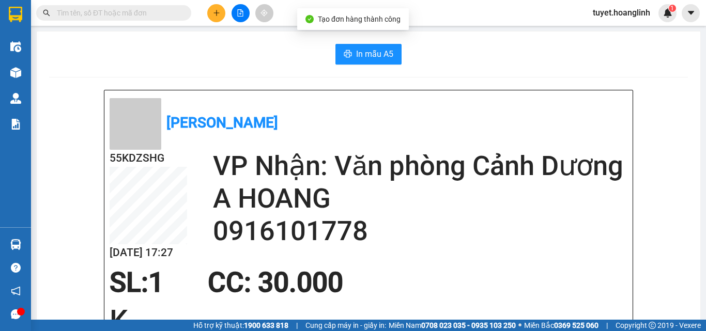
click at [349, 46] on button "In mẫu A5" at bounding box center [368, 54] width 66 height 21
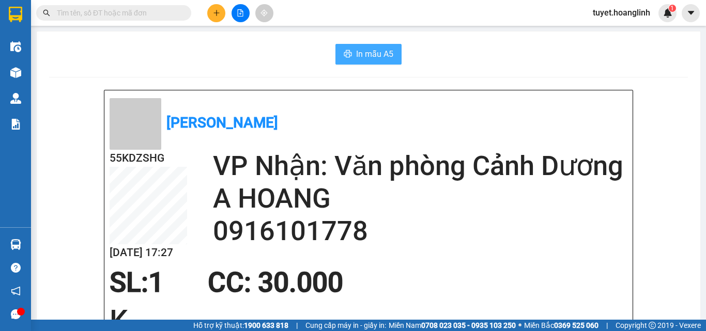
click at [380, 59] on span "In mẫu A5" at bounding box center [374, 54] width 37 height 13
click at [222, 18] on button at bounding box center [216, 13] width 18 height 18
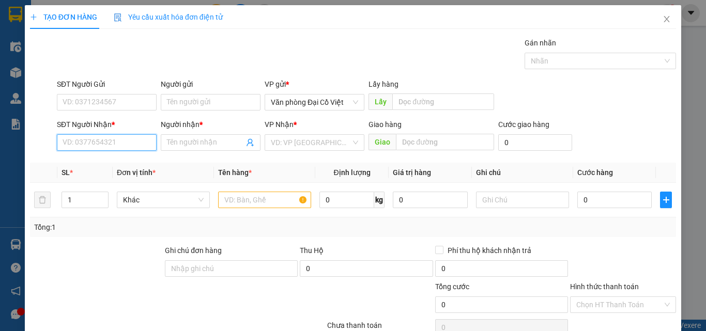
click at [143, 143] on input "SĐT Người Nhận *" at bounding box center [107, 142] width 100 height 17
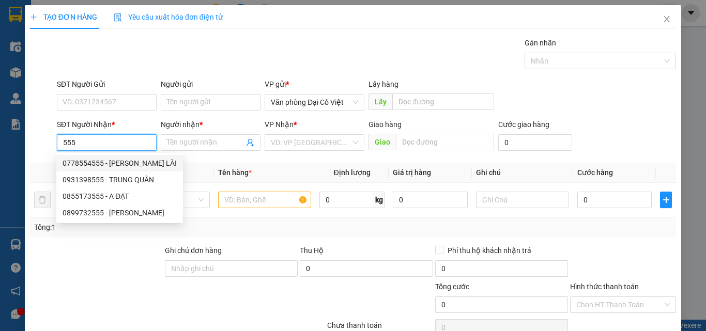
click at [106, 157] on div "0778554555 - [PERSON_NAME] LÀI" at bounding box center [119, 163] width 127 height 17
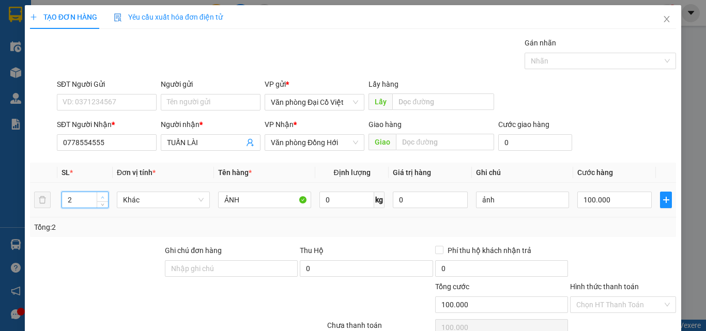
click at [97, 196] on span "Increase Value" at bounding box center [102, 196] width 11 height 9
click at [596, 191] on div "100.000" at bounding box center [614, 200] width 74 height 21
click at [595, 196] on input "100.000" at bounding box center [614, 200] width 74 height 17
click at [589, 224] on div "Tổng: 2" at bounding box center [352, 227] width 637 height 11
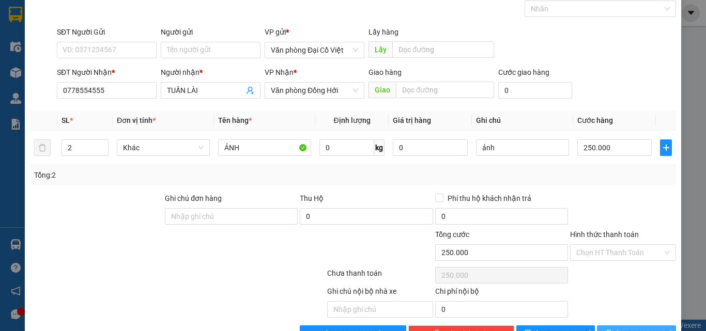
scroll to position [83, 0]
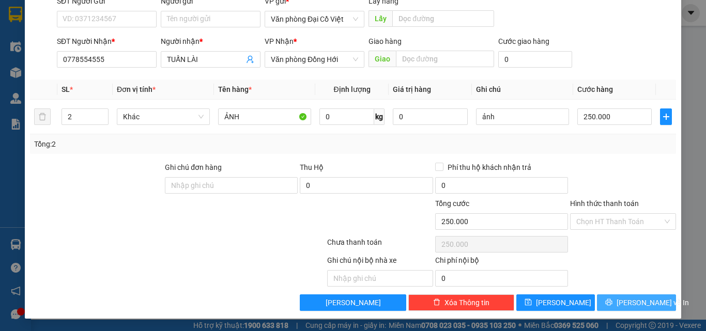
click at [615, 310] on button "[PERSON_NAME] và In" at bounding box center [636, 302] width 79 height 17
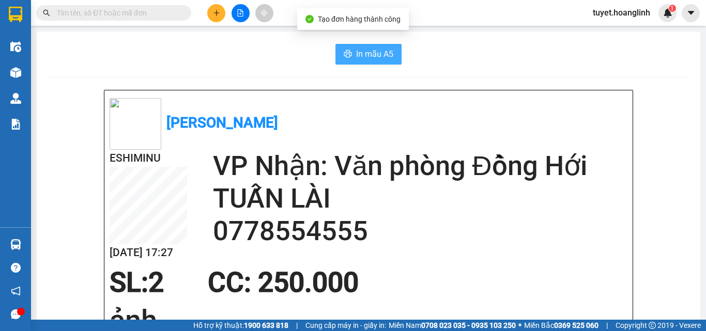
click at [368, 45] on button "In mẫu A5" at bounding box center [368, 54] width 66 height 21
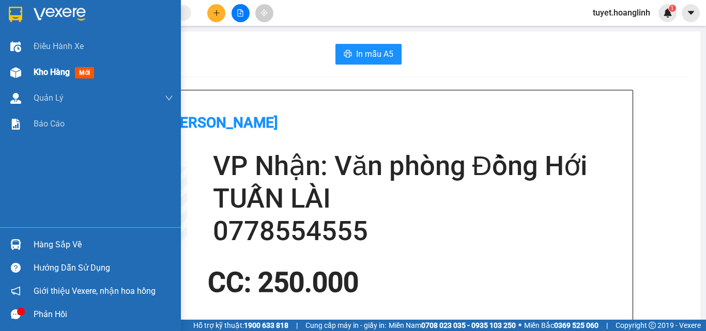
click at [21, 70] on div at bounding box center [16, 73] width 18 height 18
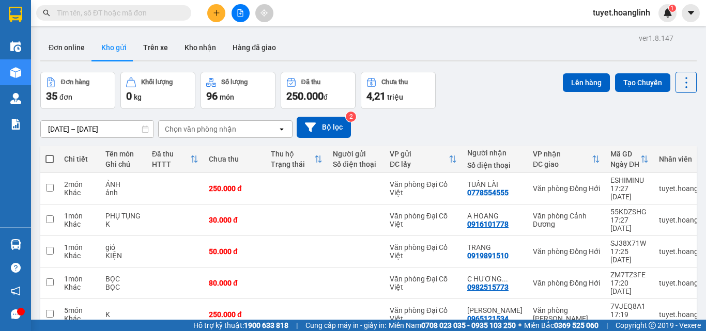
click at [216, 21] on button at bounding box center [216, 13] width 18 height 18
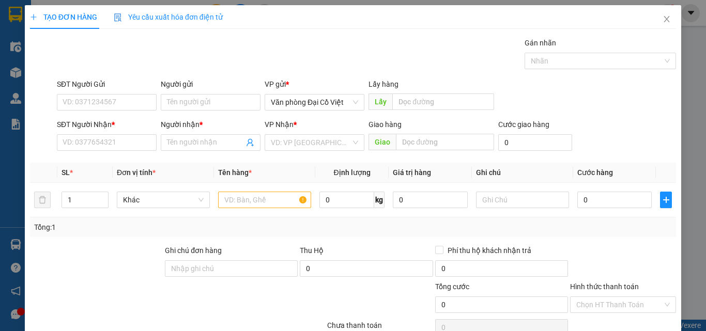
click at [95, 133] on div "SĐT Người Nhận *" at bounding box center [107, 126] width 100 height 15
click at [93, 136] on input "SĐT Người Nhận *" at bounding box center [107, 142] width 100 height 17
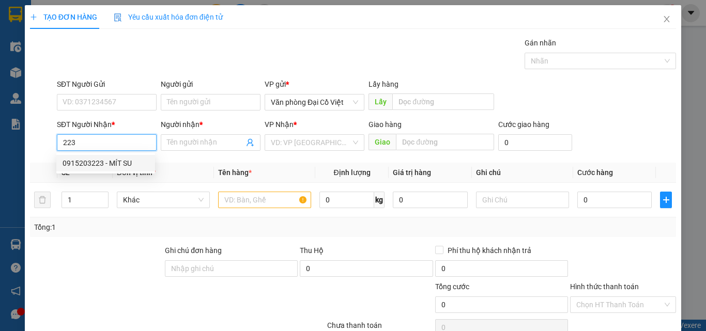
click at [104, 161] on div "0915203223 - MÍT SU" at bounding box center [106, 163] width 86 height 11
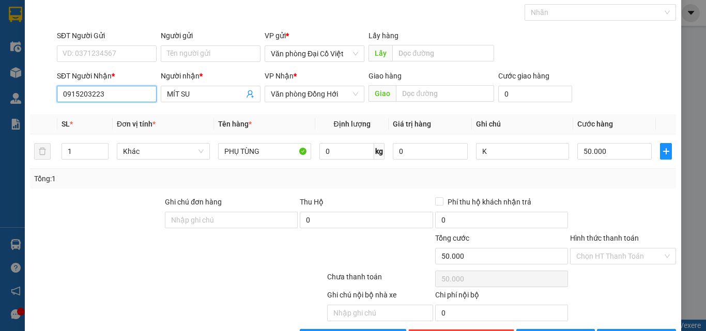
scroll to position [83, 0]
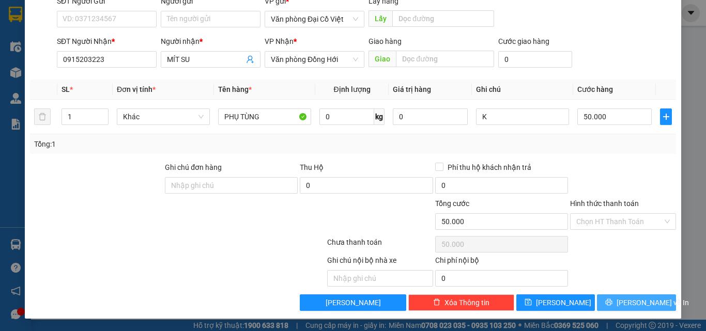
click at [633, 298] on span "[PERSON_NAME] và In" at bounding box center [652, 302] width 72 height 11
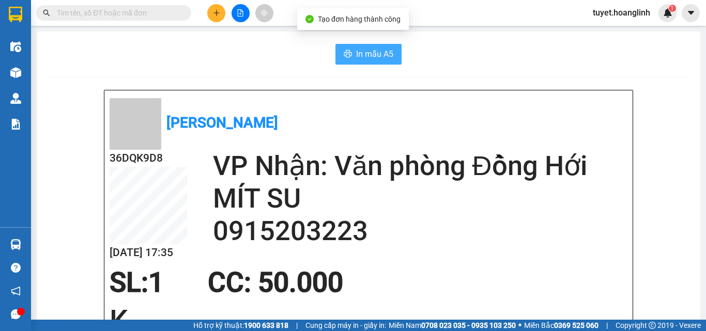
click at [351, 57] on button "In mẫu A5" at bounding box center [368, 54] width 66 height 21
drag, startPoint x: 567, startPoint y: 283, endPoint x: 42, endPoint y: 59, distance: 570.0
click at [104, 118] on div "[PERSON_NAME] 36DQK9D8 [DATE] 17:35 VP Nhận: Văn phòng Đồng Hới MÍT SU 09152032…" at bounding box center [368, 259] width 528 height 339
click at [226, 10] on div at bounding box center [239, 13] width 77 height 18
click at [223, 12] on button at bounding box center [216, 13] width 18 height 18
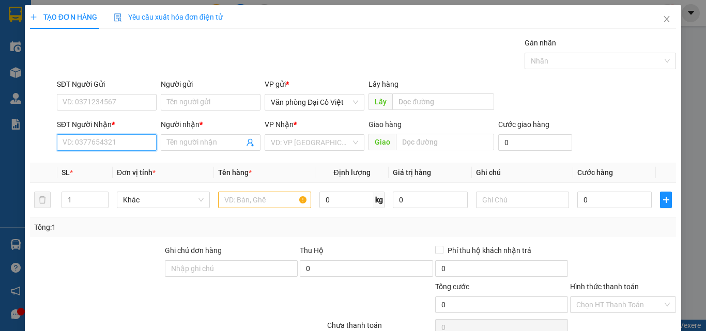
click at [110, 142] on input "SĐT Người Nhận *" at bounding box center [107, 142] width 100 height 17
click at [98, 163] on div "0912175182 - A" at bounding box center [106, 163] width 86 height 11
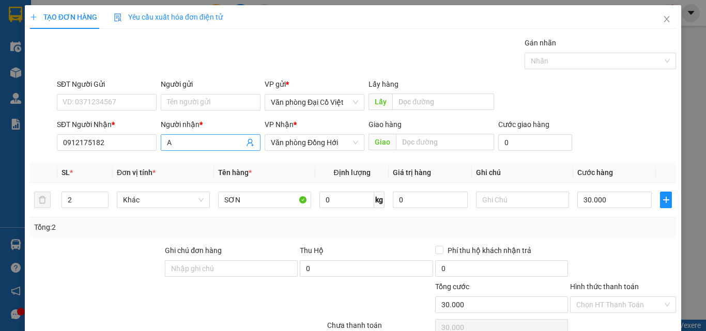
click at [191, 144] on input "A" at bounding box center [205, 142] width 77 height 11
click at [100, 194] on span "up" at bounding box center [103, 197] width 6 height 6
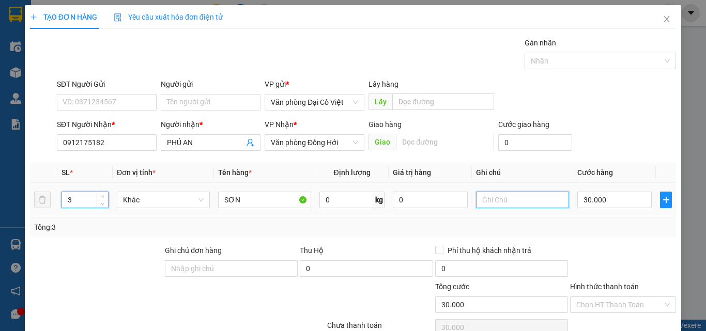
click at [508, 196] on input "text" at bounding box center [522, 200] width 93 height 17
click at [98, 195] on span "Increase Value" at bounding box center [102, 196] width 11 height 9
click at [492, 200] on input "2B+1L" at bounding box center [522, 200] width 93 height 17
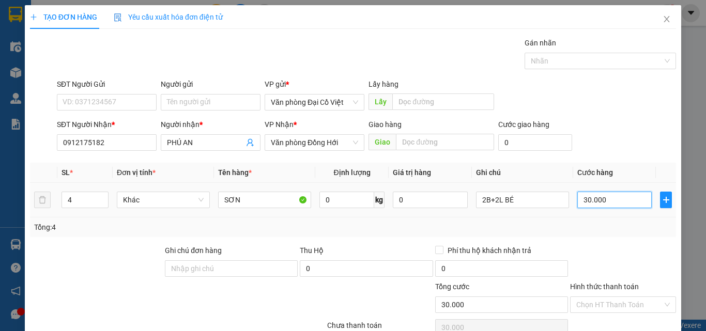
click at [601, 200] on input "30.000" at bounding box center [614, 200] width 74 height 17
click at [597, 229] on div "Tổng: 4" at bounding box center [352, 227] width 637 height 11
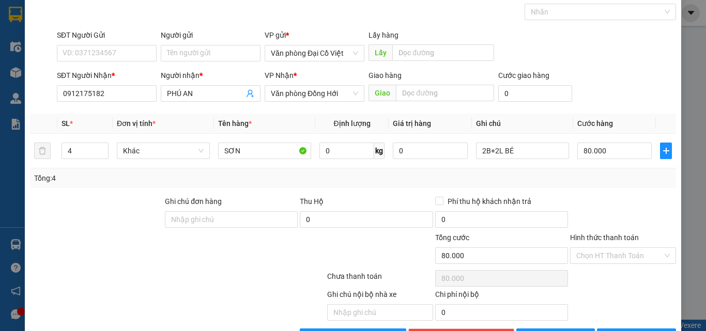
scroll to position [83, 0]
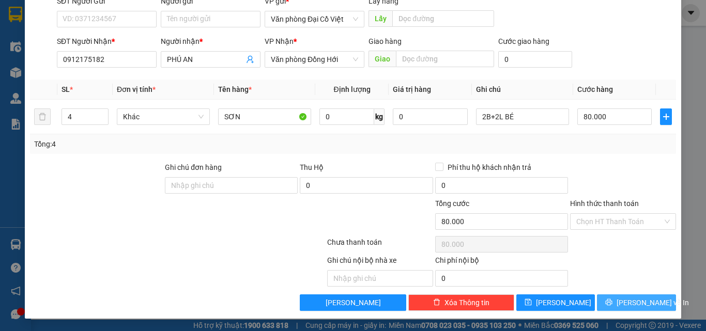
click at [625, 300] on span "[PERSON_NAME] và In" at bounding box center [652, 302] width 72 height 11
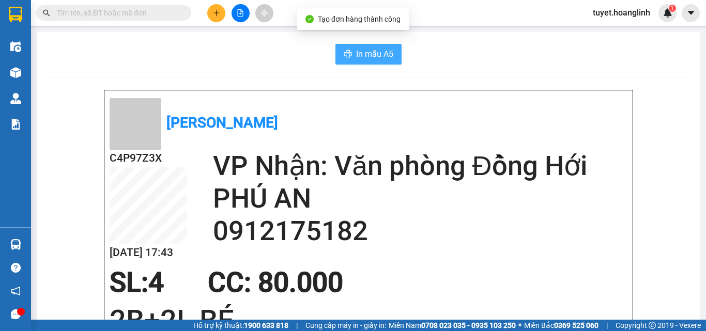
click at [364, 54] on span "In mẫu A5" at bounding box center [374, 54] width 37 height 13
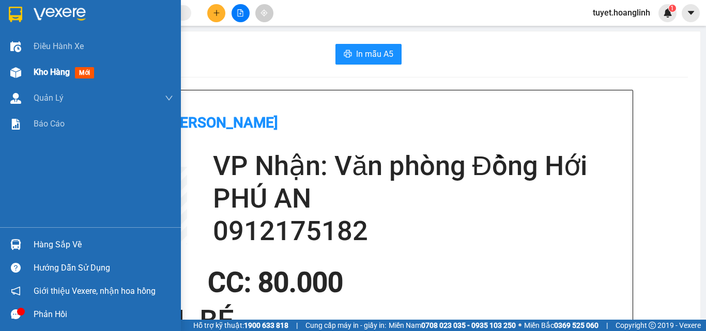
click at [26, 70] on div "Kho hàng mới" at bounding box center [90, 72] width 181 height 26
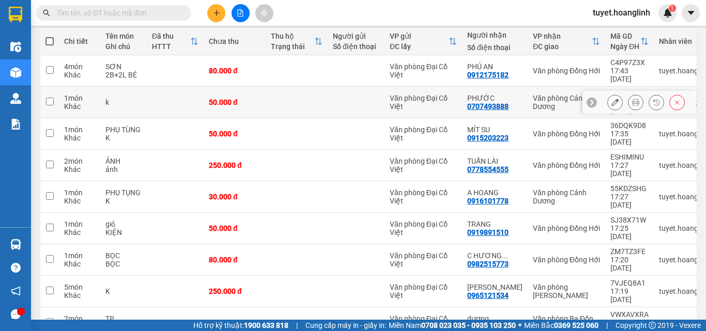
scroll to position [132, 0]
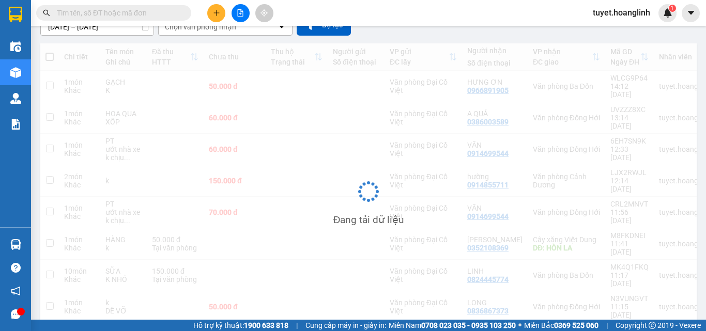
scroll to position [102, 0]
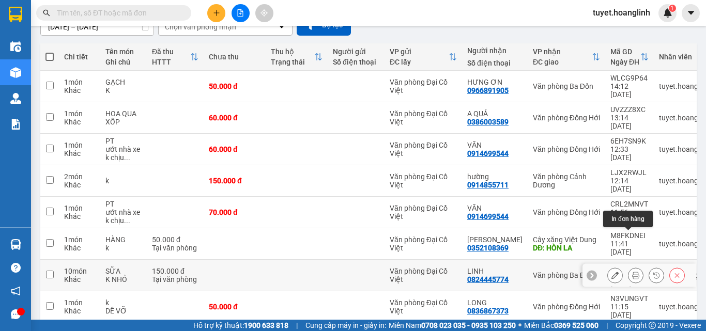
click at [632, 272] on icon at bounding box center [635, 275] width 7 height 7
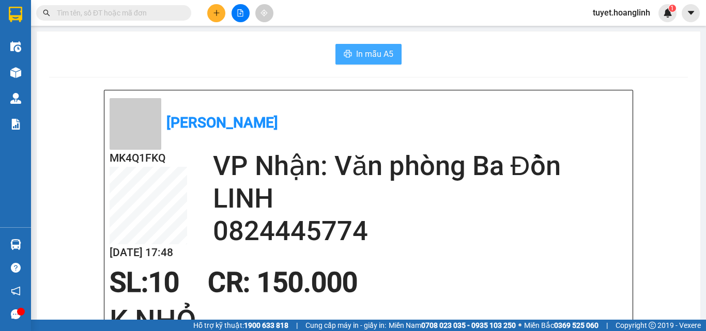
click at [369, 48] on span "In mẫu A5" at bounding box center [374, 54] width 37 height 13
click at [381, 59] on span "In mẫu A5" at bounding box center [374, 54] width 37 height 13
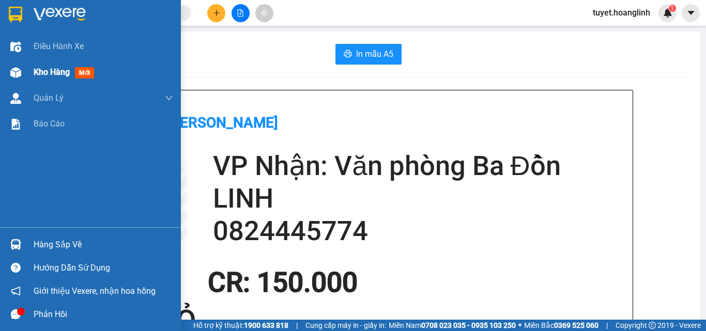
click at [23, 71] on div at bounding box center [16, 73] width 18 height 18
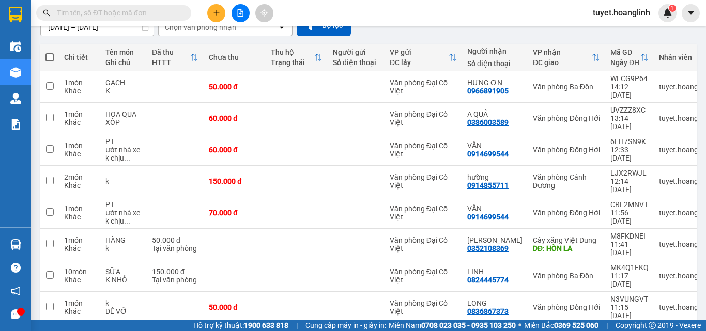
scroll to position [102, 0]
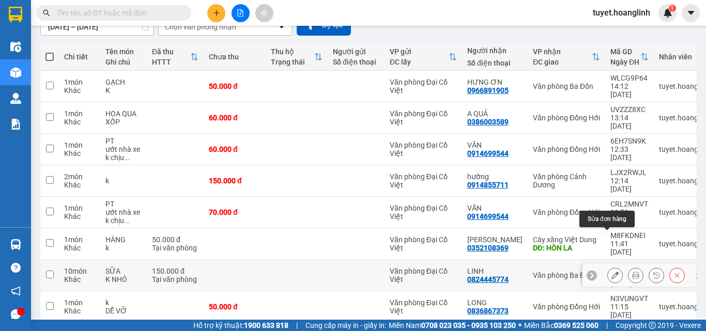
click at [611, 272] on icon at bounding box center [614, 275] width 7 height 7
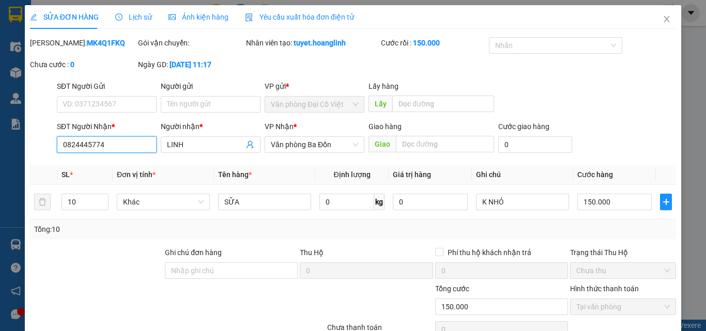
click at [126, 146] on input "0824445774" at bounding box center [107, 144] width 100 height 17
click at [60, 142] on input "4515" at bounding box center [107, 144] width 100 height 17
click at [191, 137] on span "LINH" at bounding box center [211, 144] width 100 height 17
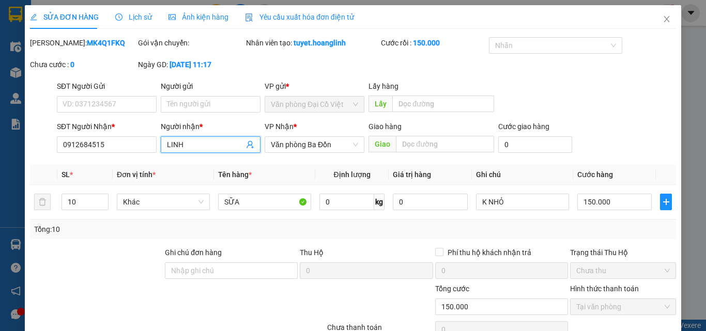
click at [191, 137] on span "LINH" at bounding box center [211, 144] width 100 height 17
click at [190, 141] on input "LINH" at bounding box center [205, 144] width 77 height 11
click at [307, 147] on span "Văn phòng Ba Đồn" at bounding box center [314, 144] width 87 height 15
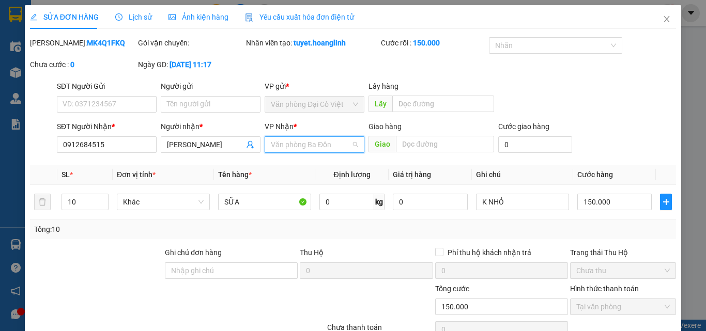
click at [307, 147] on span "Văn phòng Ba Đồn" at bounding box center [314, 144] width 87 height 15
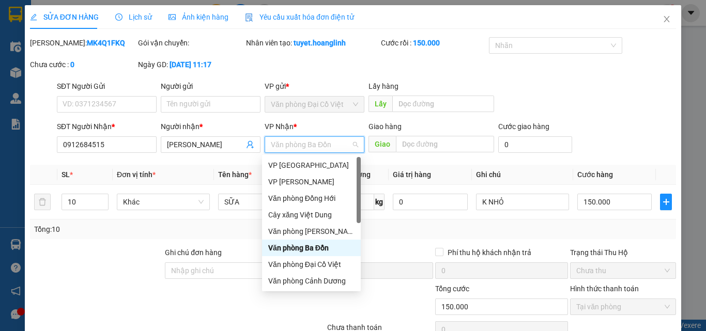
click at [307, 147] on span "Văn phòng Ba Đồn" at bounding box center [314, 144] width 87 height 15
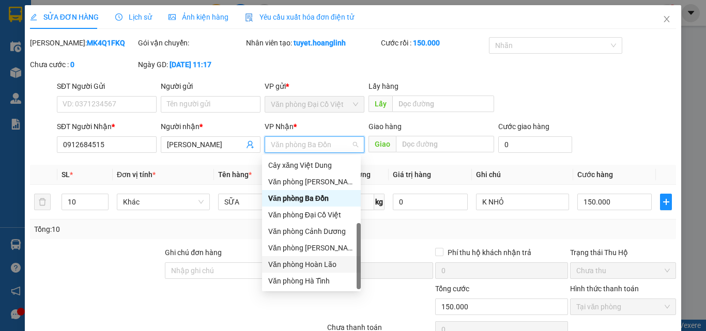
click at [326, 261] on div "Văn phòng Hoàn Lão" at bounding box center [311, 264] width 86 height 11
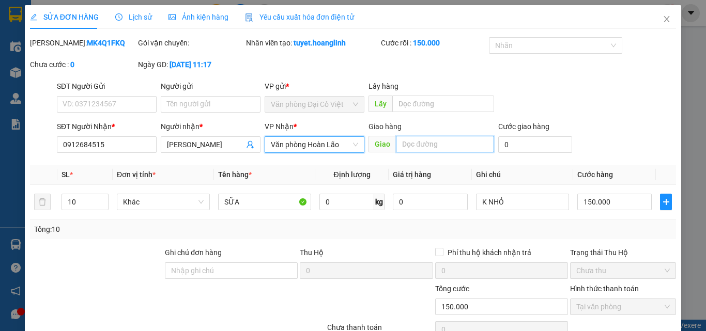
click at [433, 138] on input "text" at bounding box center [445, 144] width 98 height 17
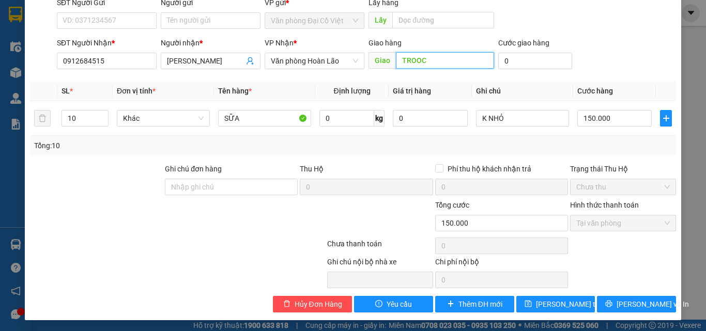
scroll to position [85, 0]
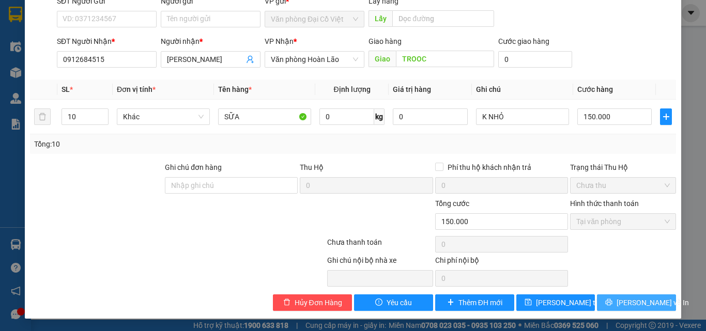
click at [612, 307] on span "printer" at bounding box center [608, 303] width 7 height 8
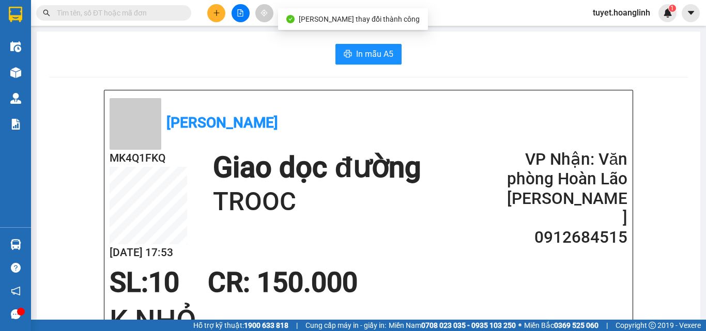
click at [408, 63] on div "In mẫu A5" at bounding box center [368, 54] width 638 height 21
click at [391, 61] on button "In mẫu A5" at bounding box center [368, 54] width 66 height 21
click at [216, 11] on icon "plus" at bounding box center [216, 12] width 7 height 7
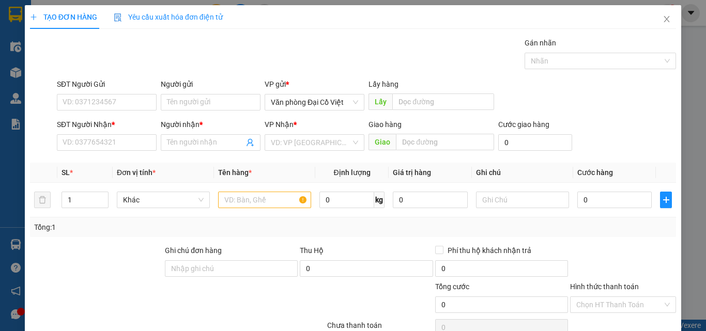
click at [118, 132] on div "SĐT Người Nhận *" at bounding box center [107, 126] width 100 height 15
click at [114, 136] on input "SĐT Người Nhận *" at bounding box center [107, 142] width 100 height 17
click at [652, 21] on span "Close" at bounding box center [666, 19] width 29 height 29
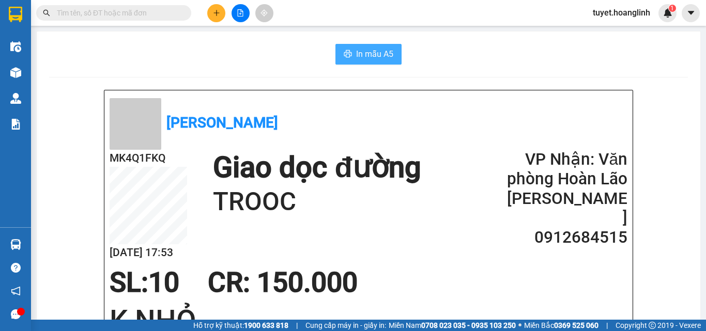
click at [345, 44] on button "In mẫu A5" at bounding box center [368, 54] width 66 height 21
click at [376, 51] on span "In mẫu A5" at bounding box center [374, 54] width 37 height 13
click at [211, 6] on button at bounding box center [216, 13] width 18 height 18
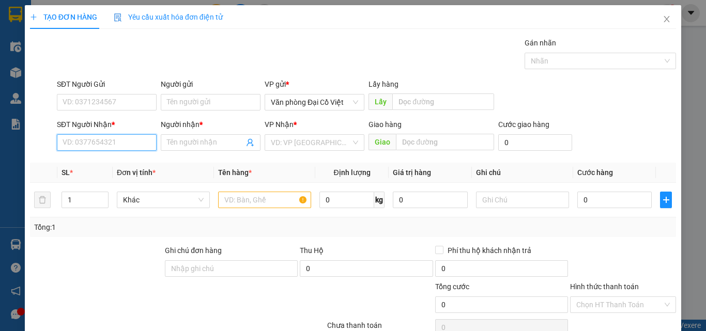
click at [126, 146] on input "SĐT Người Nhận *" at bounding box center [107, 142] width 100 height 17
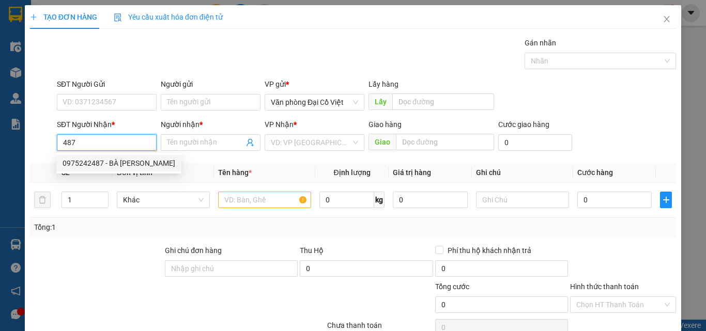
click at [112, 160] on div "0975242487 - BÀ [PERSON_NAME]" at bounding box center [119, 163] width 113 height 11
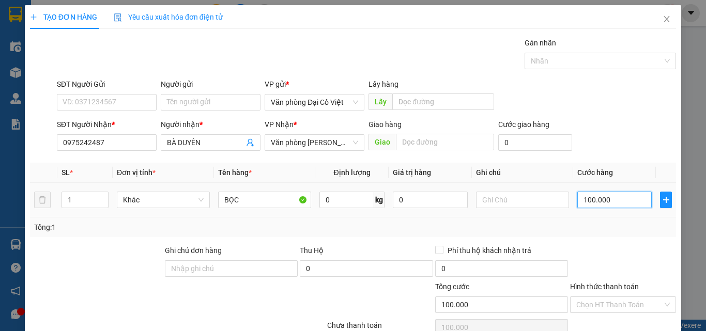
click at [629, 201] on input "100.000" at bounding box center [614, 200] width 74 height 17
click at [630, 222] on div "Tổng: 1" at bounding box center [352, 227] width 637 height 11
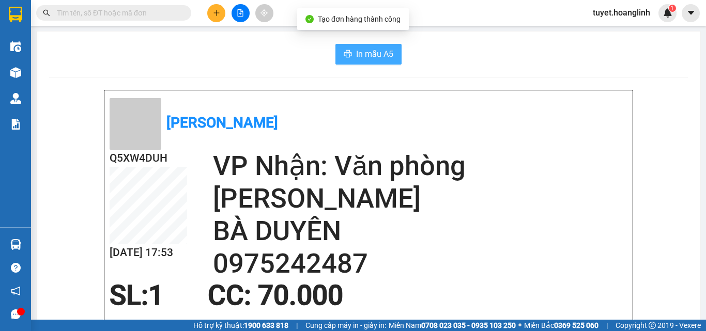
click at [364, 56] on span "In mẫu A5" at bounding box center [374, 54] width 37 height 13
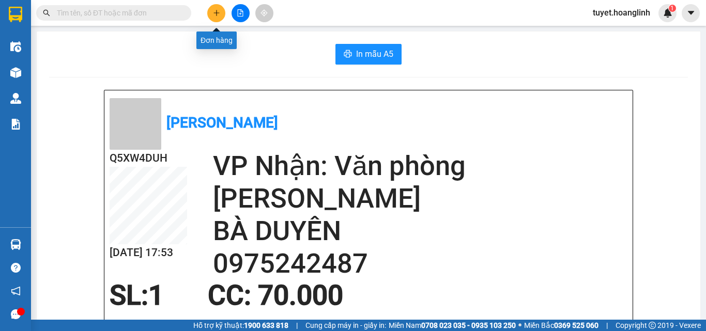
click at [221, 13] on button at bounding box center [216, 13] width 18 height 18
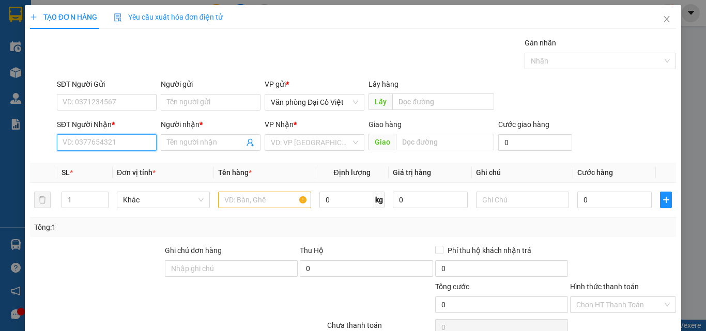
click at [120, 146] on input "SĐT Người Nhận *" at bounding box center [107, 142] width 100 height 17
click at [123, 166] on div "0961596923 - A TÀI ĐỨC" at bounding box center [106, 163] width 86 height 11
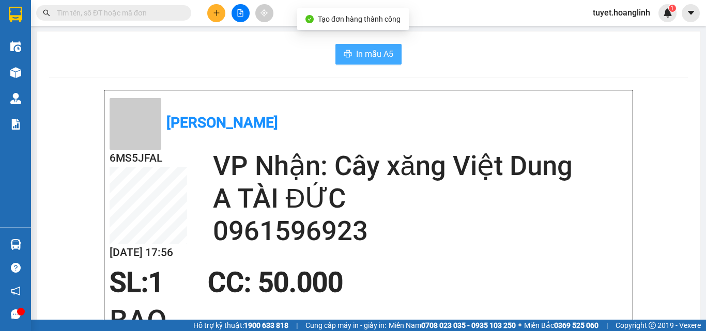
click at [368, 52] on span "In mẫu A5" at bounding box center [374, 54] width 37 height 13
click at [214, 18] on button at bounding box center [216, 13] width 18 height 18
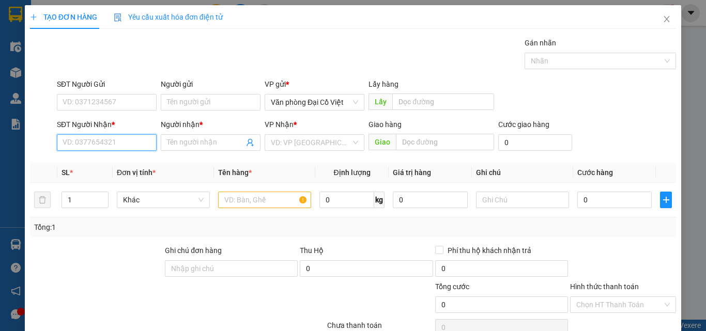
click at [114, 142] on input "SĐT Người Nhận *" at bounding box center [107, 142] width 100 height 17
click at [111, 161] on div "0989172174 - TUẤN" at bounding box center [106, 163] width 86 height 11
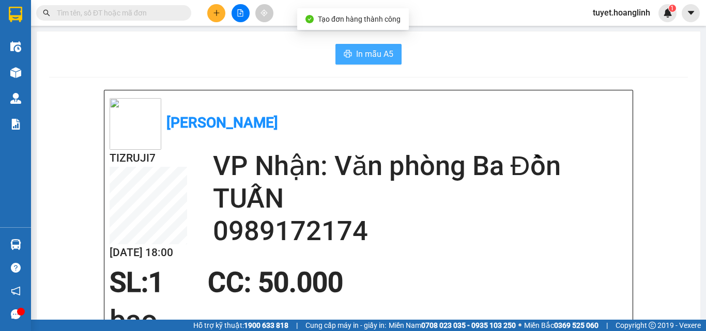
drag, startPoint x: 383, startPoint y: 54, endPoint x: 387, endPoint y: 46, distance: 8.8
click at [382, 54] on span "In mẫu A5" at bounding box center [374, 54] width 37 height 13
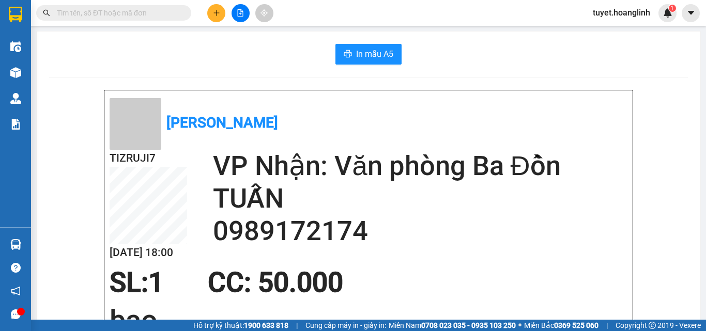
click at [215, 8] on button at bounding box center [216, 13] width 18 height 18
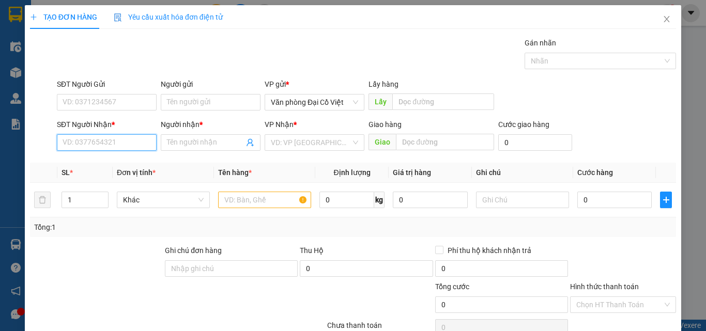
click at [114, 139] on input "SĐT Người Nhận *" at bounding box center [107, 142] width 100 height 17
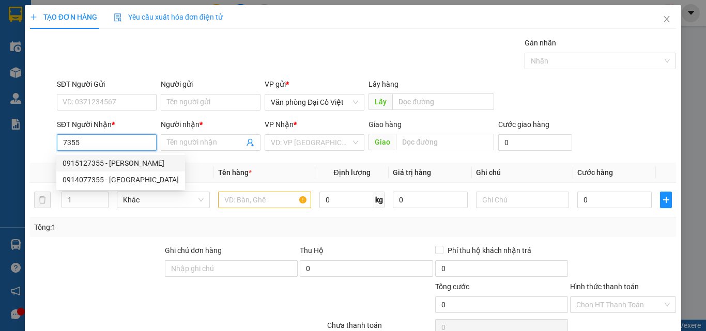
click at [120, 162] on div "0915127355 - [PERSON_NAME]" at bounding box center [121, 163] width 116 height 11
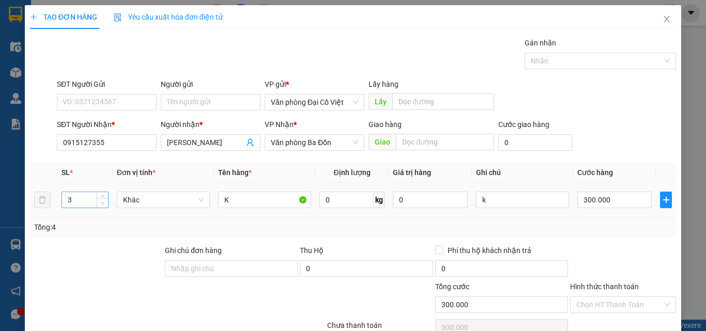
click at [100, 200] on span "down" at bounding box center [103, 203] width 6 height 6
click at [589, 192] on input "300.000" at bounding box center [614, 200] width 74 height 17
drag, startPoint x: 596, startPoint y: 141, endPoint x: 612, endPoint y: 147, distance: 17.2
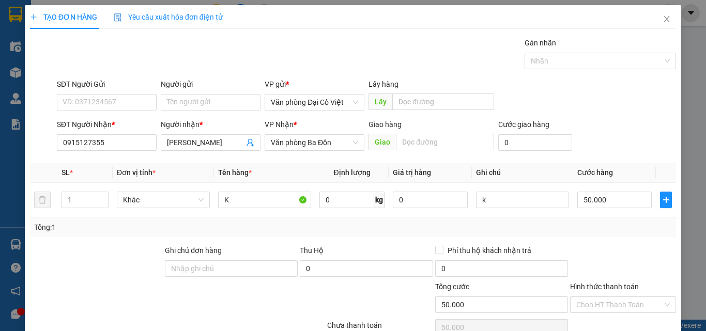
click at [612, 222] on div "Tổng: 1" at bounding box center [352, 227] width 637 height 11
click at [634, 292] on div "Transit Pickup Surcharge Ids Transit Deliver Surcharge Ids Transit Deliver Surc…" at bounding box center [353, 215] width 646 height 357
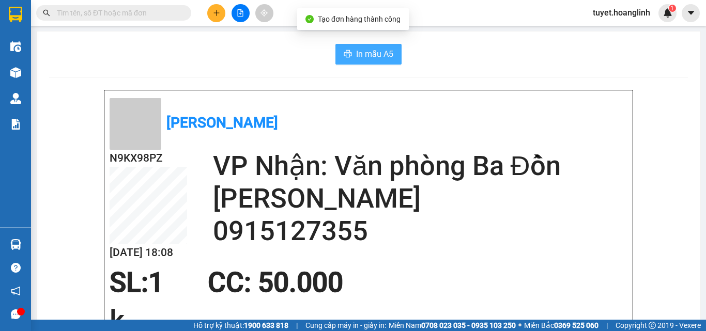
click at [345, 58] on icon "printer" at bounding box center [348, 54] width 8 height 8
click at [211, 10] on button at bounding box center [216, 13] width 18 height 18
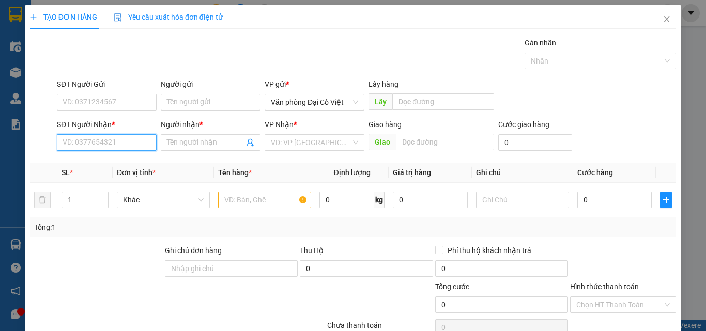
click at [134, 144] on input "SĐT Người Nhận *" at bounding box center [107, 142] width 100 height 17
click at [129, 168] on div "0933258689 - TRƯỜNG" at bounding box center [106, 163] width 86 height 11
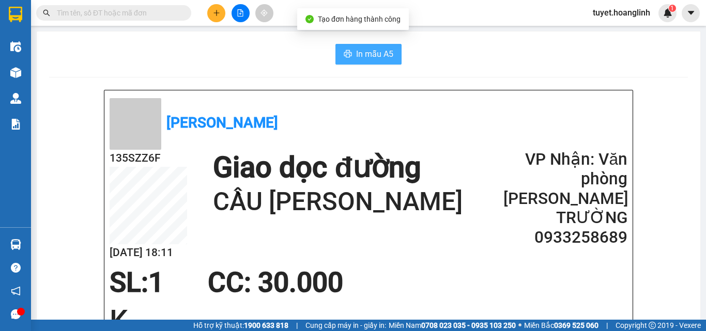
click at [351, 54] on button "In mẫu A5" at bounding box center [368, 54] width 66 height 21
click at [223, 17] on button at bounding box center [216, 13] width 18 height 18
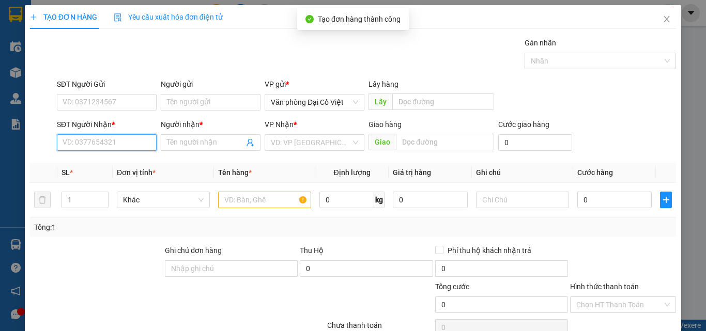
click at [116, 141] on input "SĐT Người Nhận *" at bounding box center [107, 142] width 100 height 17
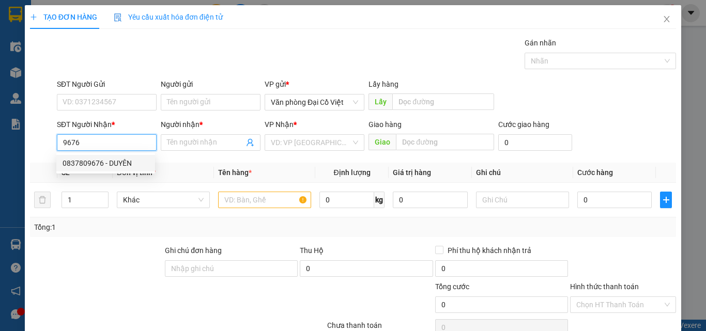
click at [131, 163] on div "0837809676 - DUYÊN" at bounding box center [106, 163] width 86 height 11
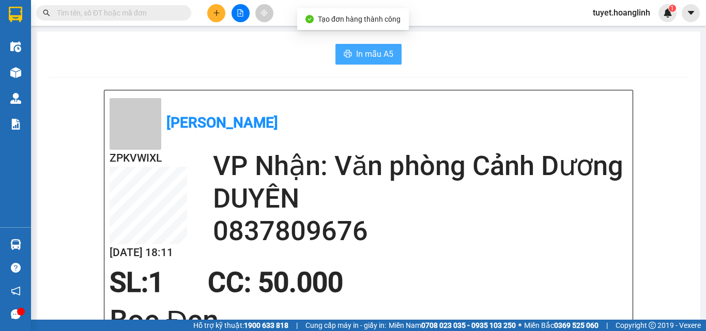
click at [360, 57] on span "In mẫu A5" at bounding box center [374, 54] width 37 height 13
click at [215, 14] on icon "plus" at bounding box center [216, 12] width 7 height 7
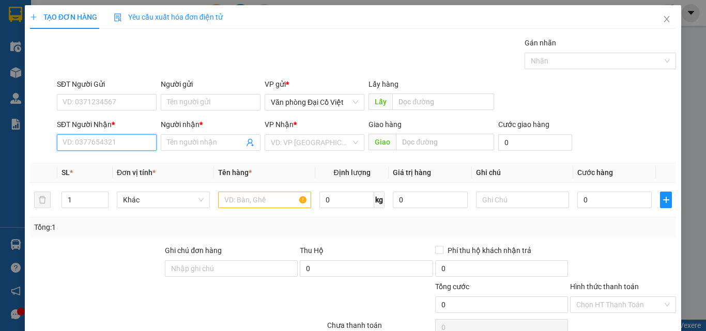
click at [146, 142] on input "SĐT Người Nhận *" at bounding box center [107, 142] width 100 height 17
click at [129, 164] on div "0795289533 - [GEOGRAPHIC_DATA]" at bounding box center [121, 163] width 116 height 11
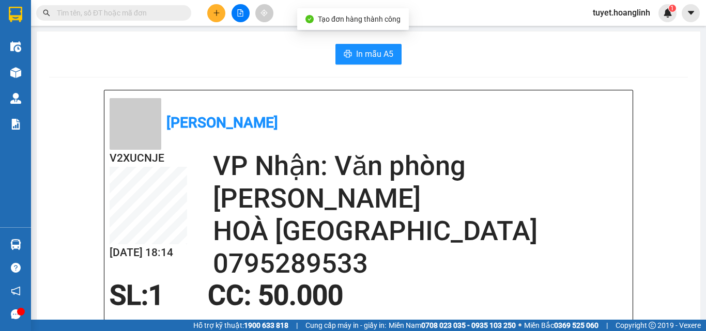
click at [365, 54] on span "In mẫu A5" at bounding box center [374, 54] width 37 height 13
click at [217, 17] on button at bounding box center [216, 13] width 18 height 18
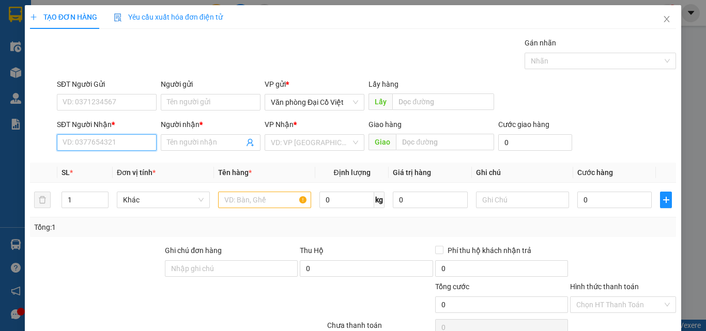
click at [122, 144] on input "SĐT Người Nhận *" at bounding box center [107, 142] width 100 height 17
click at [119, 168] on div "0983430464 - LONG" at bounding box center [106, 163] width 86 height 11
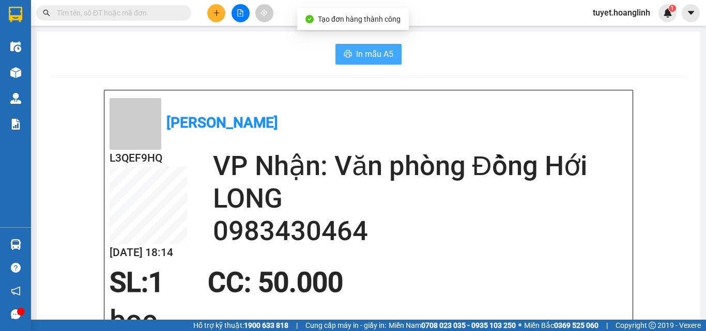
click at [379, 58] on span "In mẫu A5" at bounding box center [374, 54] width 37 height 13
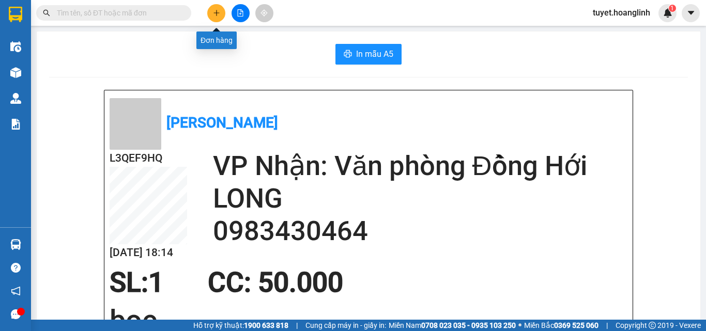
click at [210, 17] on button at bounding box center [216, 13] width 18 height 18
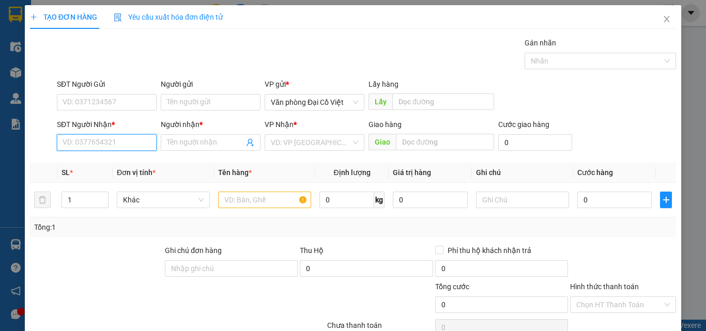
click at [138, 139] on input "SĐT Người Nhận *" at bounding box center [107, 142] width 100 height 17
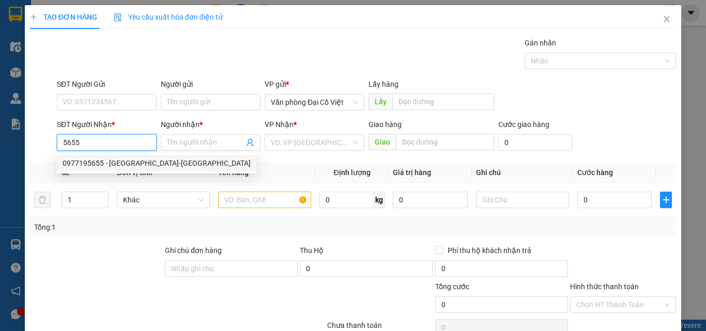
click at [126, 156] on div "0977195655 - [GEOGRAPHIC_DATA]-[GEOGRAPHIC_DATA]" at bounding box center [156, 163] width 200 height 17
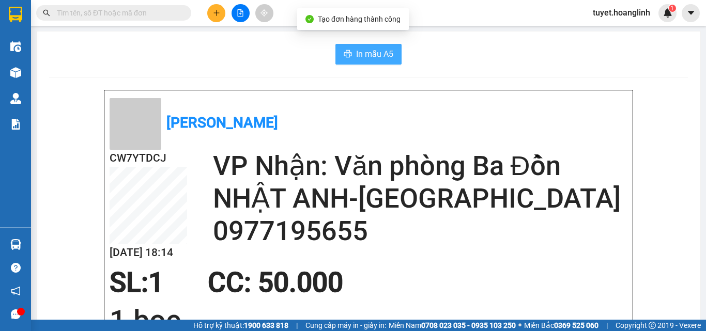
click at [371, 50] on span "In mẫu A5" at bounding box center [374, 54] width 37 height 13
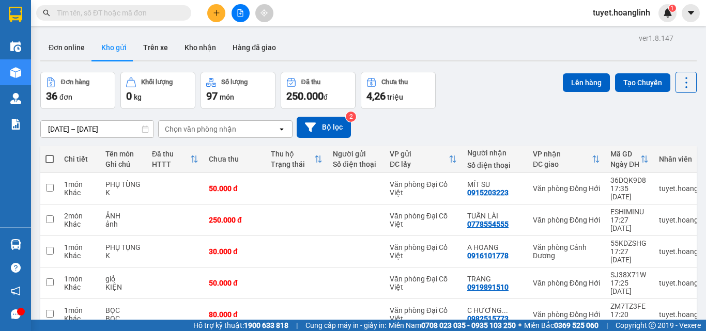
click at [207, 11] on button at bounding box center [216, 13] width 18 height 18
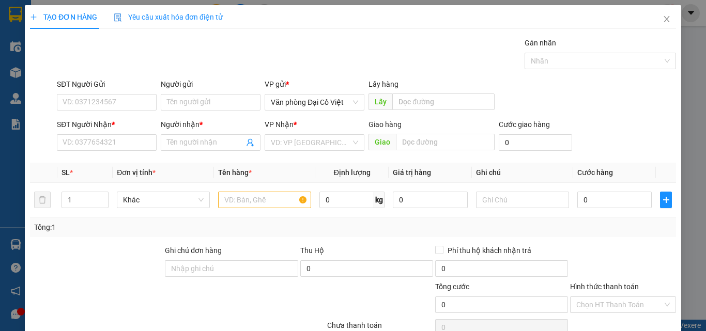
click at [91, 151] on div "SĐT Người Nhận * VD: 0377654321" at bounding box center [107, 137] width 100 height 36
click at [98, 134] on input "SĐT Người Nhận *" at bounding box center [107, 142] width 100 height 17
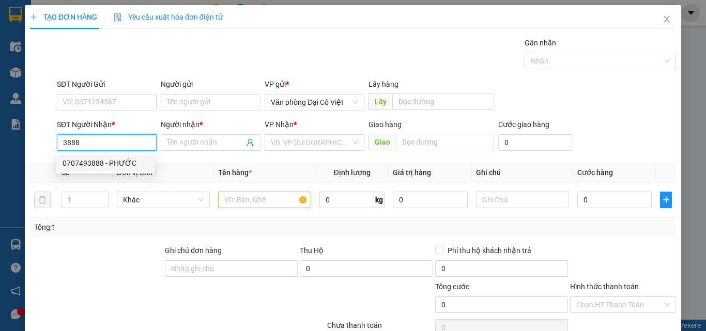
click at [103, 160] on div "0707493888 - PHƯỚC" at bounding box center [106, 163] width 86 height 11
type input "0707493888"
type input "PHƯỚC"
type input "900.000"
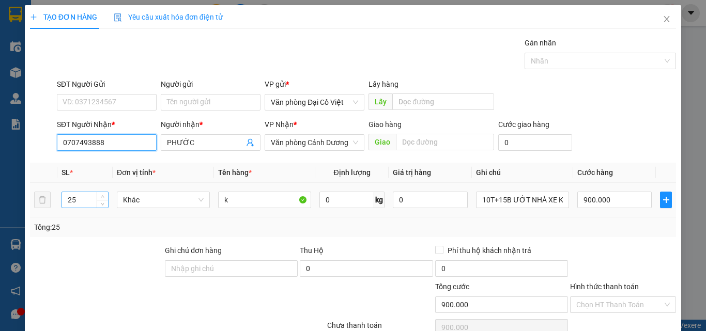
type input "0707493888"
click at [89, 200] on input "25" at bounding box center [85, 199] width 46 height 15
click at [89, 199] on input "25" at bounding box center [85, 199] width 46 height 15
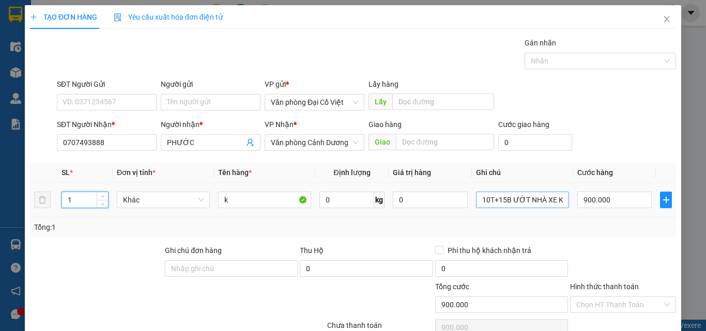
type input "1"
click at [506, 197] on input "10T+15B ƯỚT NHÀ XE K CHỊU TRÁCH NHIỆM" at bounding box center [522, 200] width 93 height 17
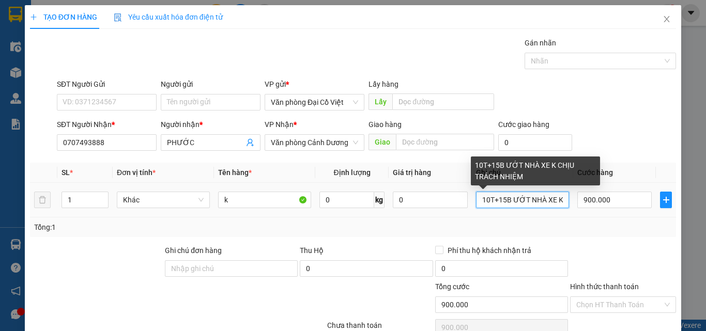
click at [506, 197] on input "10T+15B ƯỚT NHÀ XE K CHỊU TRÁCH NHIỆM" at bounding box center [522, 200] width 93 height 17
click at [507, 197] on input "10T+15B ƯỚT NHÀ XE K CHỊU TRÁCH NHIỆM" at bounding box center [522, 200] width 93 height 17
type input "2"
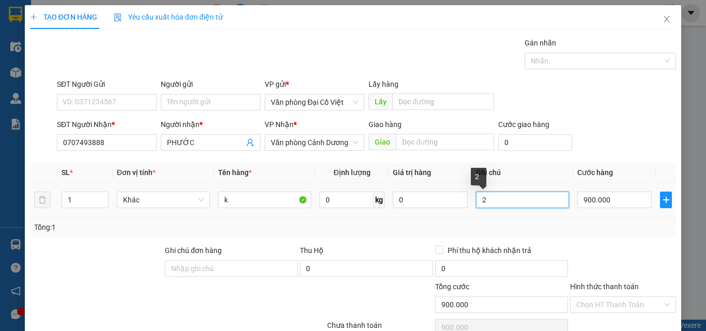
click at [534, 193] on input "2" at bounding box center [522, 200] width 93 height 17
click at [533, 194] on input "2" at bounding box center [522, 200] width 93 height 17
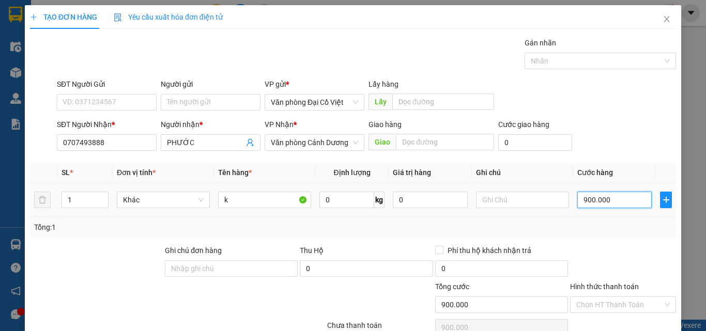
click at [616, 194] on input "900.000" at bounding box center [614, 200] width 74 height 17
type input "5"
type input "50"
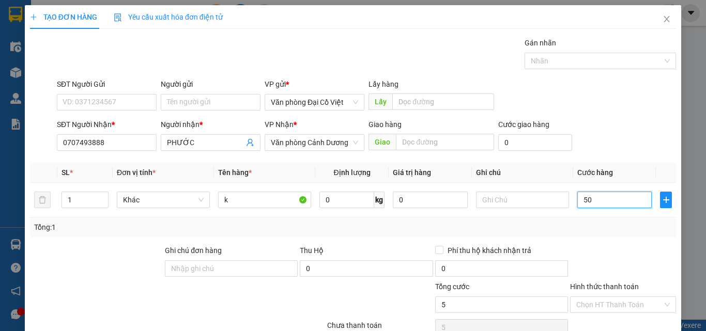
type input "50"
click at [615, 216] on td "50" at bounding box center [614, 200] width 83 height 35
type input "50.000"
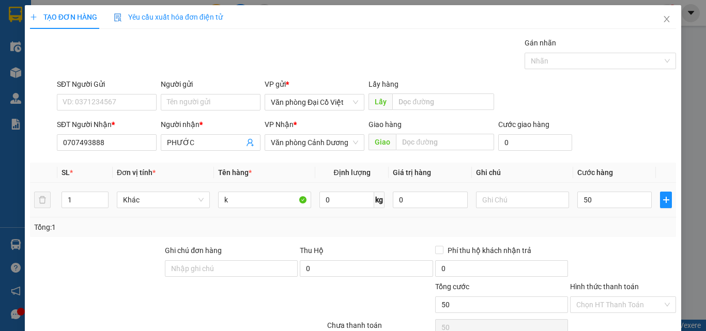
type input "50.000"
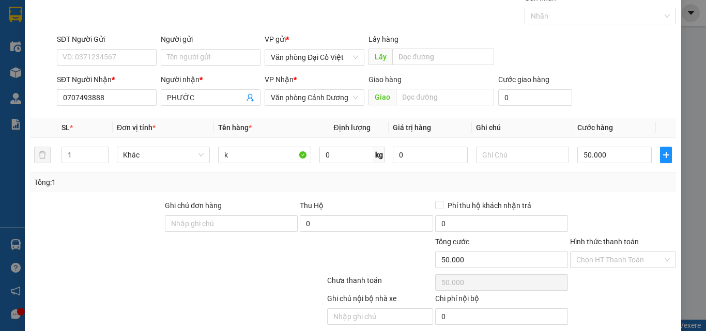
scroll to position [83, 0]
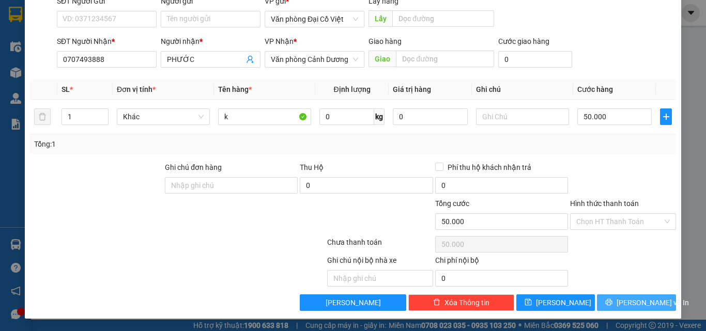
click at [620, 304] on button "[PERSON_NAME] và In" at bounding box center [636, 302] width 79 height 17
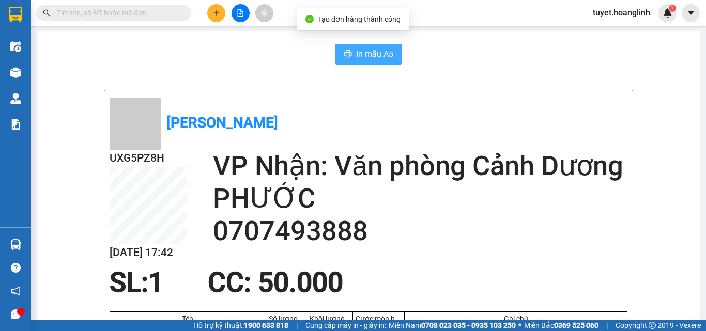
click at [384, 57] on span "In mẫu A5" at bounding box center [374, 54] width 37 height 13
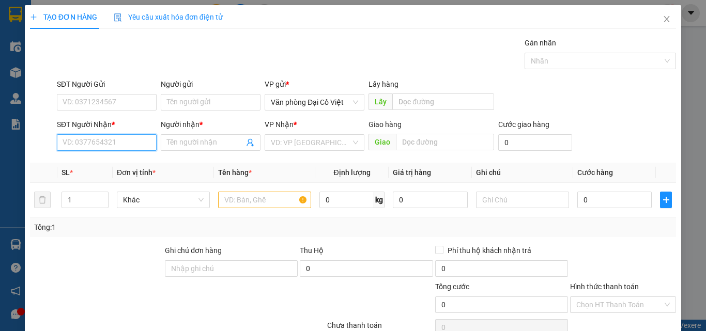
click at [95, 147] on input "SĐT Người Nhận *" at bounding box center [107, 142] width 100 height 17
click at [108, 163] on div "0912087727 - HẰNG TROOC" at bounding box center [109, 163] width 92 height 11
type input "0912087727"
type input "HẰNG TROOC"
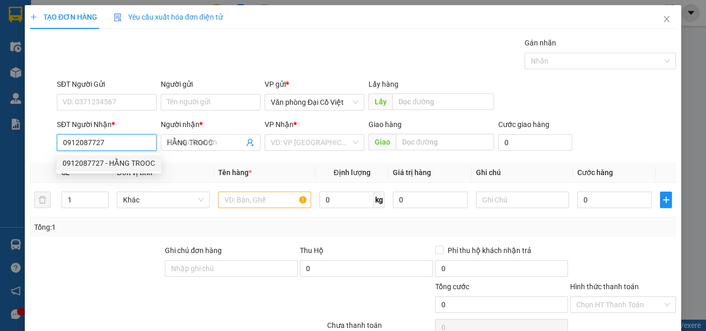
type input "TROOC"
type input "50.000"
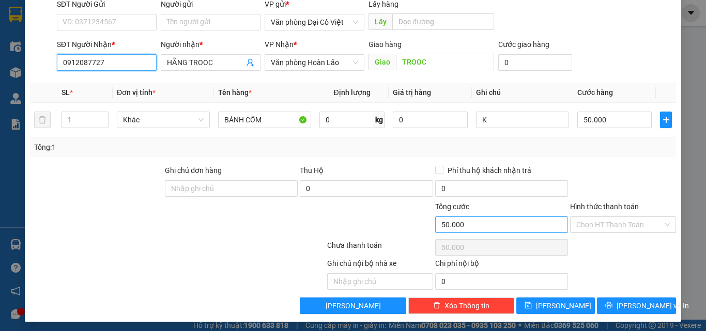
scroll to position [83, 0]
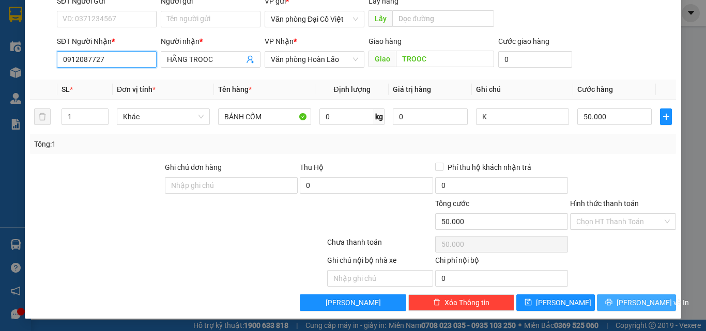
type input "0912087727"
click at [597, 301] on button "[PERSON_NAME] và In" at bounding box center [636, 302] width 79 height 17
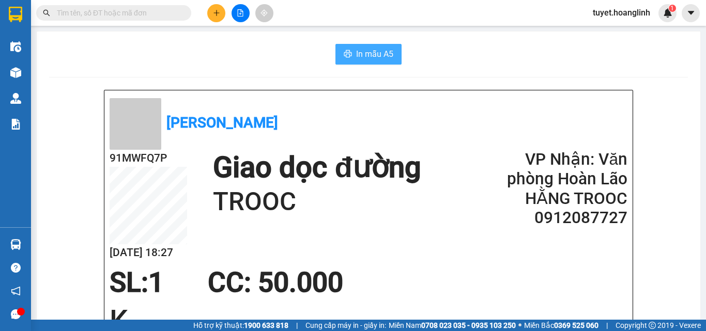
click at [376, 56] on span "In mẫu A5" at bounding box center [374, 54] width 37 height 13
click at [224, 10] on button at bounding box center [216, 13] width 18 height 18
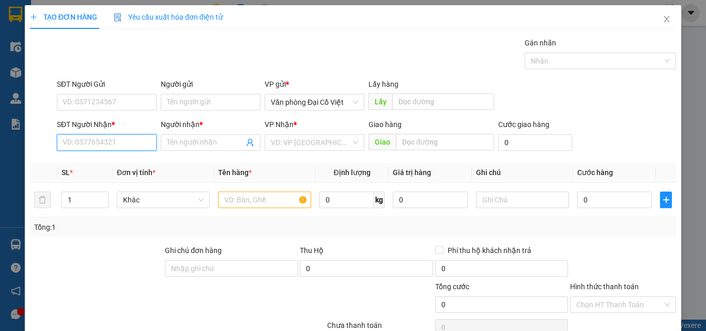
click at [115, 145] on input "SĐT Người Nhận *" at bounding box center [107, 142] width 100 height 17
click at [67, 141] on input "SĐT Người Nhận *" at bounding box center [107, 142] width 100 height 17
click at [75, 148] on input "SĐT Người Nhận *" at bounding box center [107, 142] width 100 height 17
type input "0843823632"
click at [110, 169] on div "0843823632 - VÂN NỂ" at bounding box center [105, 163] width 99 height 17
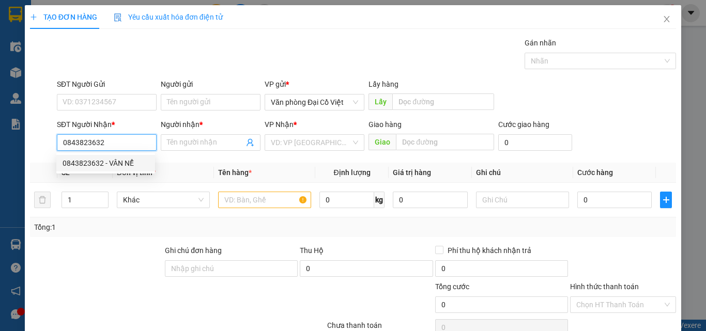
type input "VÂN NỂ"
type input "150.000"
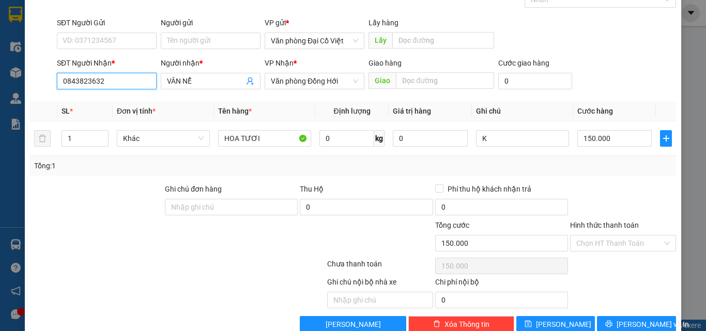
scroll to position [83, 0]
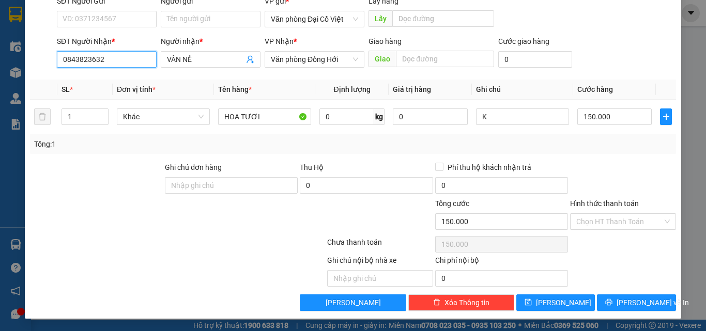
type input "0843823632"
drag, startPoint x: 647, startPoint y: 315, endPoint x: 645, endPoint y: 306, distance: 8.9
click at [646, 315] on div "TẠO ĐƠN HÀNG Yêu cầu xuất hóa đơn điện tử Transit Pickup Surcharge Ids Transit …" at bounding box center [353, 120] width 656 height 397
click at [645, 306] on span "[PERSON_NAME] và In" at bounding box center [652, 302] width 72 height 11
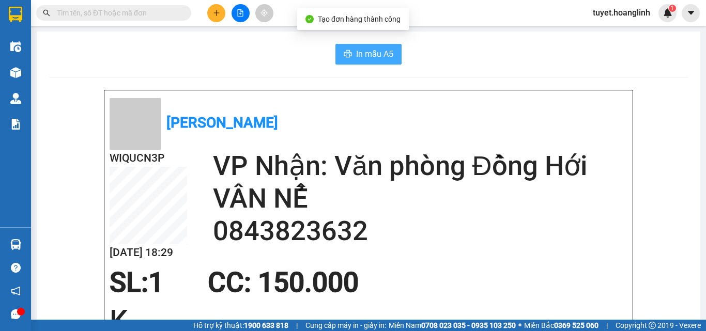
click at [351, 51] on button "In mẫu A5" at bounding box center [368, 54] width 66 height 21
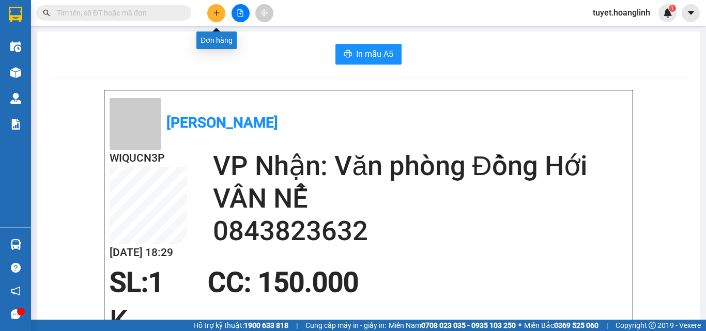
click at [214, 13] on icon "plus" at bounding box center [216, 12] width 7 height 7
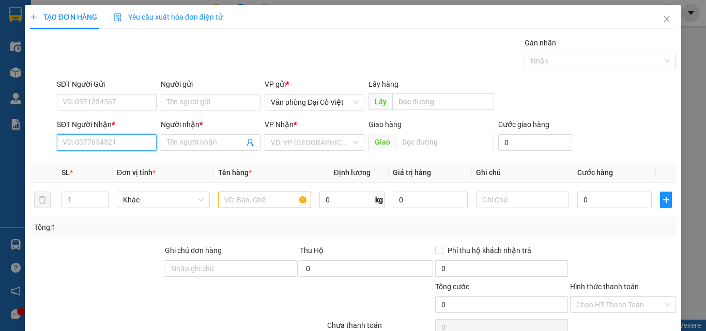
click at [119, 144] on input "SĐT Người Nhận *" at bounding box center [107, 142] width 100 height 17
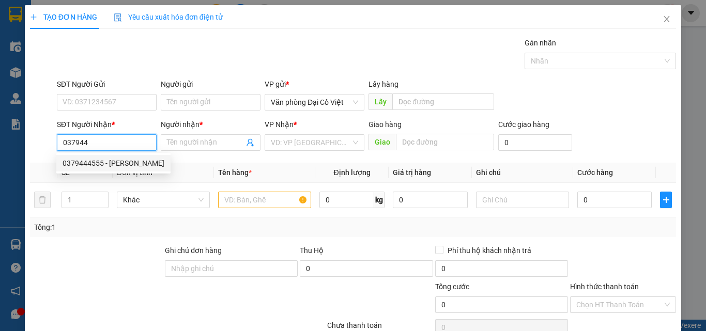
click at [134, 163] on div "0379444555 - KHÁNH HOÀN" at bounding box center [114, 163] width 102 height 11
type input "0379444555"
type input "KHÁNH HOÀN"
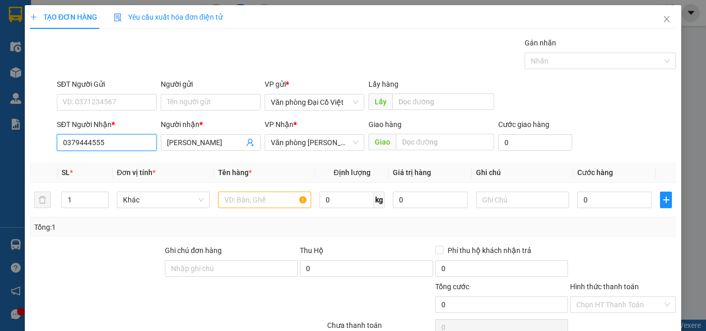
type input "50.000"
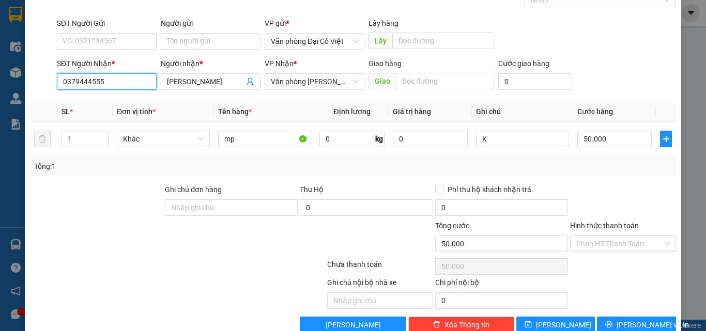
scroll to position [83, 0]
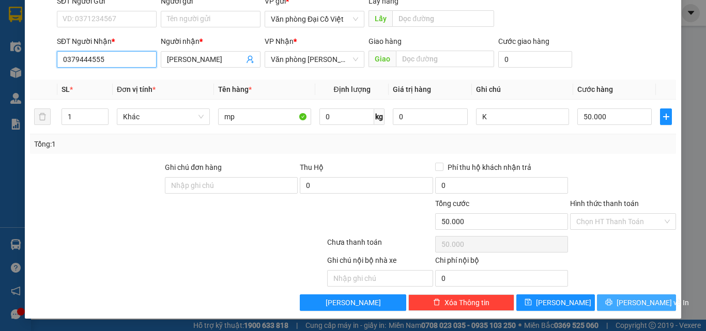
type input "0379444555"
click at [629, 307] on span "[PERSON_NAME] và In" at bounding box center [652, 302] width 72 height 11
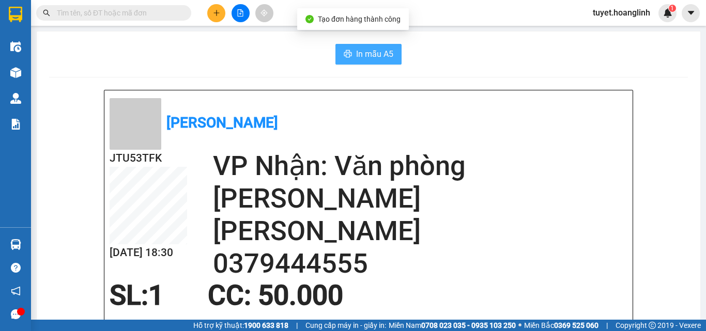
click at [364, 57] on span "In mẫu A5" at bounding box center [374, 54] width 37 height 13
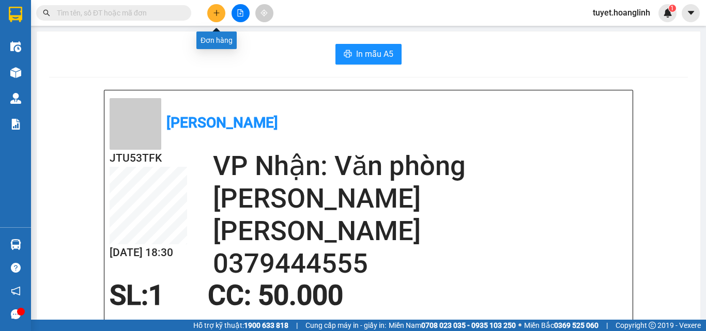
click at [221, 13] on button at bounding box center [216, 13] width 18 height 18
